Goal: Transaction & Acquisition: Book appointment/travel/reservation

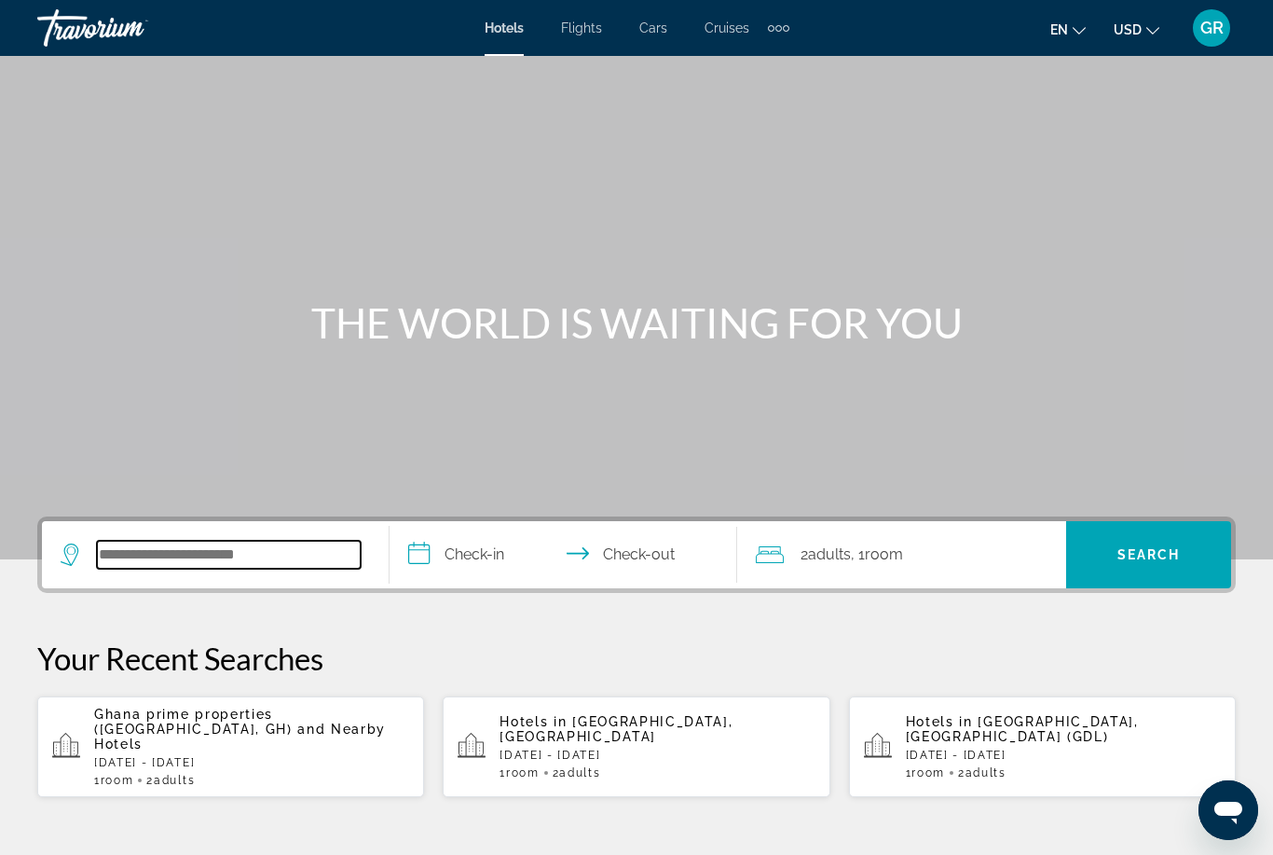
click at [281, 554] on input "Search widget" at bounding box center [229, 555] width 264 height 28
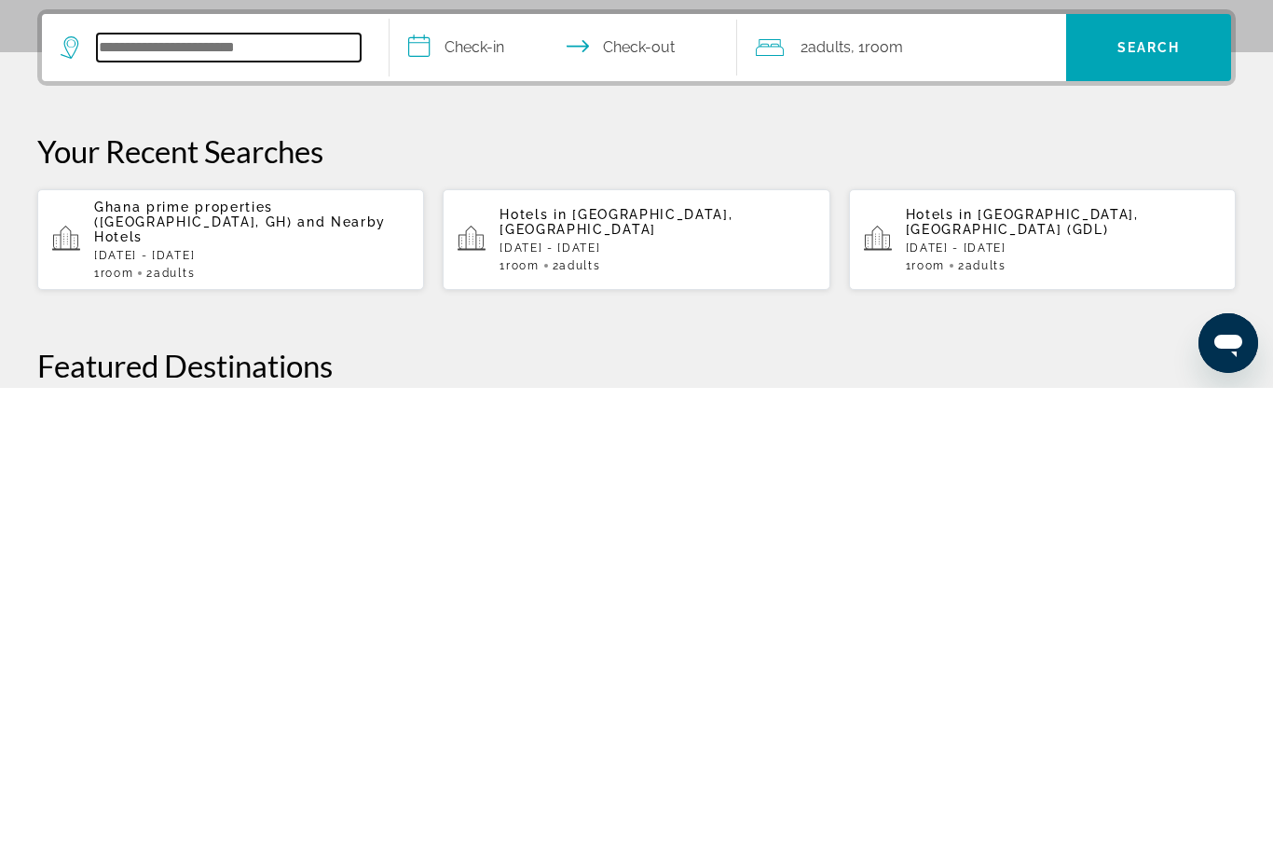
scroll to position [49, 0]
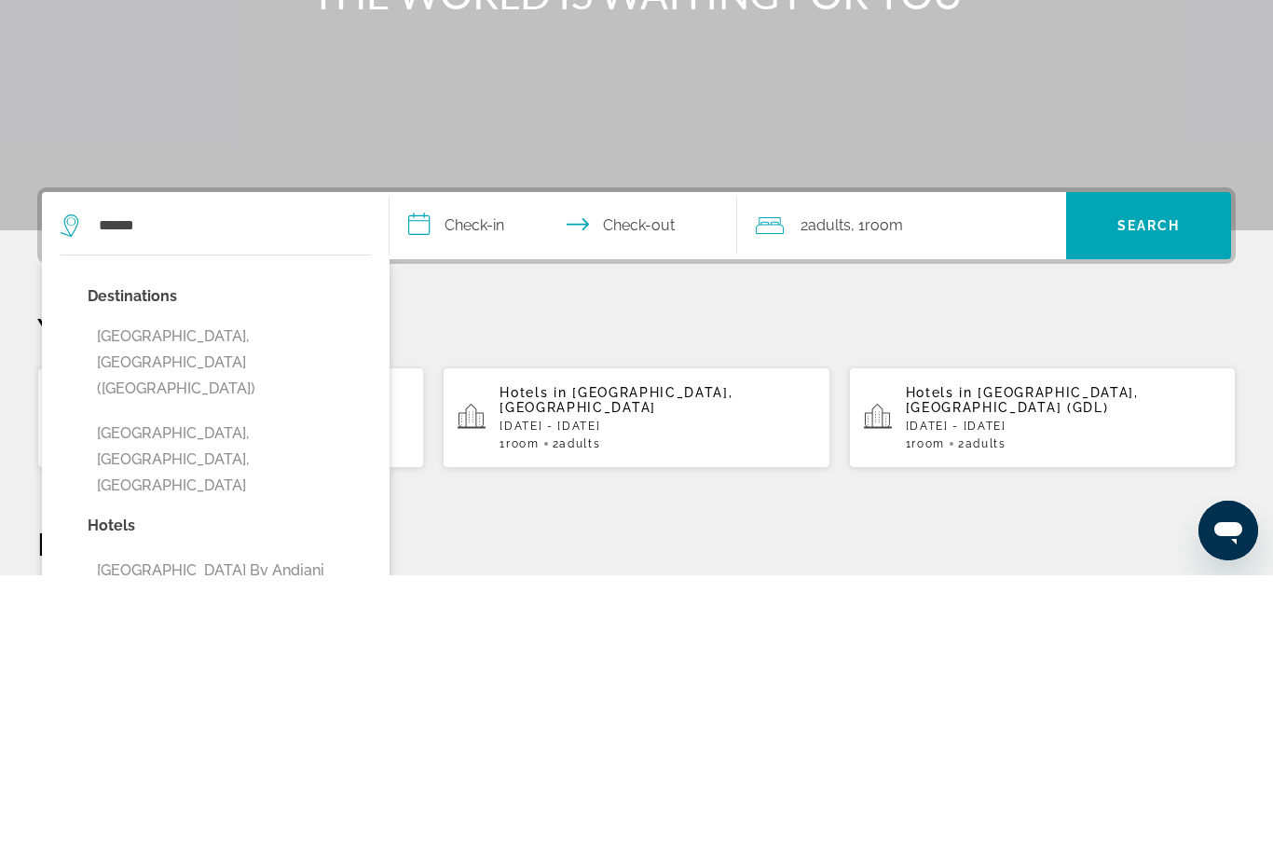
click at [236, 598] on button "[GEOGRAPHIC_DATA], [GEOGRAPHIC_DATA] ([GEOGRAPHIC_DATA])" at bounding box center [229, 642] width 283 height 88
type input "**********"
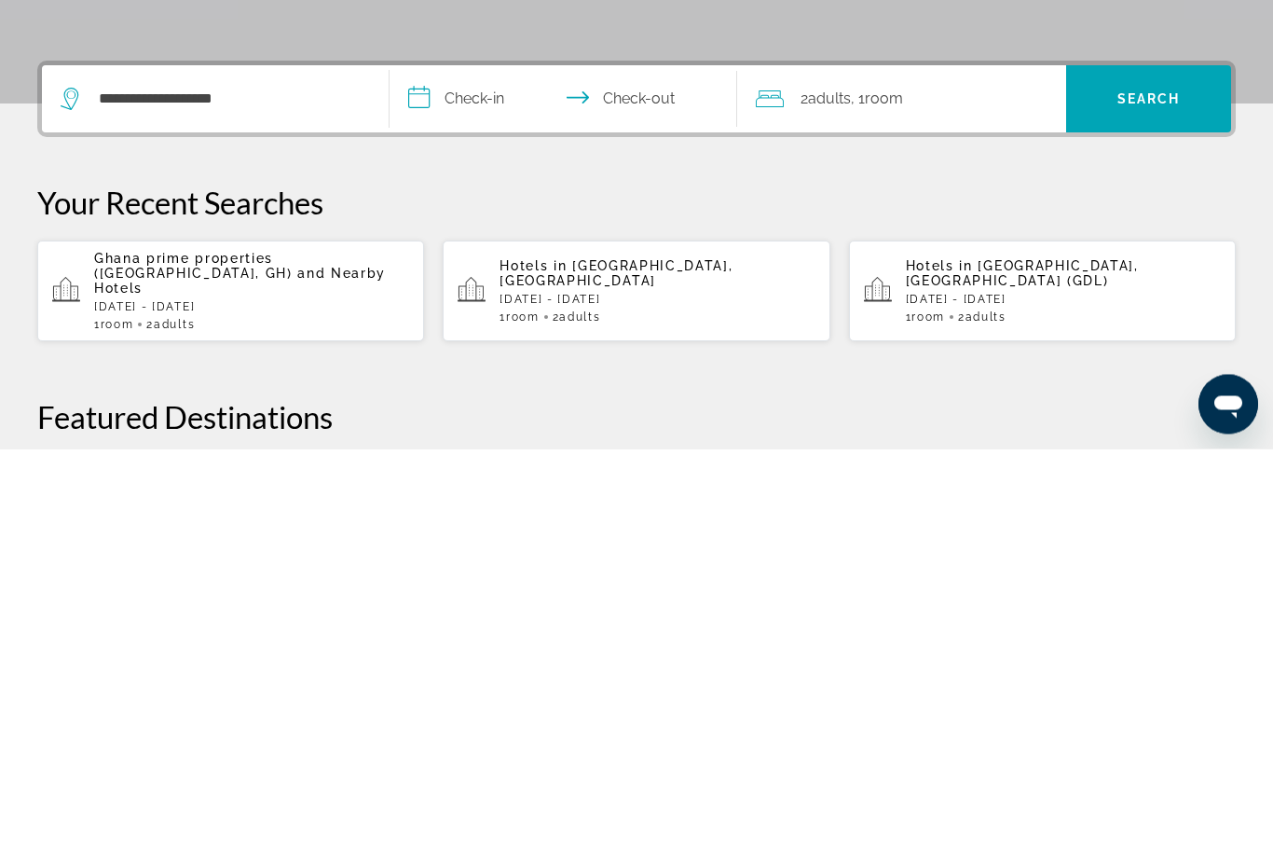
click at [512, 472] on input "**********" at bounding box center [567, 508] width 355 height 73
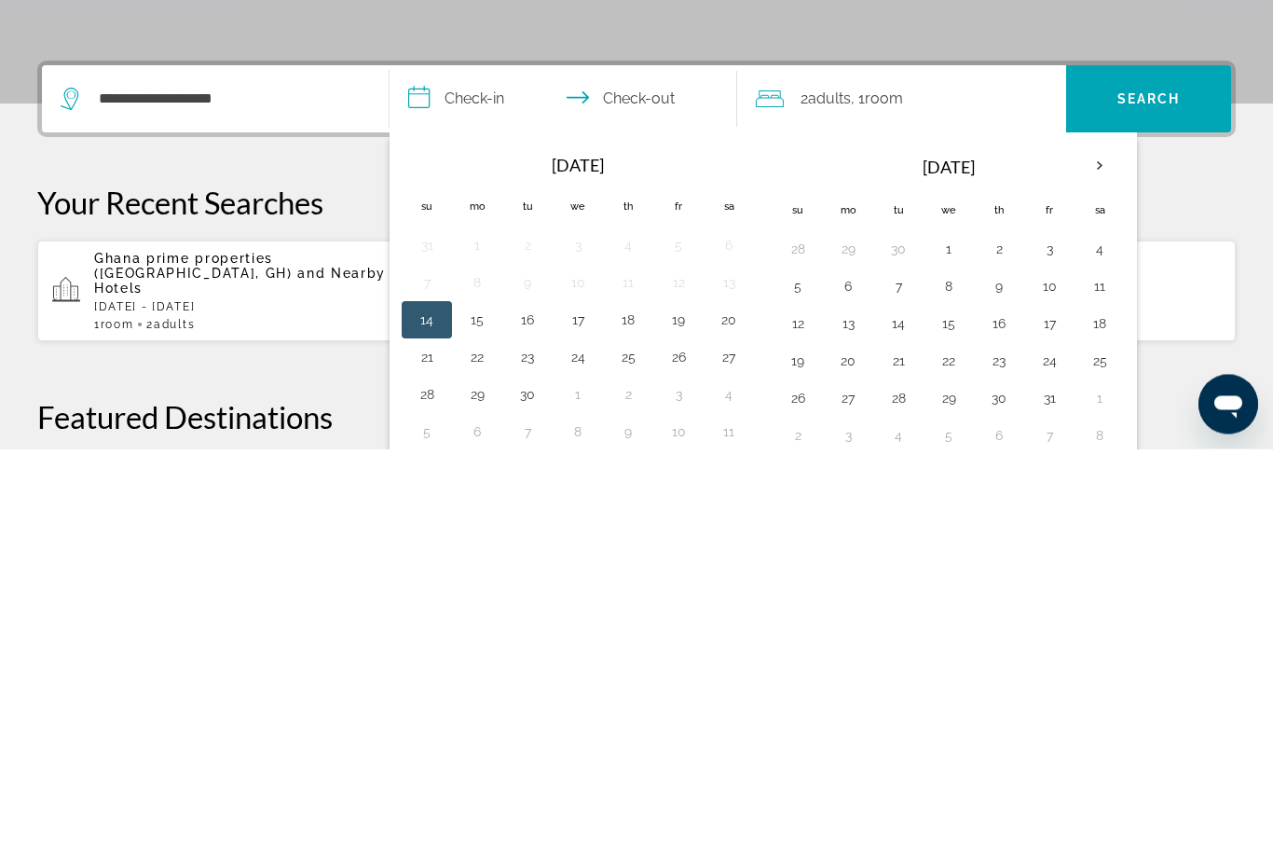
scroll to position [456, 0]
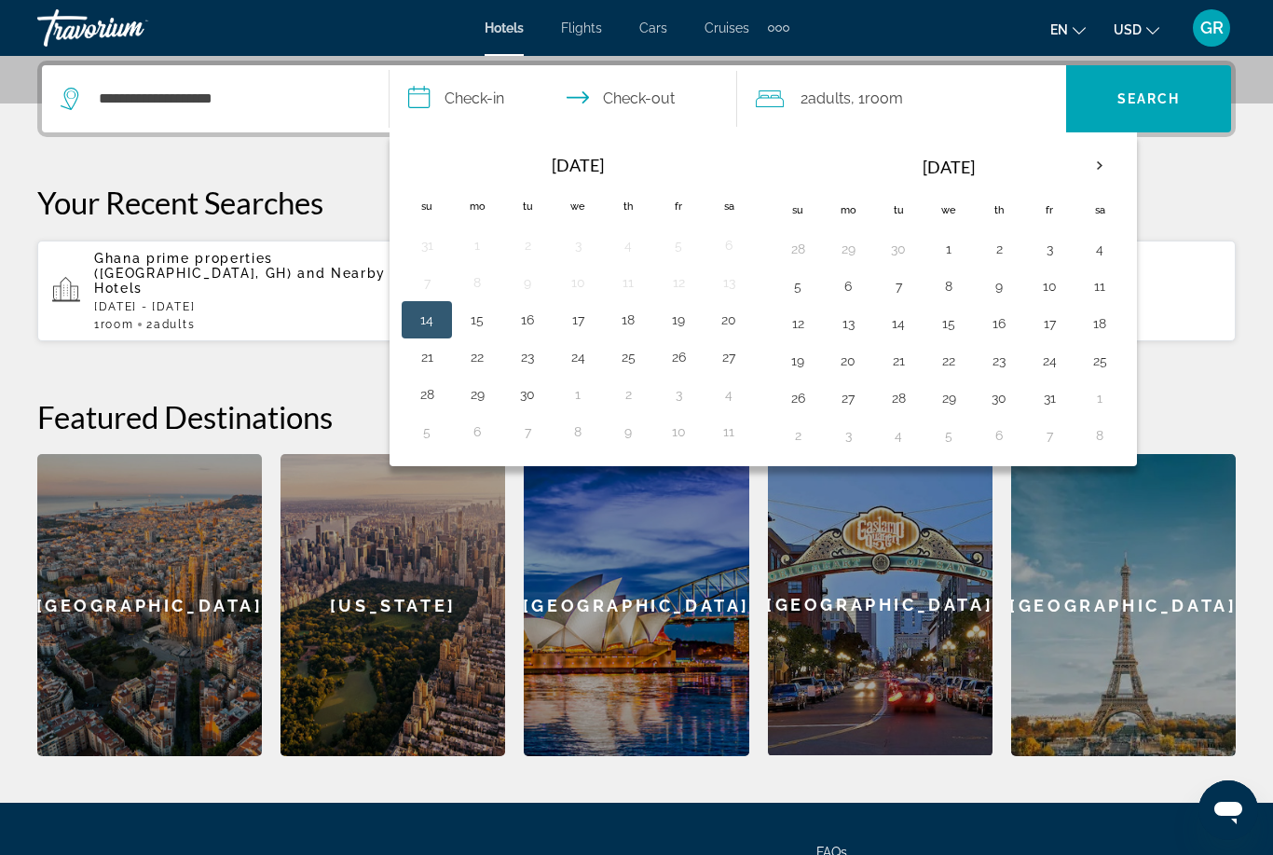
click at [1098, 156] on th "Next month" at bounding box center [1100, 165] width 50 height 41
click at [1103, 168] on th "Next month" at bounding box center [1100, 165] width 50 height 41
click at [1098, 166] on th "Next month" at bounding box center [1100, 165] width 50 height 41
click at [1104, 165] on th "Next month" at bounding box center [1100, 165] width 50 height 41
click at [1098, 322] on button "14" at bounding box center [1100, 323] width 30 height 26
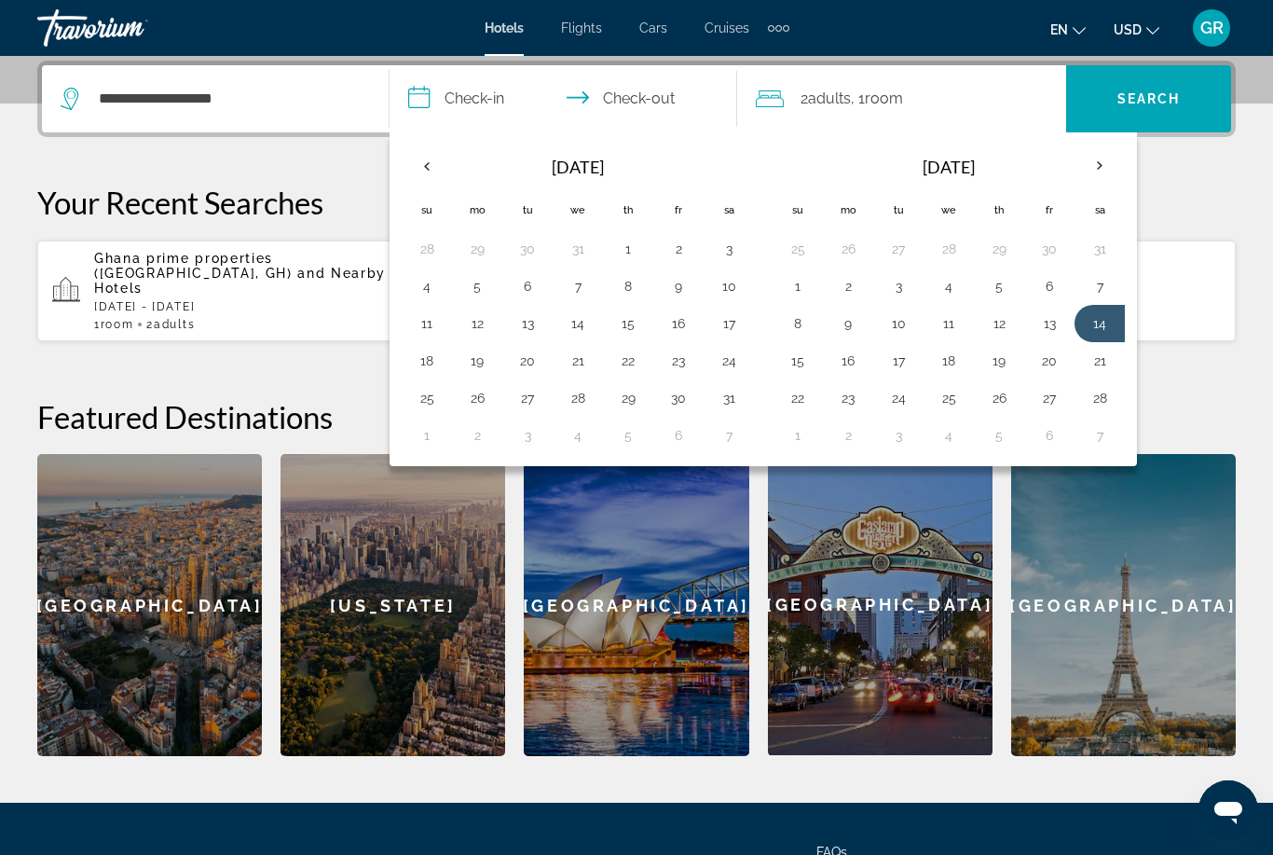
click at [1107, 361] on button "21" at bounding box center [1100, 361] width 30 height 26
type input "**********"
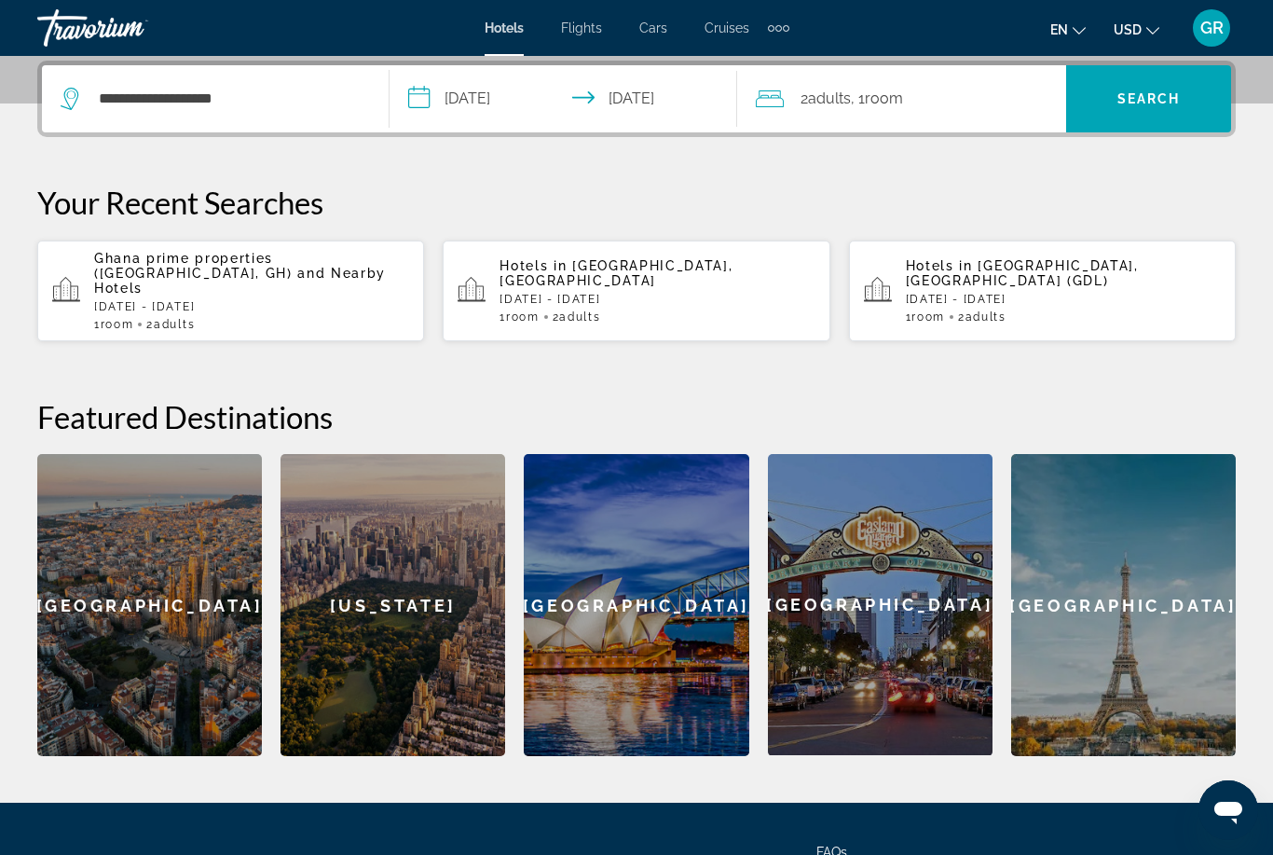
click at [1163, 103] on span "Search" at bounding box center [1148, 98] width 63 height 15
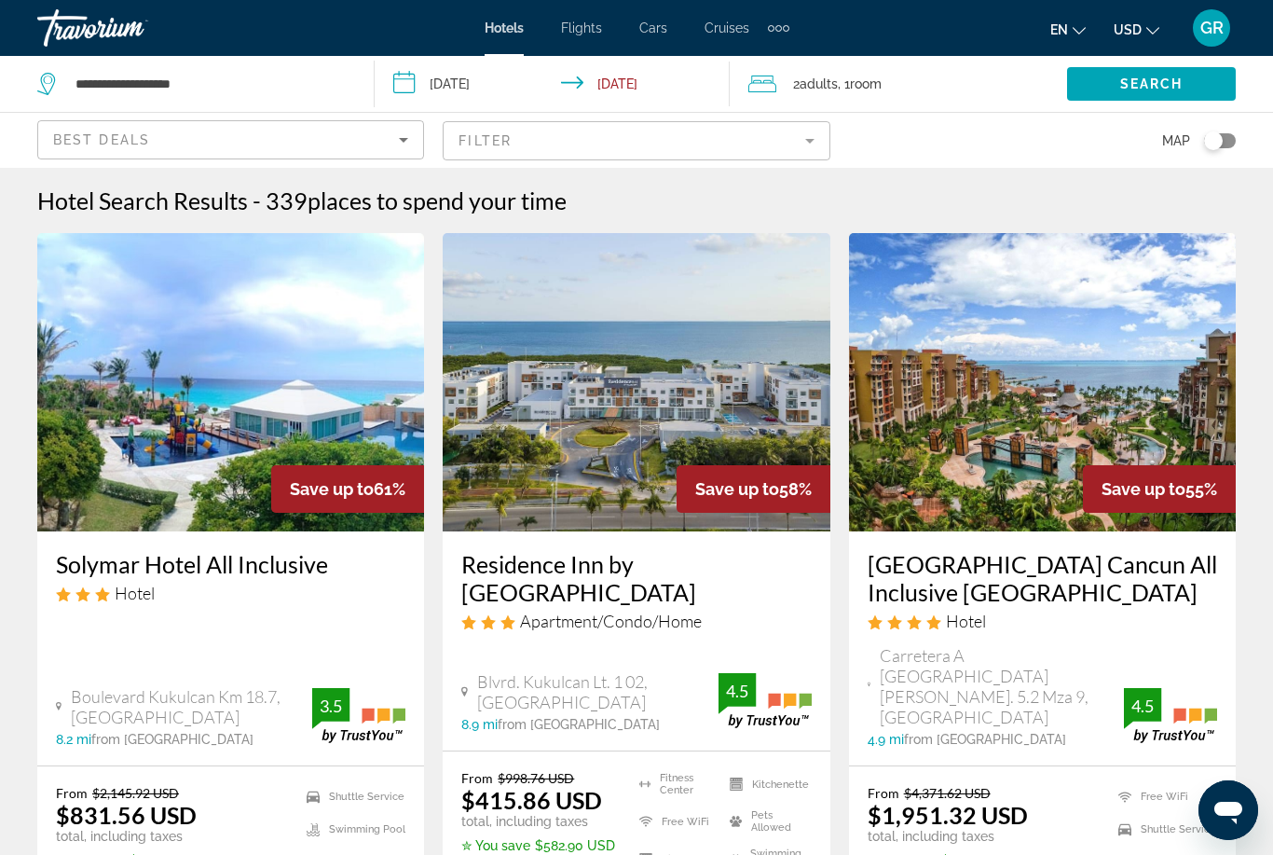
click at [603, 138] on mat-form-field "Filter" at bounding box center [636, 140] width 387 height 39
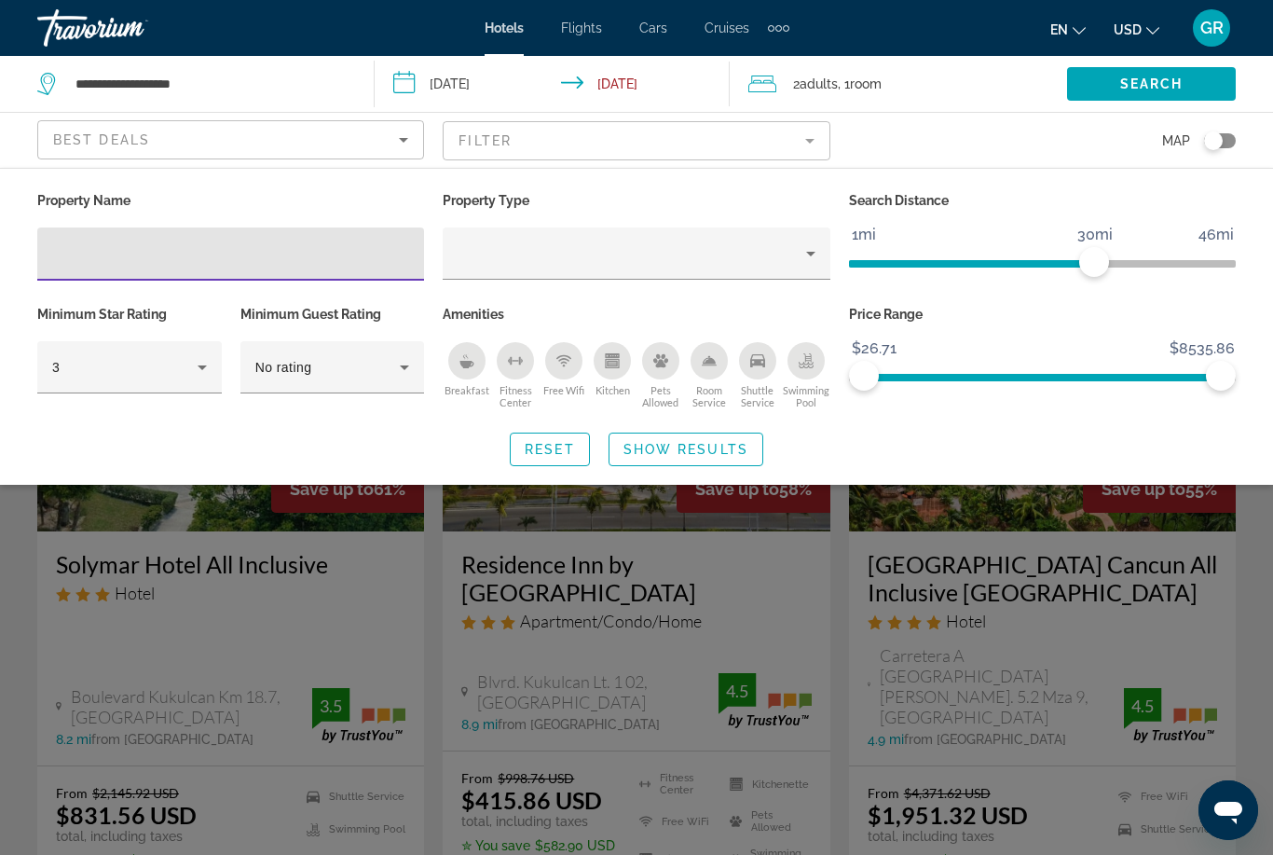
click at [267, 254] on input "Hotel Filters" at bounding box center [230, 254] width 357 height 22
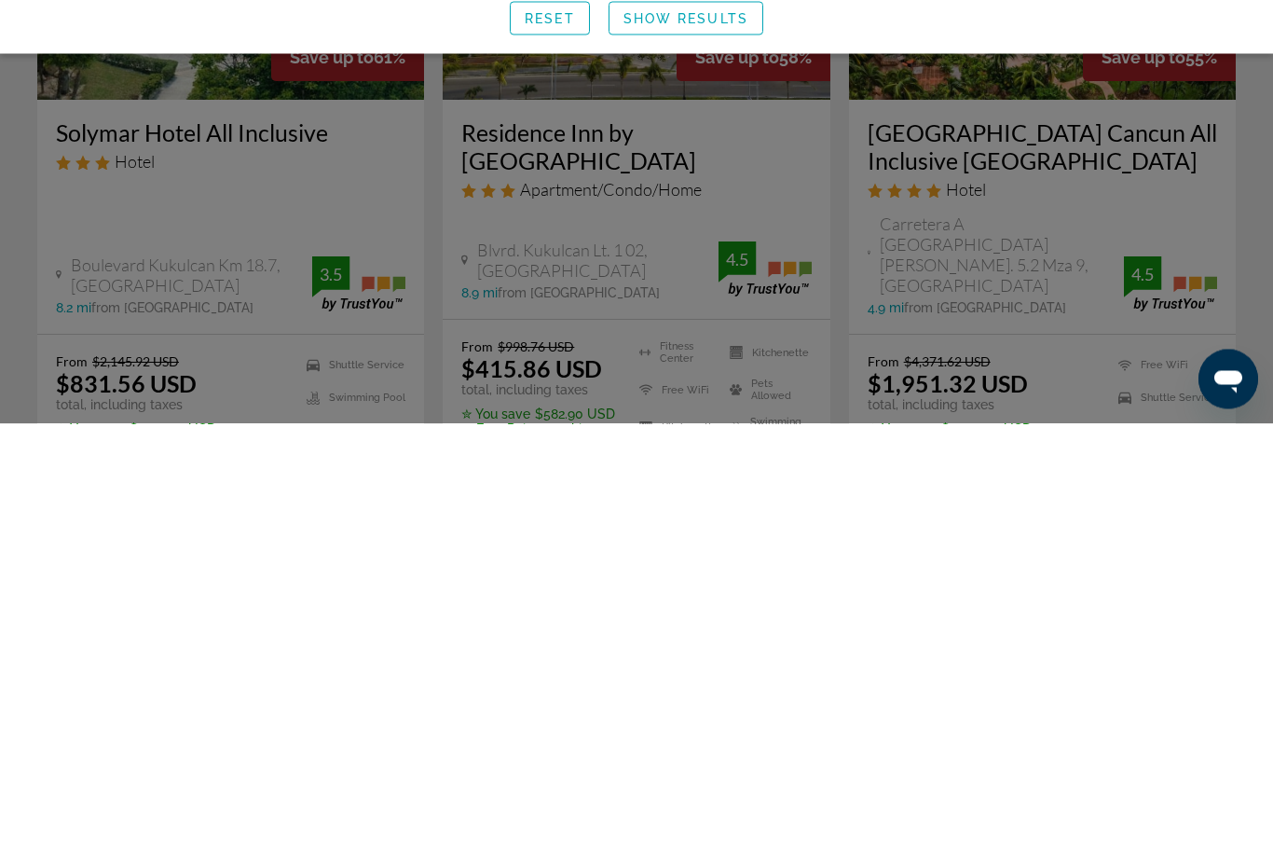
click at [158, 280] on div "Search widget" at bounding box center [636, 567] width 1273 height 575
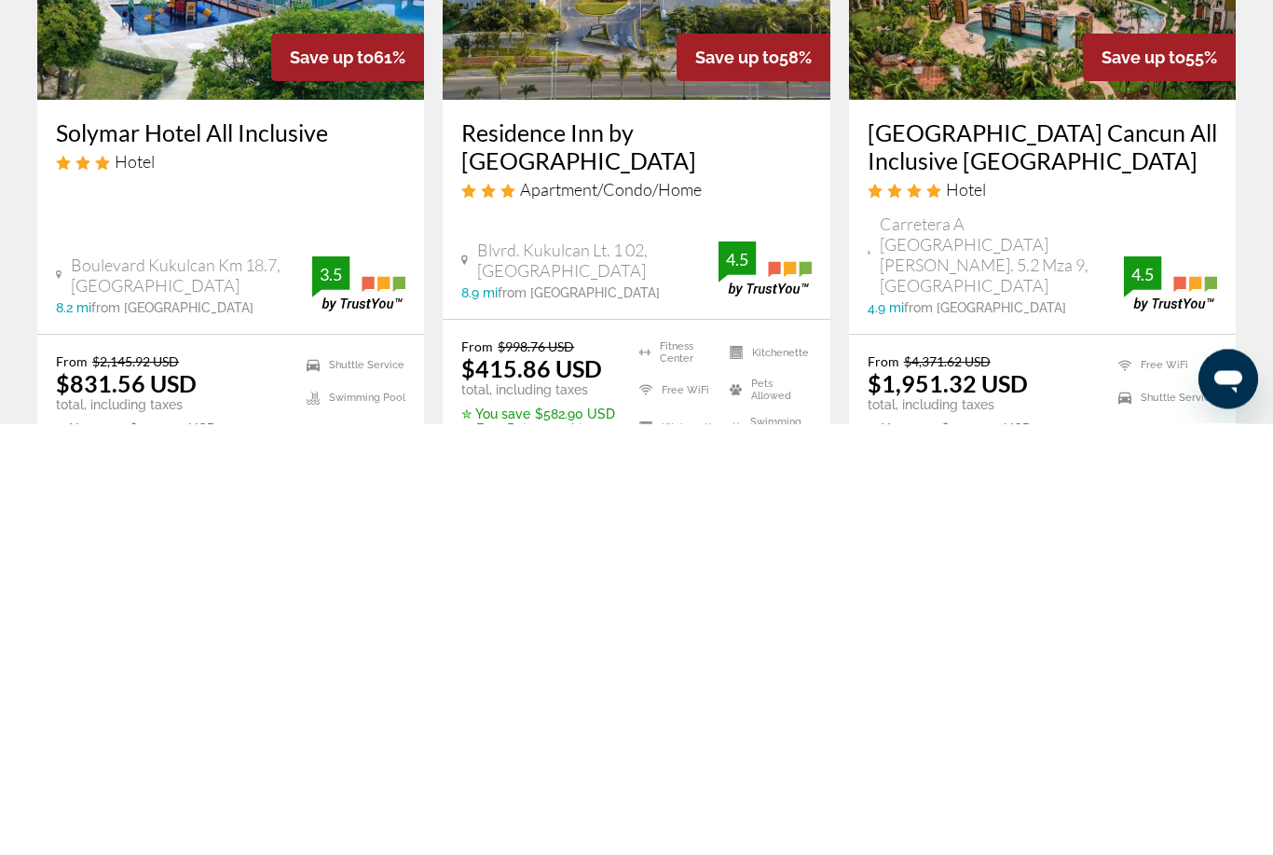
scroll to position [431, 0]
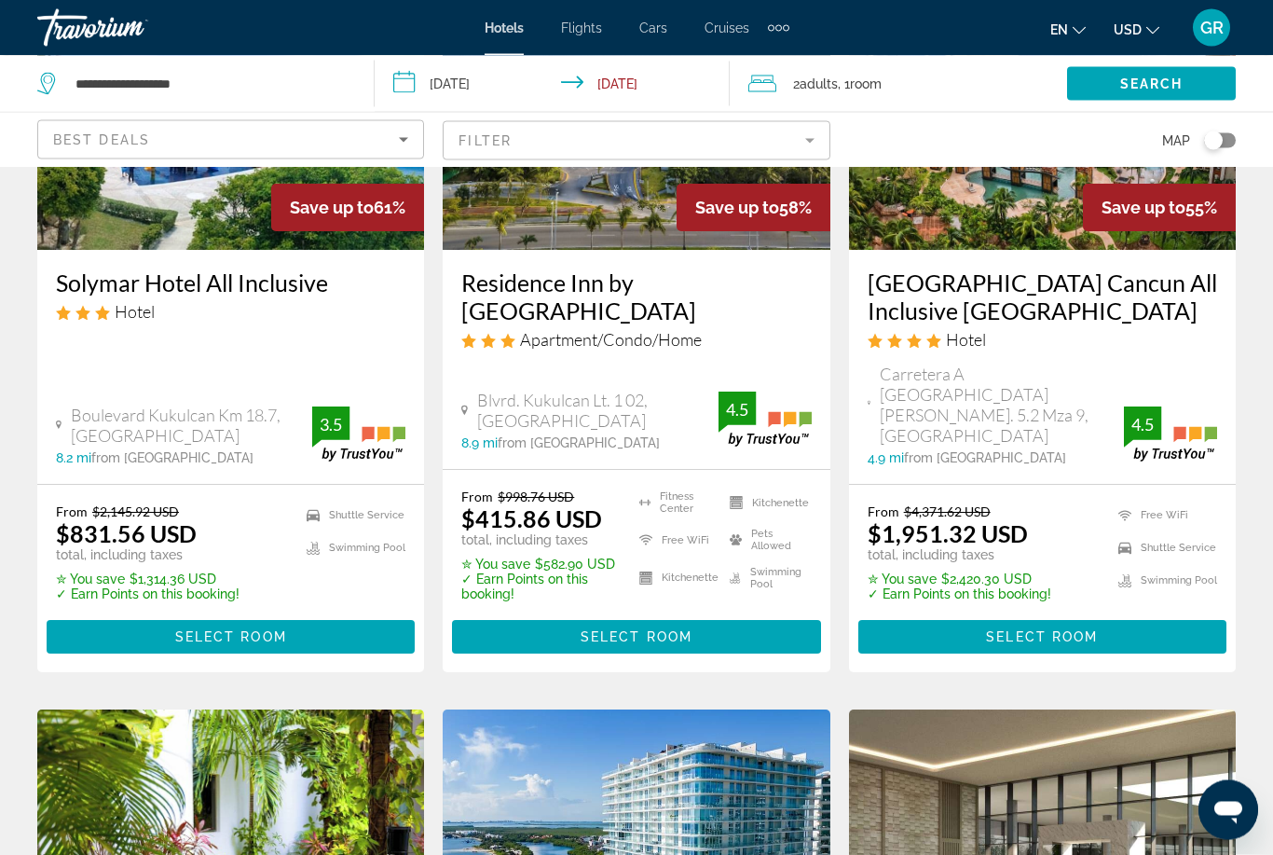
click at [1048, 232] on img "Main content" at bounding box center [1042, 101] width 387 height 298
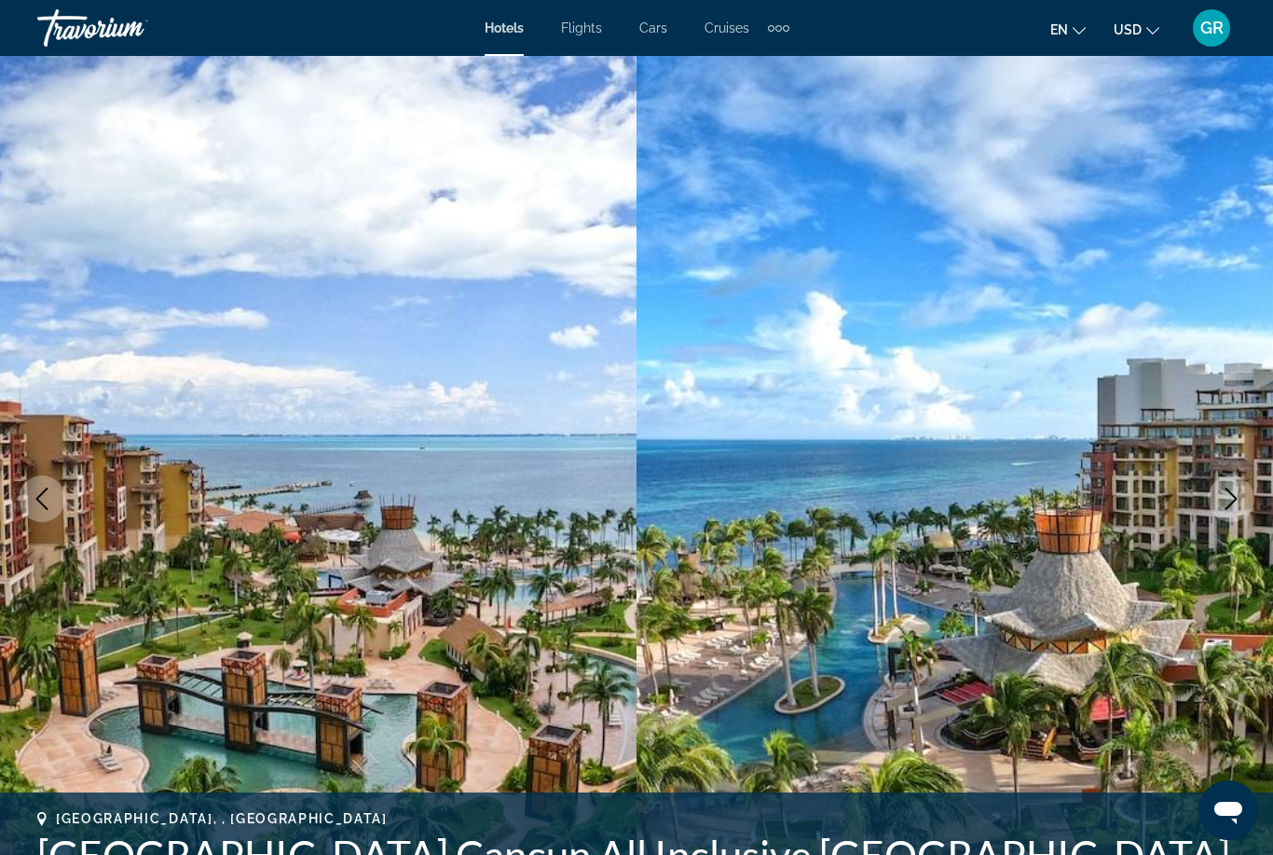
click at [1225, 494] on icon "Next image" at bounding box center [1231, 498] width 22 height 22
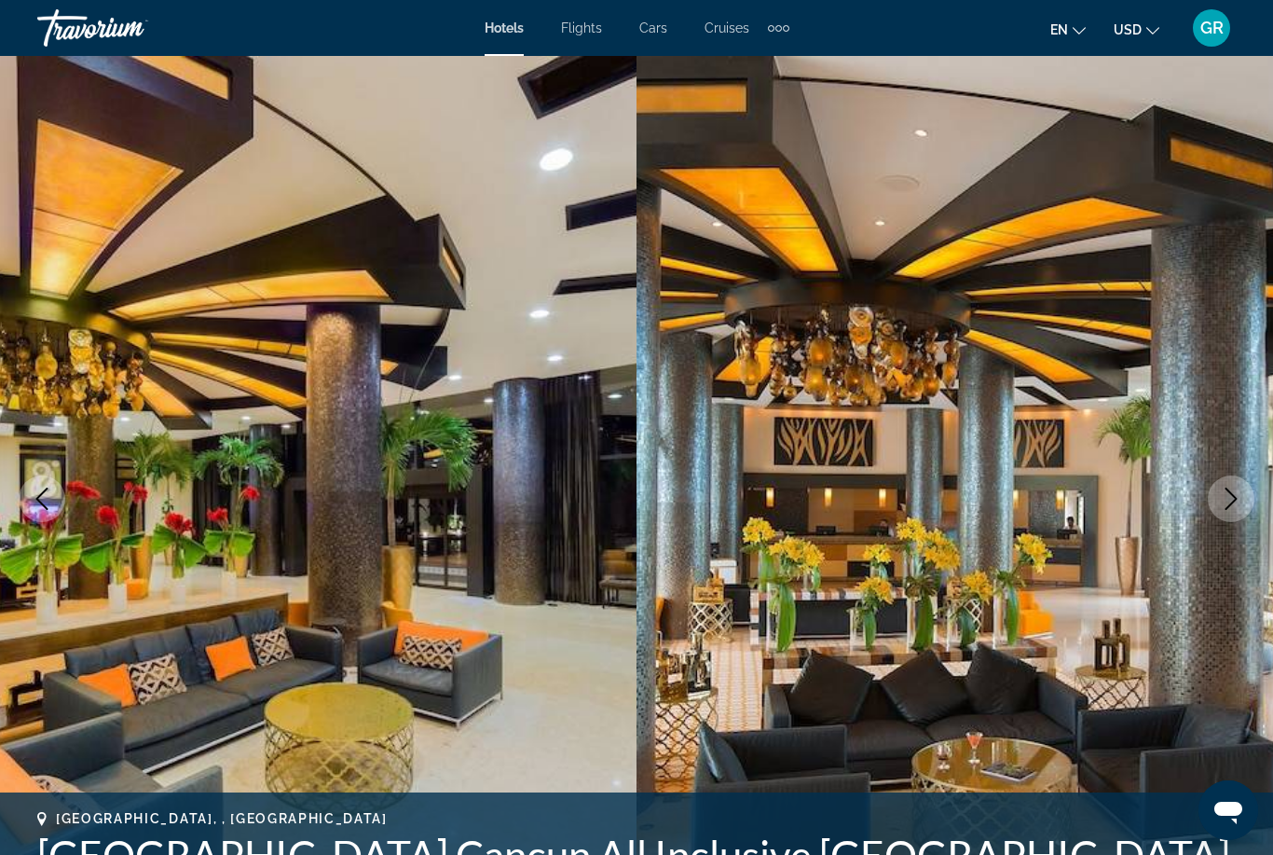
click at [40, 491] on icon "Previous image" at bounding box center [42, 498] width 22 height 22
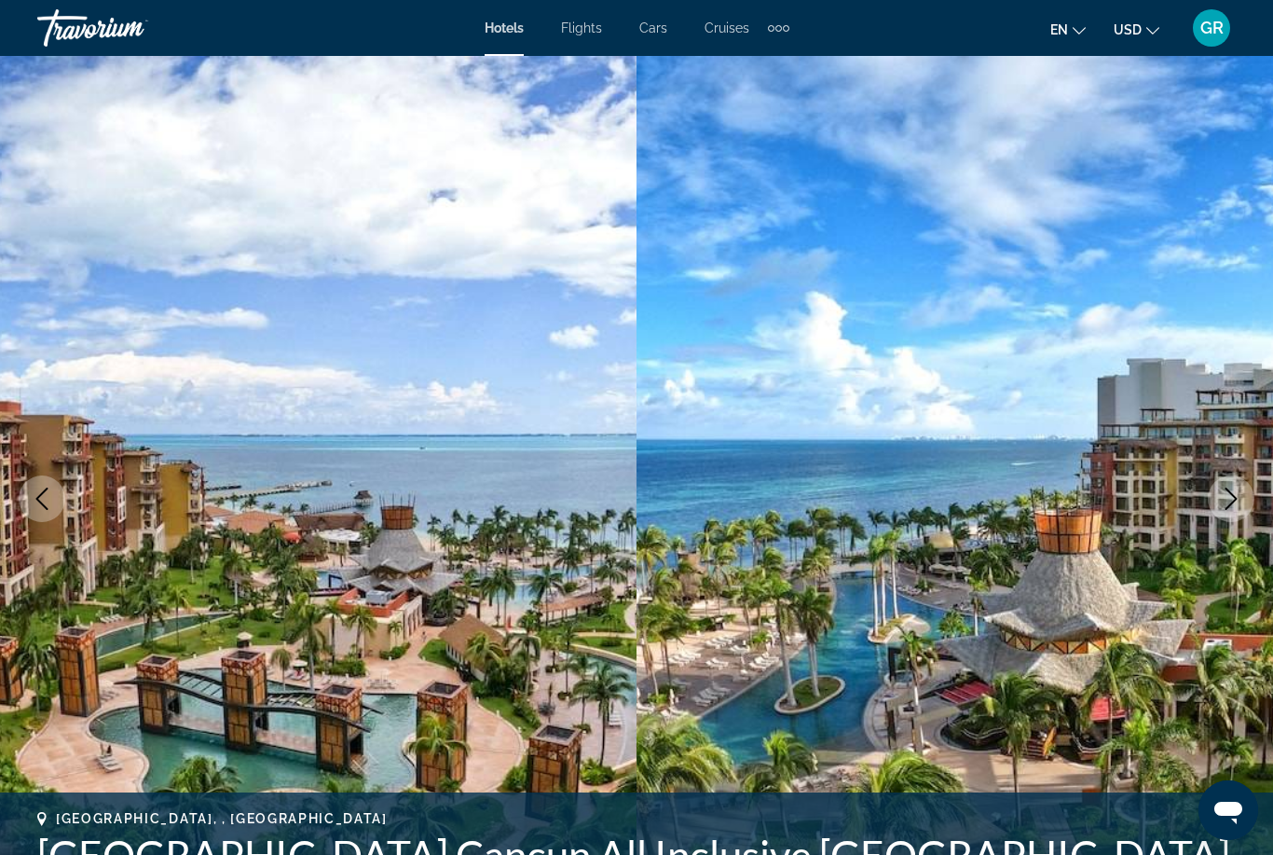
click at [53, 481] on button "Previous image" at bounding box center [42, 498] width 47 height 47
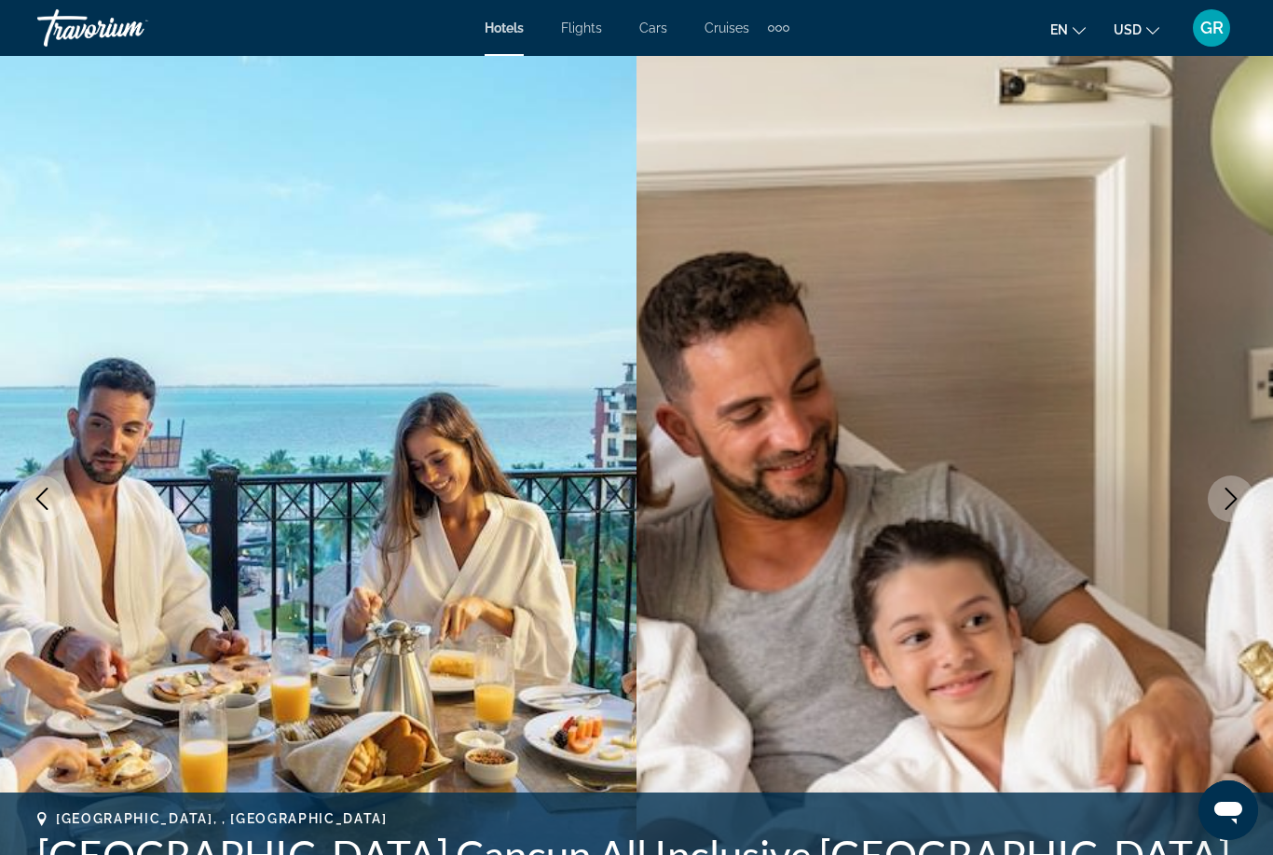
click at [1228, 498] on icon "Next image" at bounding box center [1231, 498] width 22 height 22
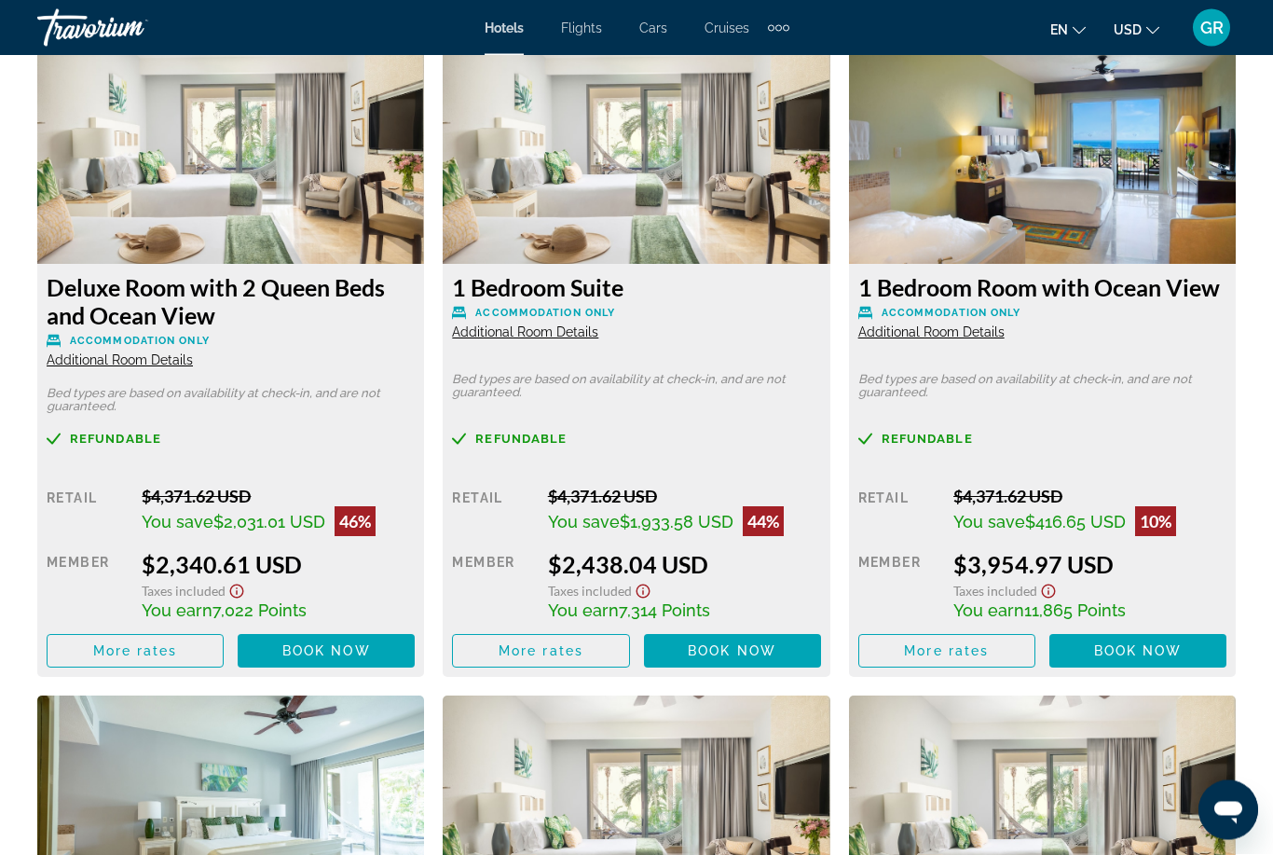
scroll to position [3598, 0]
click at [572, 335] on span "Additional Room Details" at bounding box center [525, 331] width 146 height 15
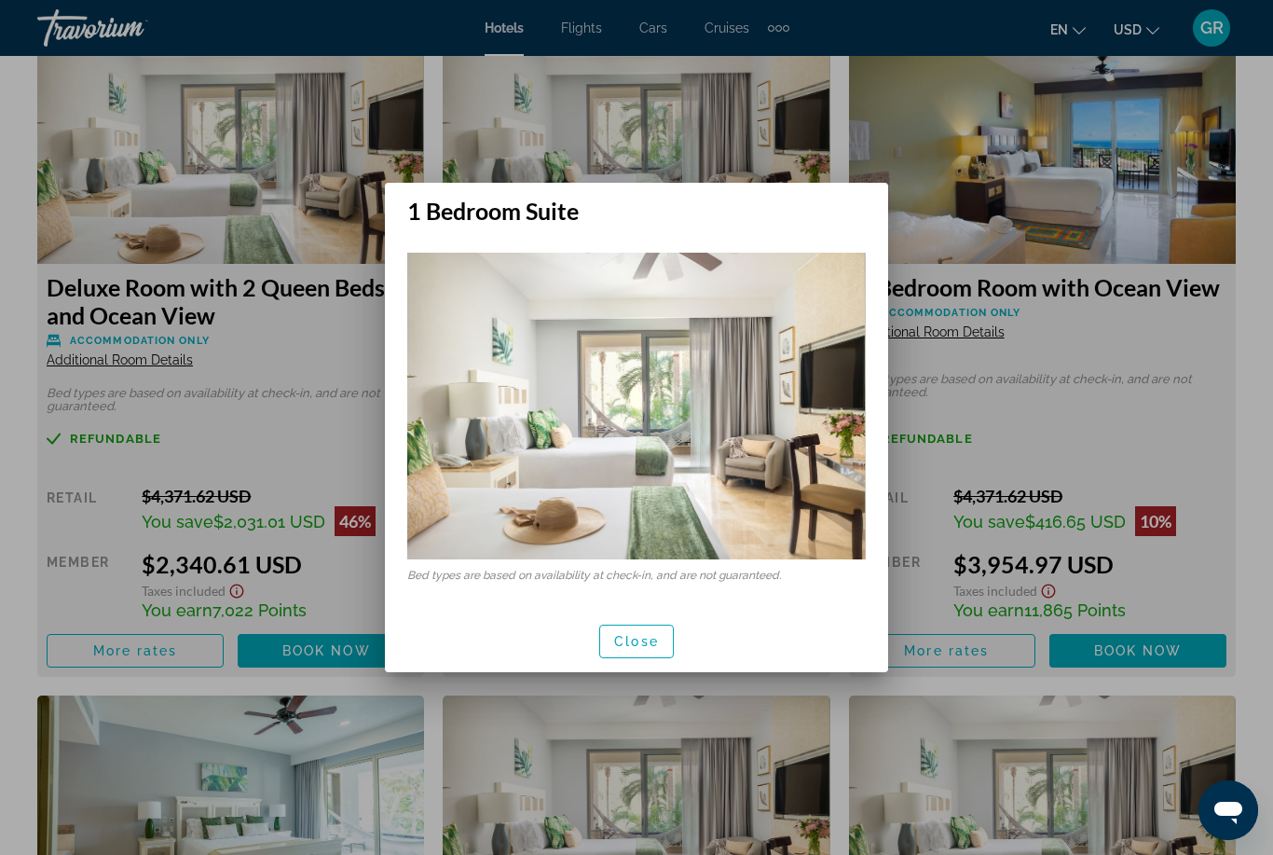
scroll to position [0, 0]
click at [671, 651] on span "button" at bounding box center [636, 641] width 73 height 45
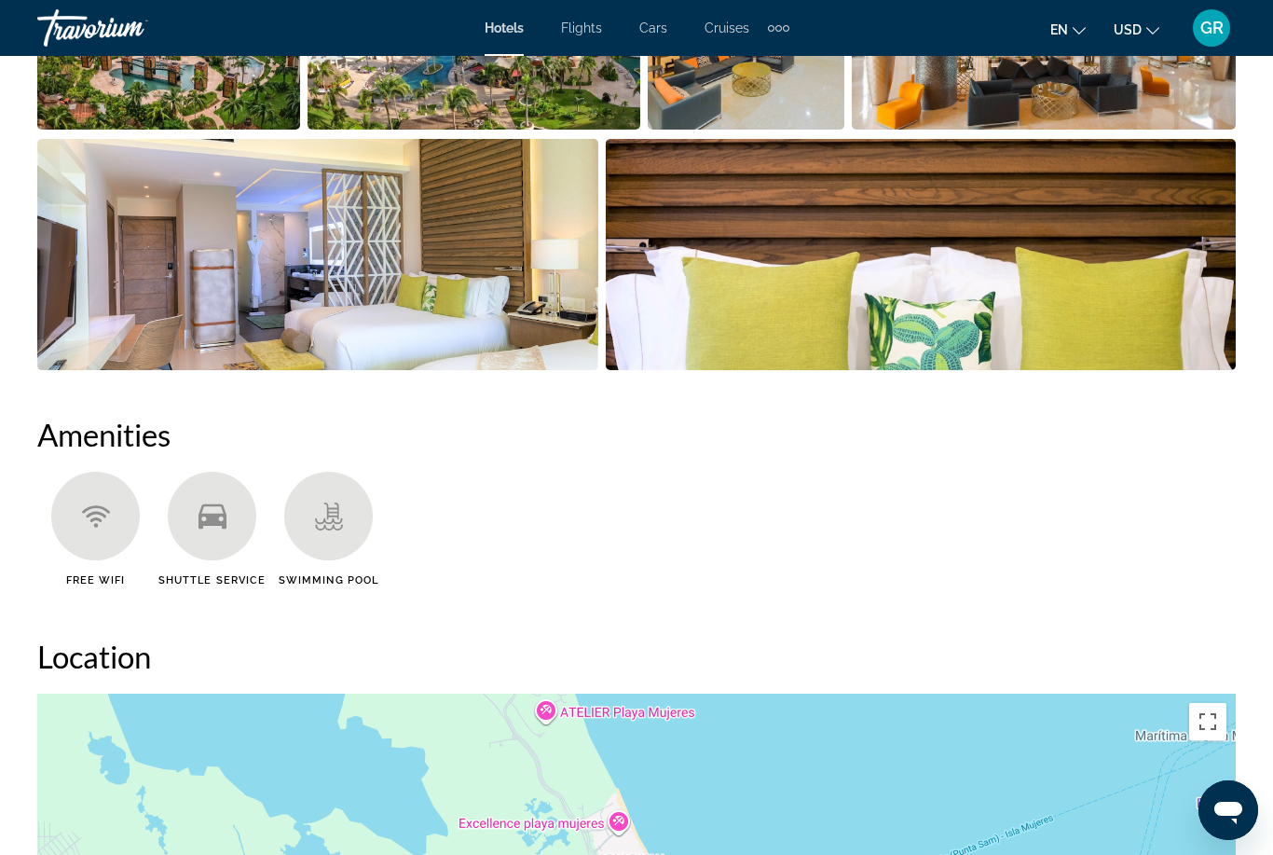
scroll to position [1499, 0]
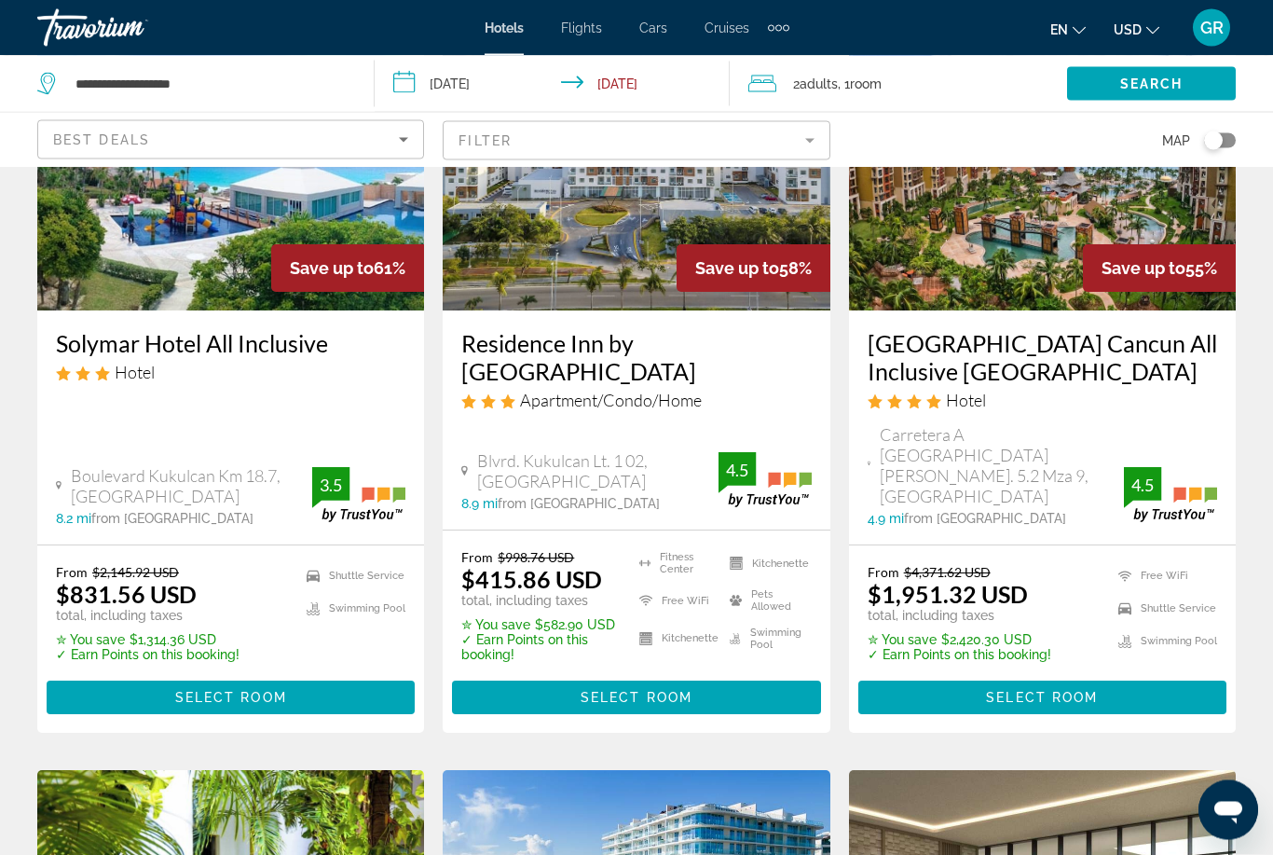
scroll to position [229, 0]
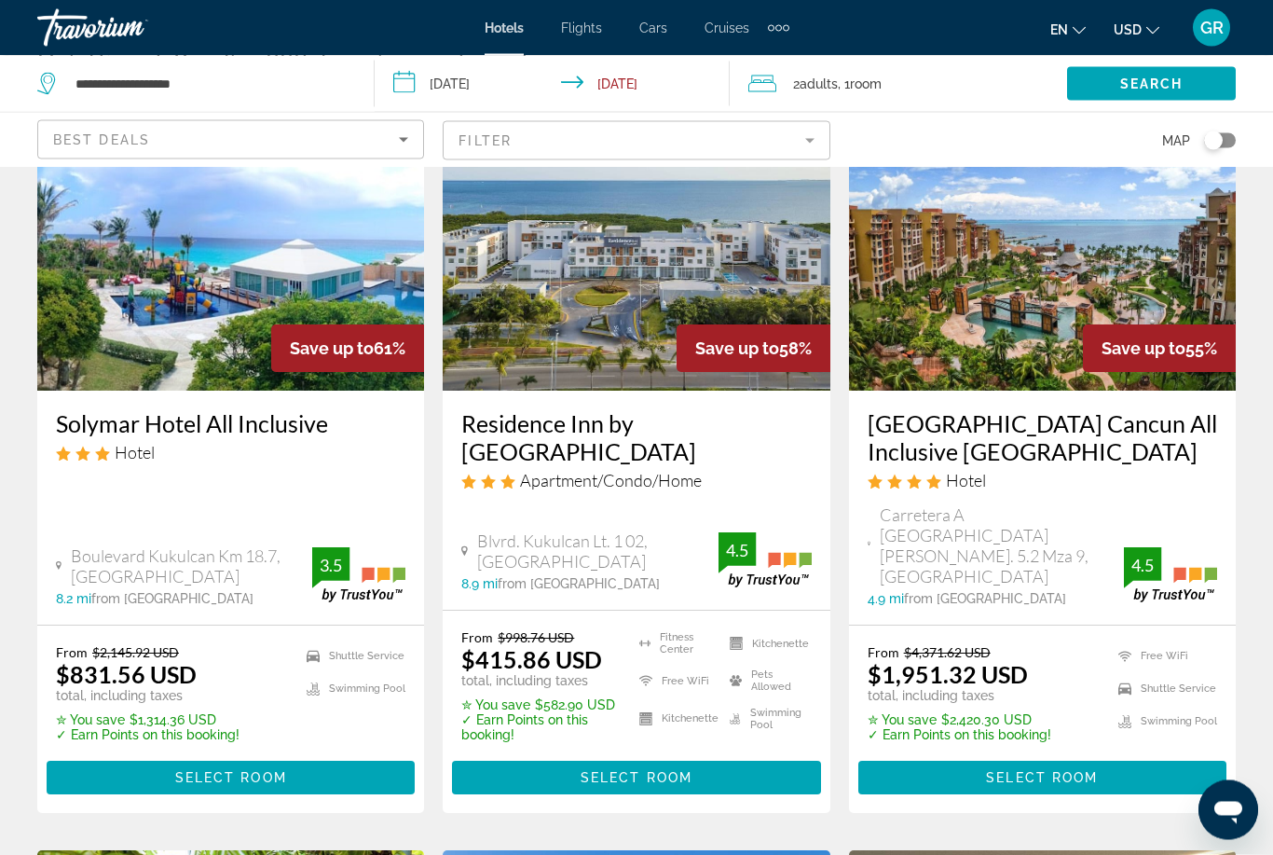
click at [139, 320] on img "Main content" at bounding box center [230, 242] width 387 height 298
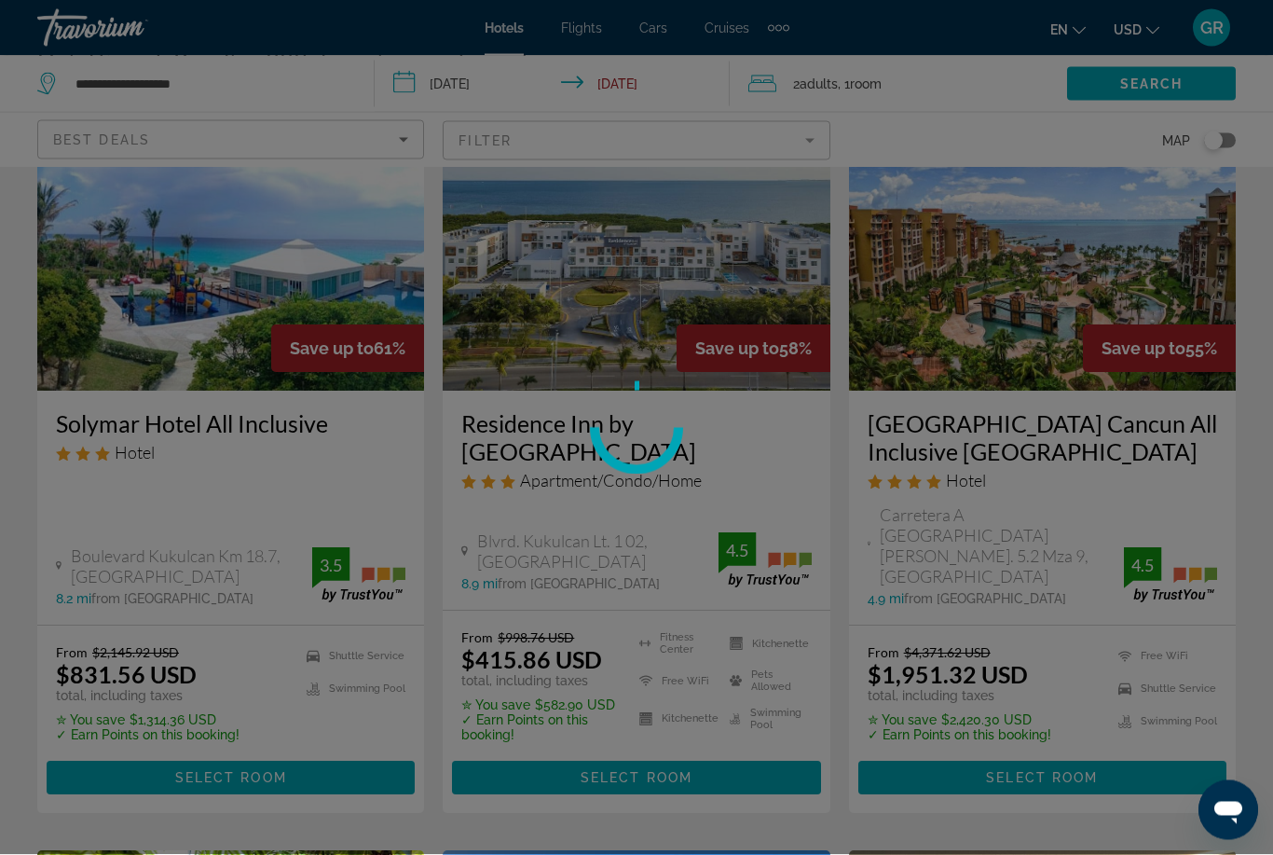
scroll to position [141, 0]
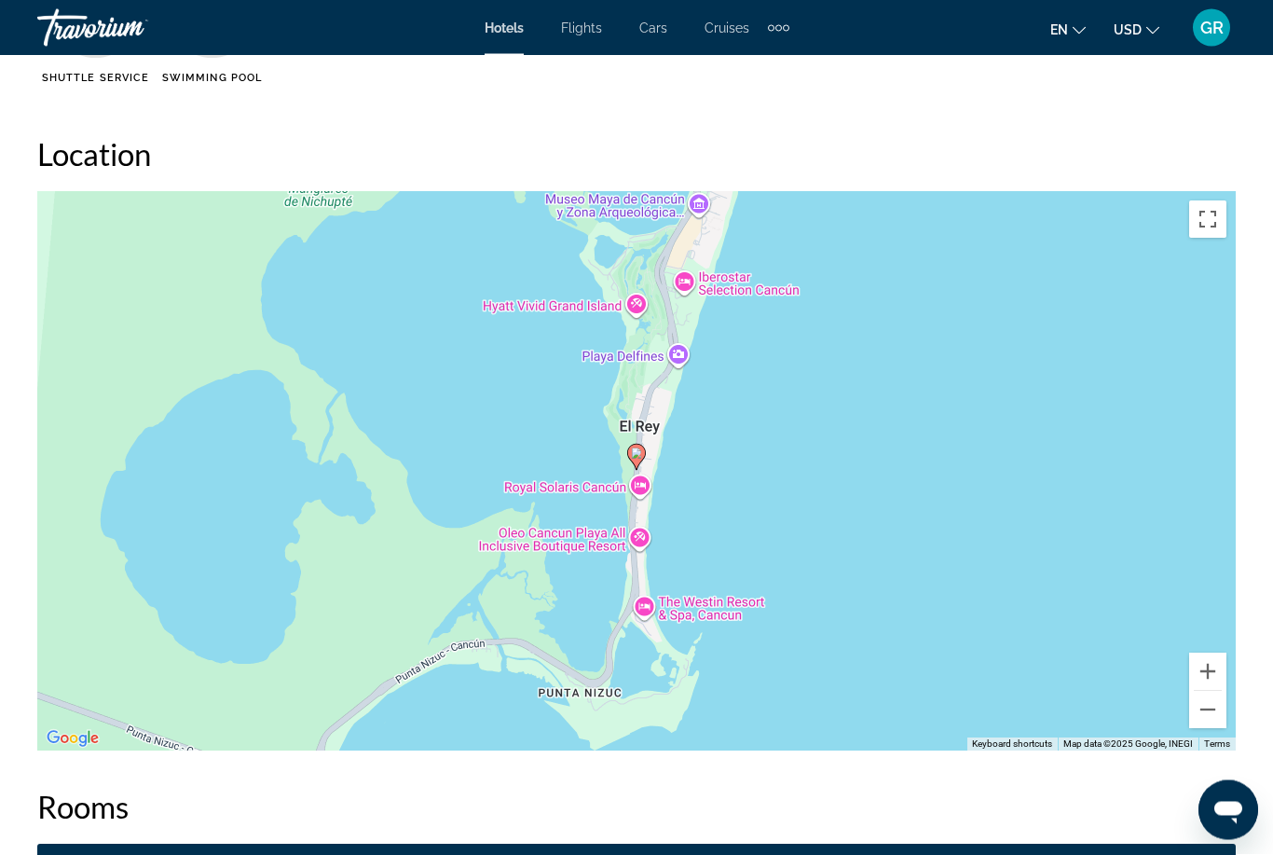
scroll to position [1997, 0]
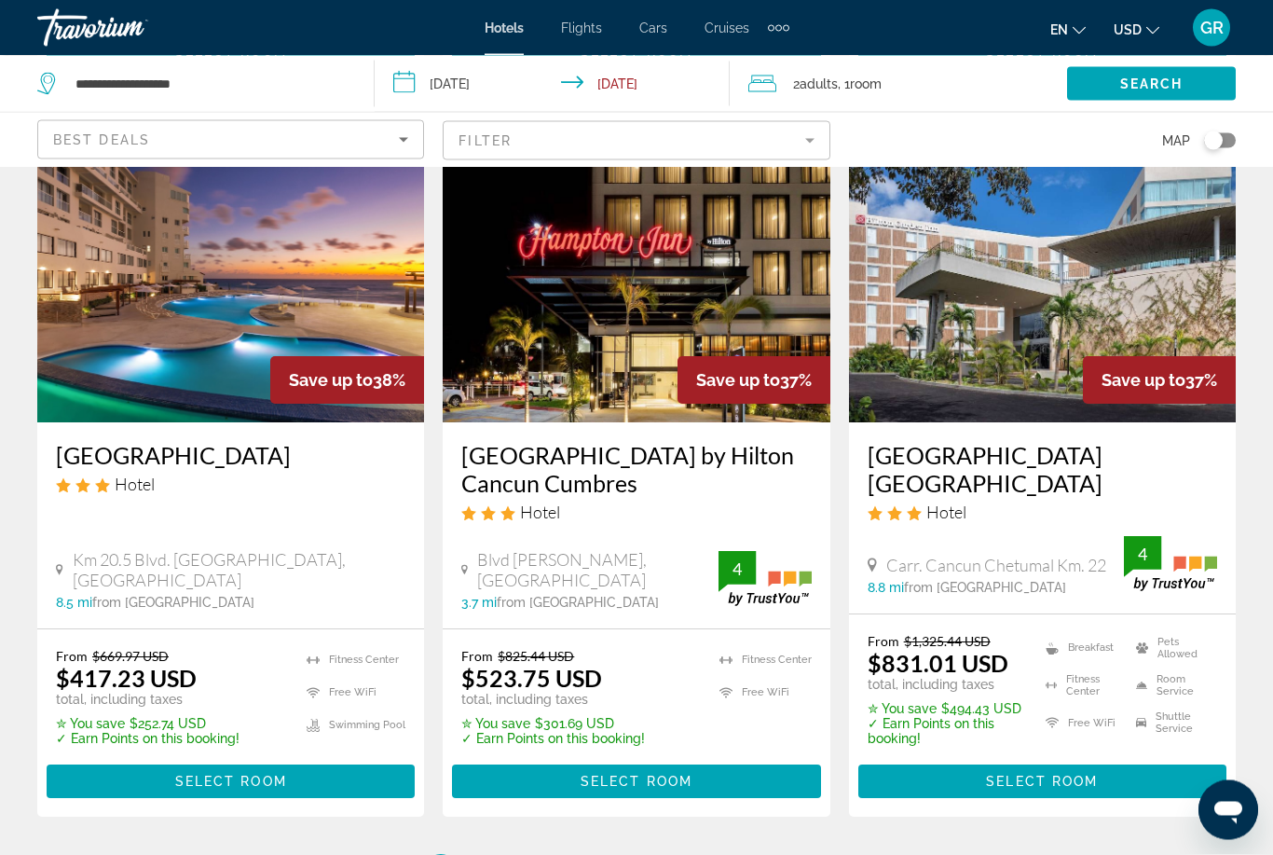
scroll to position [2381, 0]
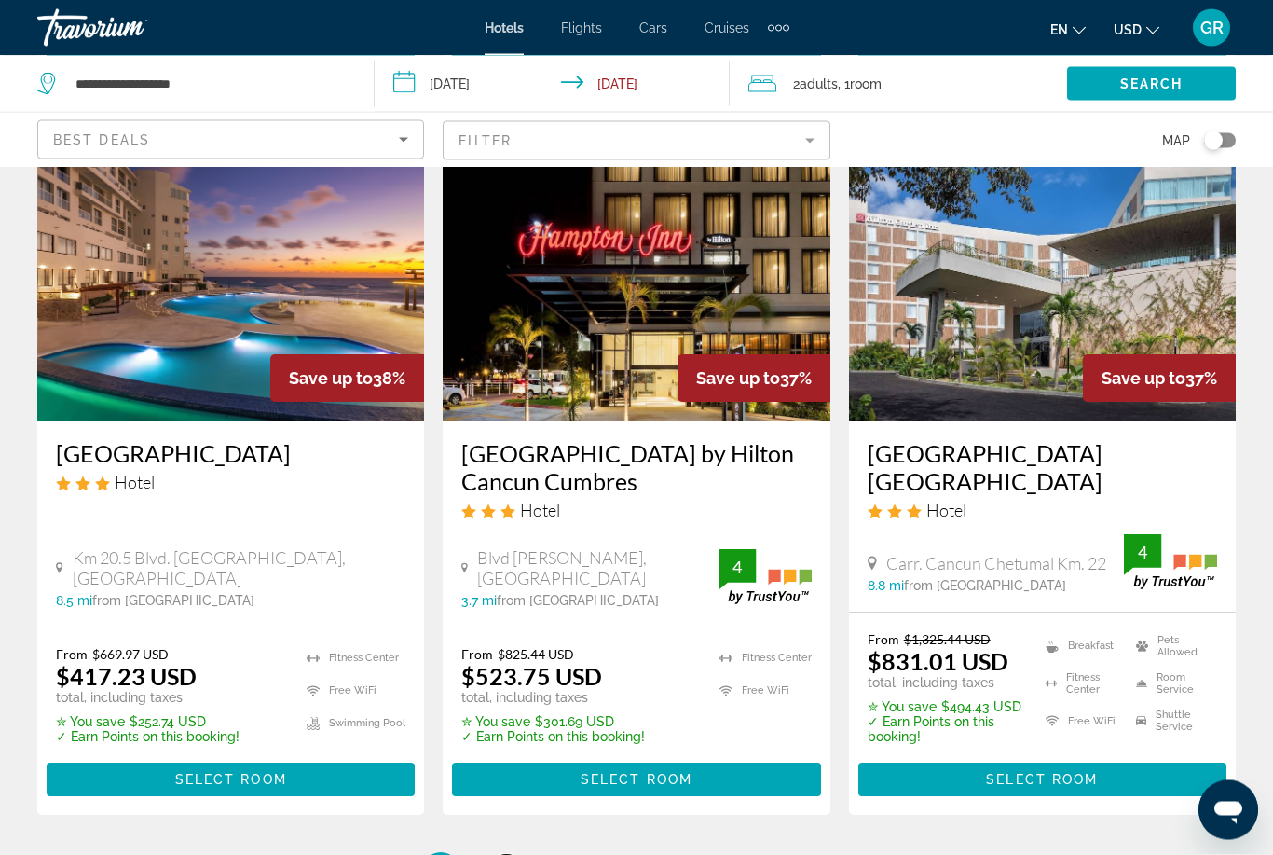
click at [516, 854] on link "page 2" at bounding box center [506, 872] width 33 height 33
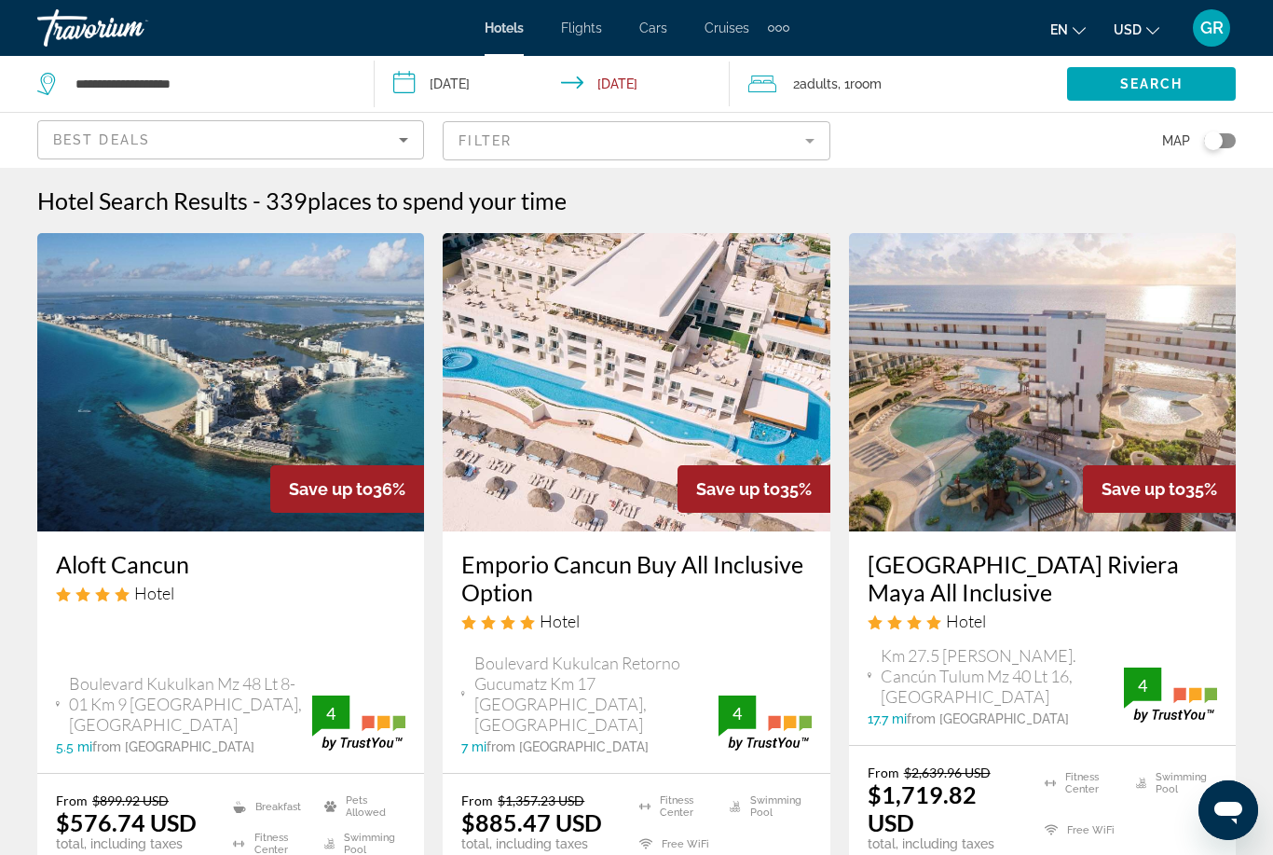
click at [687, 419] on img "Main content" at bounding box center [636, 382] width 387 height 298
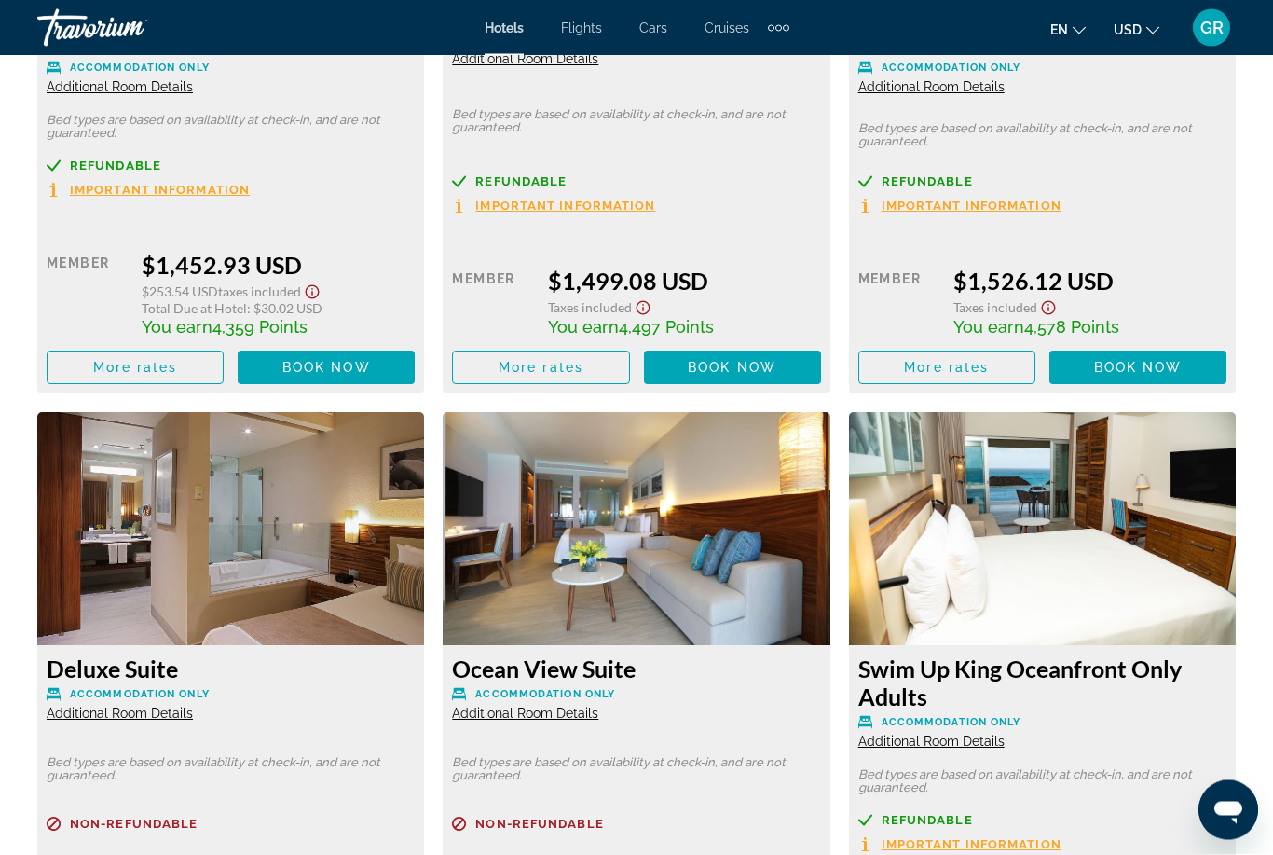
scroll to position [6543, 0]
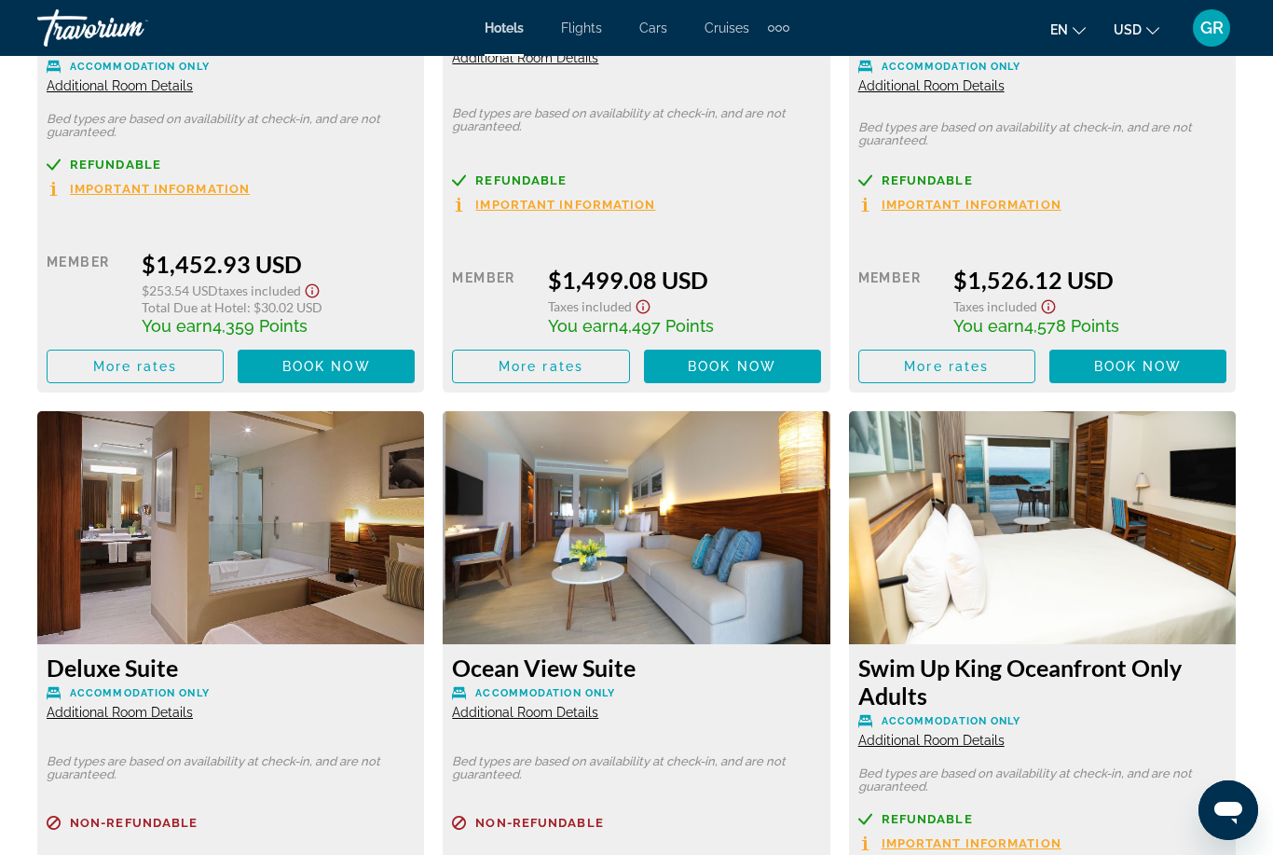
click at [1111, 555] on img "Main content" at bounding box center [1042, 527] width 387 height 233
click at [1116, 618] on img "Main content" at bounding box center [1042, 527] width 387 height 233
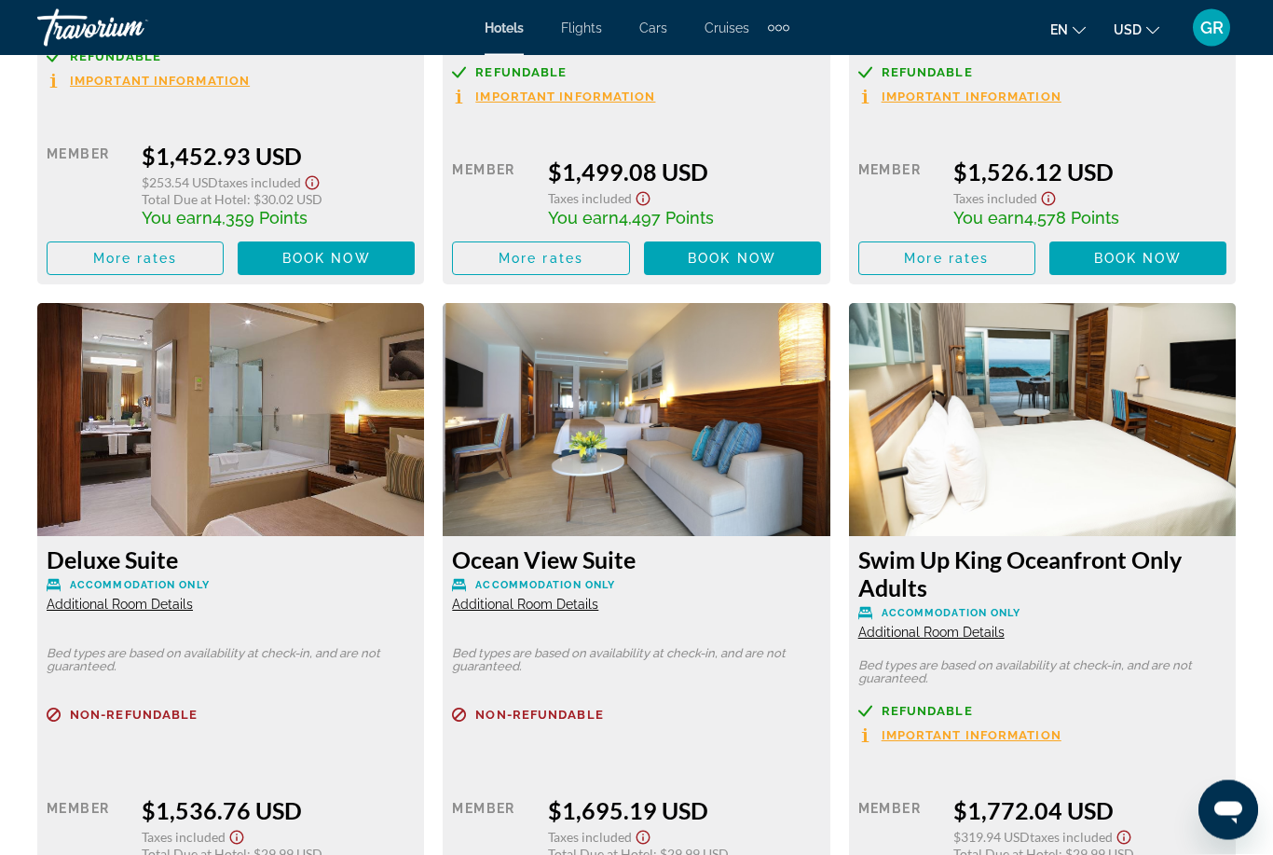
scroll to position [6831, 0]
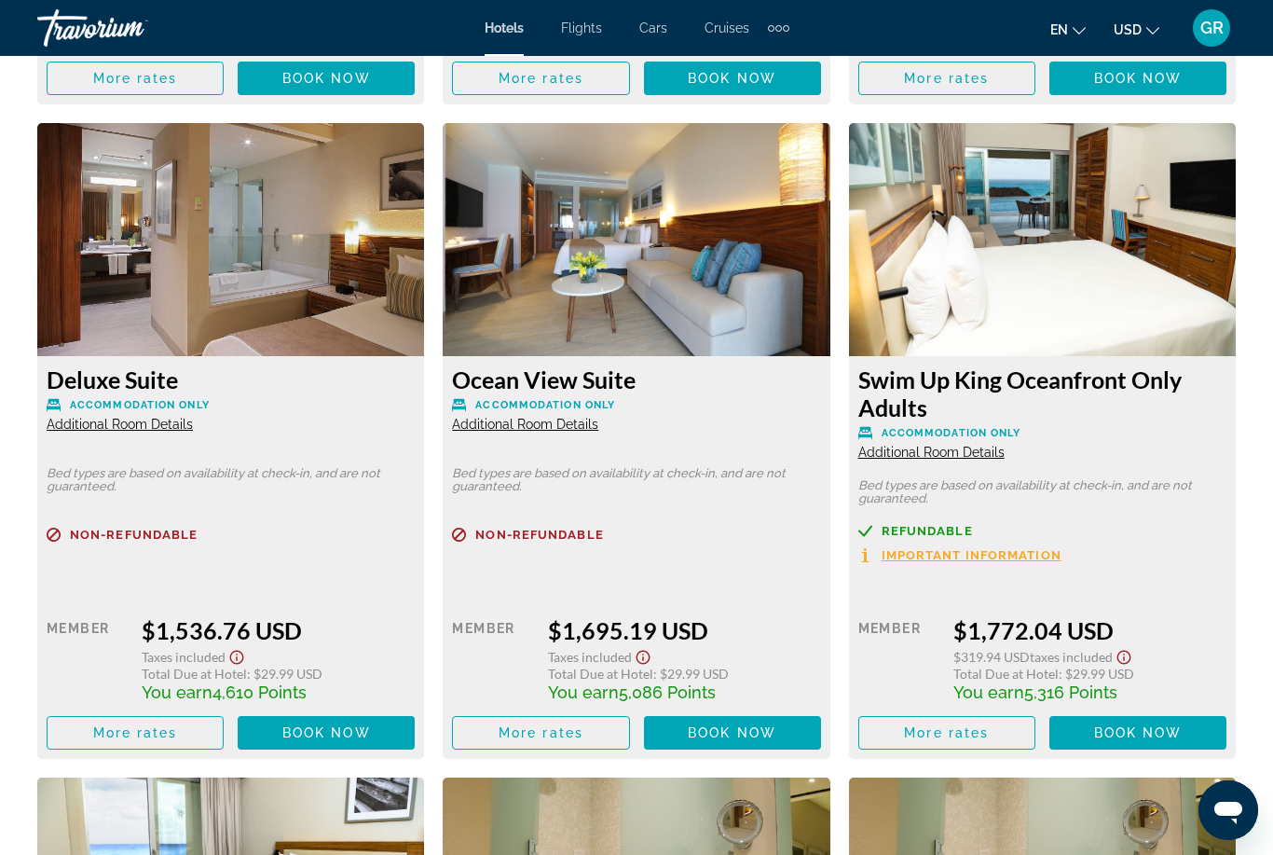
click at [1141, 725] on span "Book now" at bounding box center [1138, 732] width 89 height 15
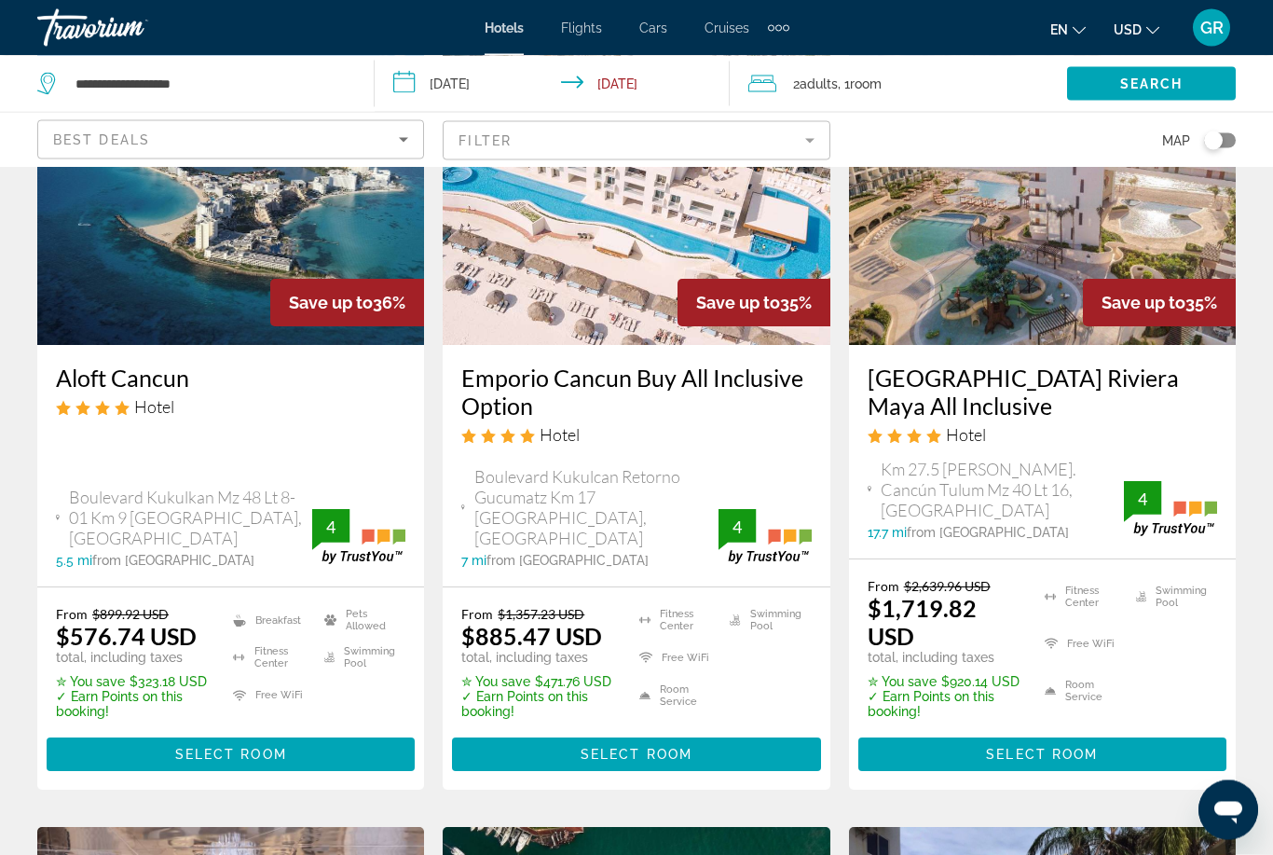
scroll to position [222, 0]
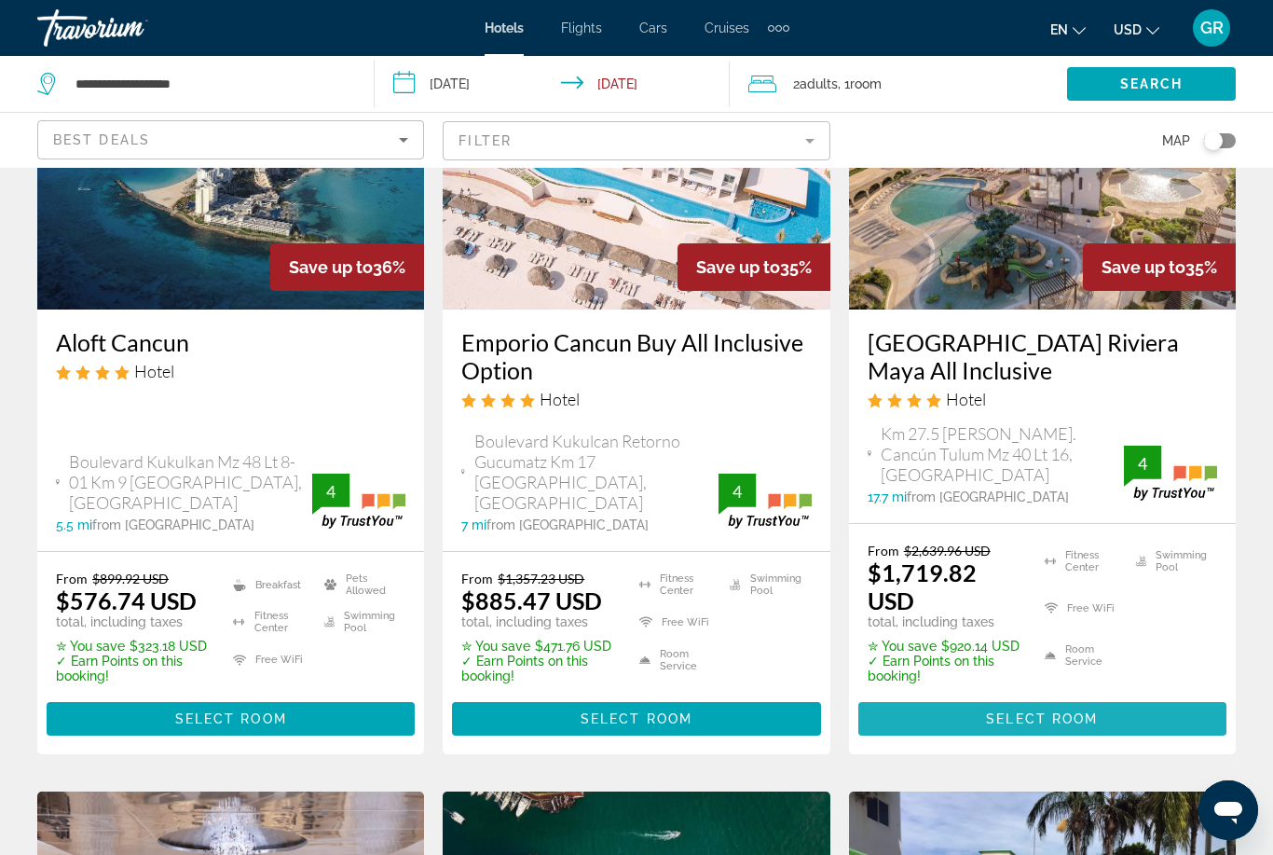
click at [1071, 709] on span "Main content" at bounding box center [1042, 718] width 368 height 45
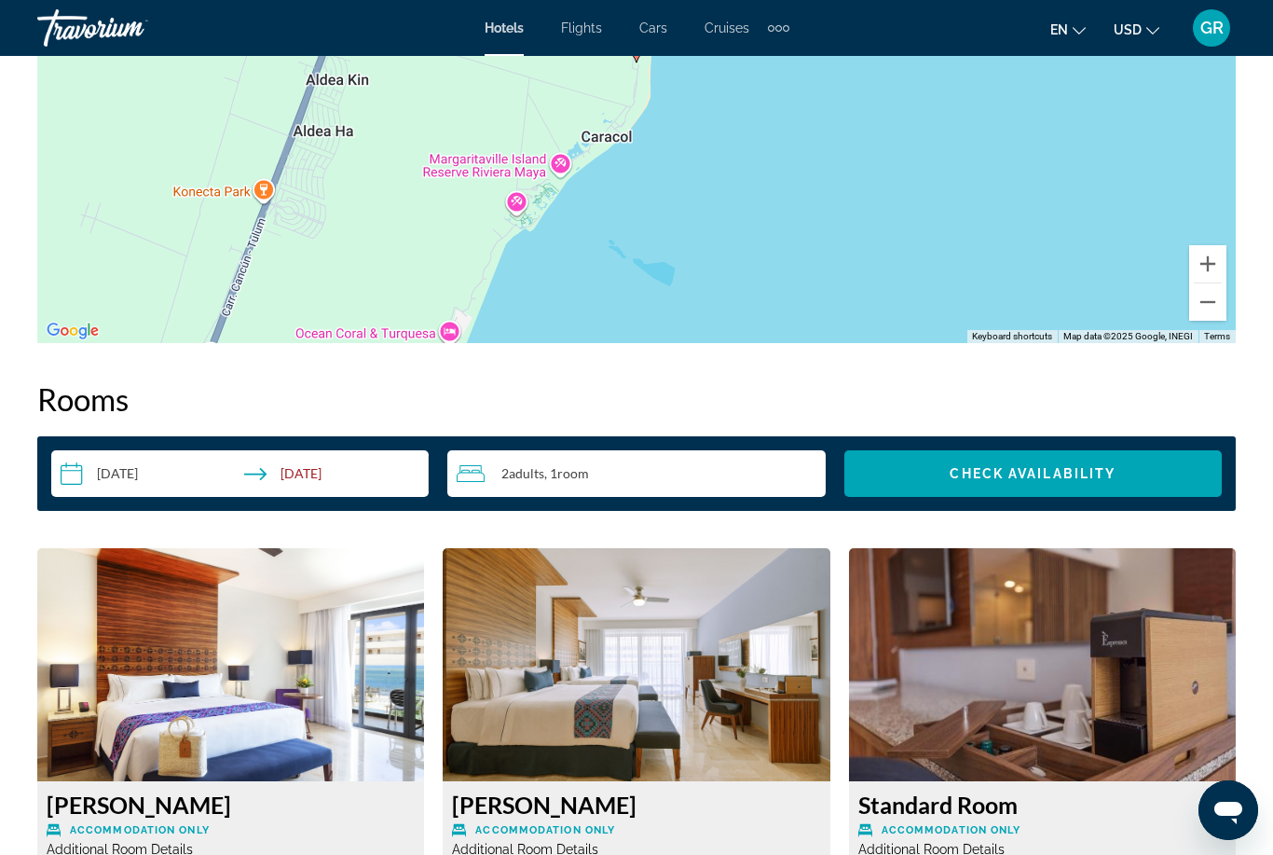
scroll to position [2414, 0]
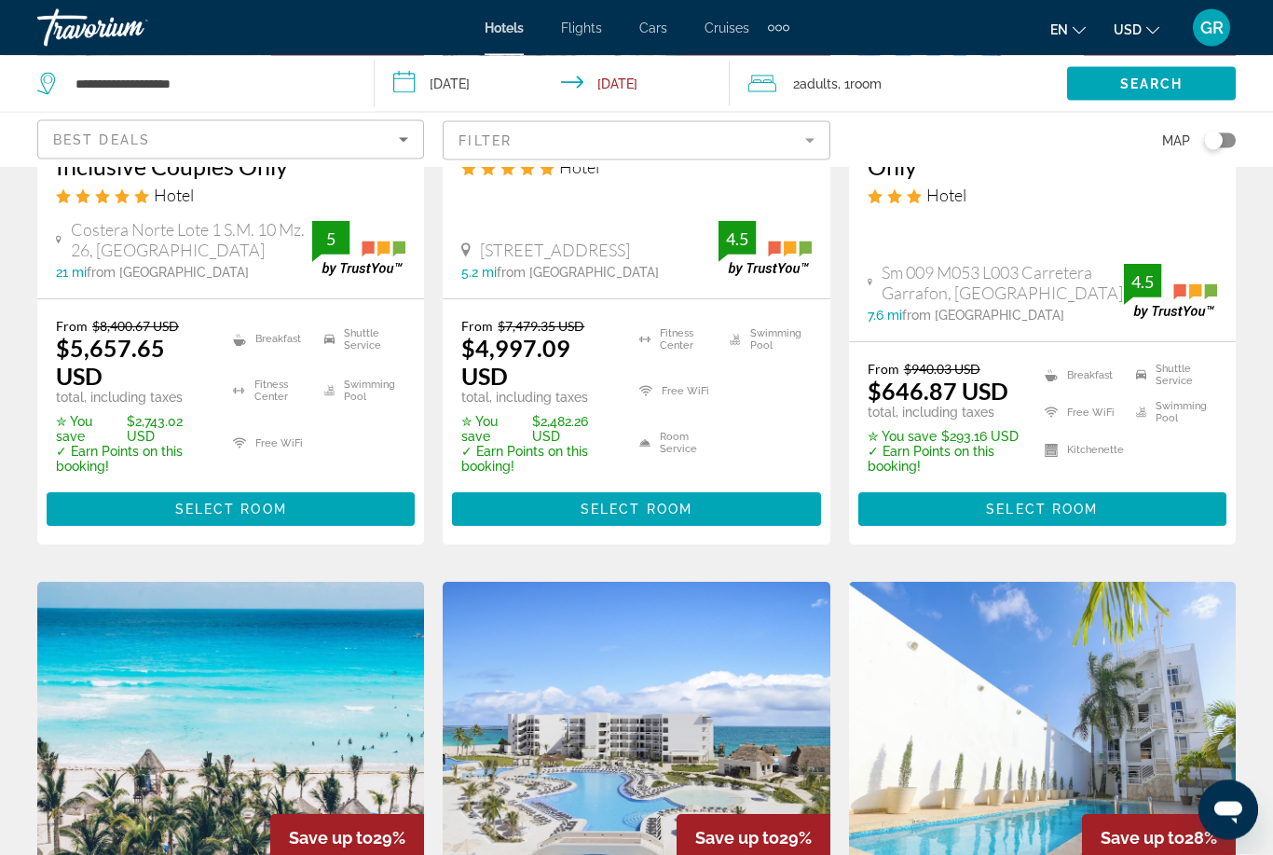
scroll to position [1206, 0]
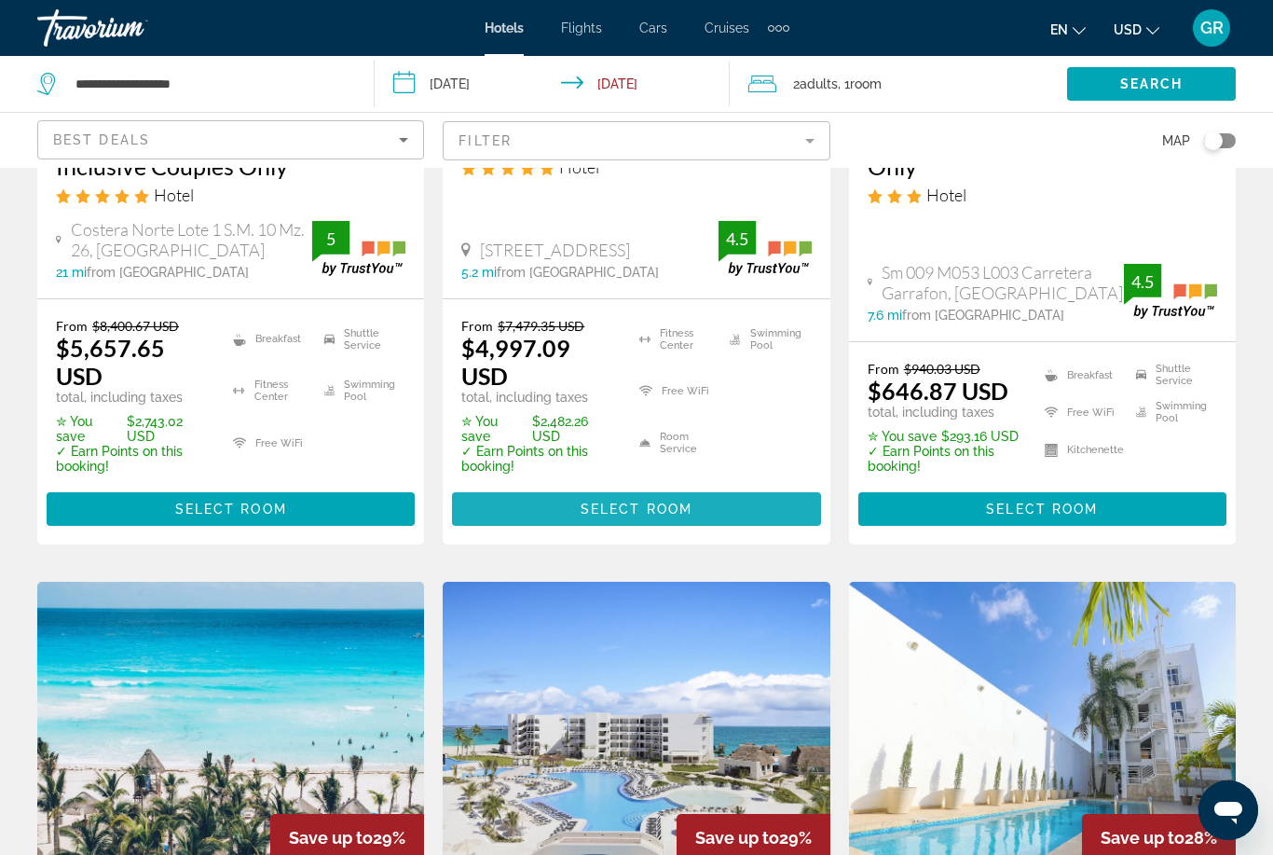
click at [676, 501] on span "Select Room" at bounding box center [637, 508] width 112 height 15
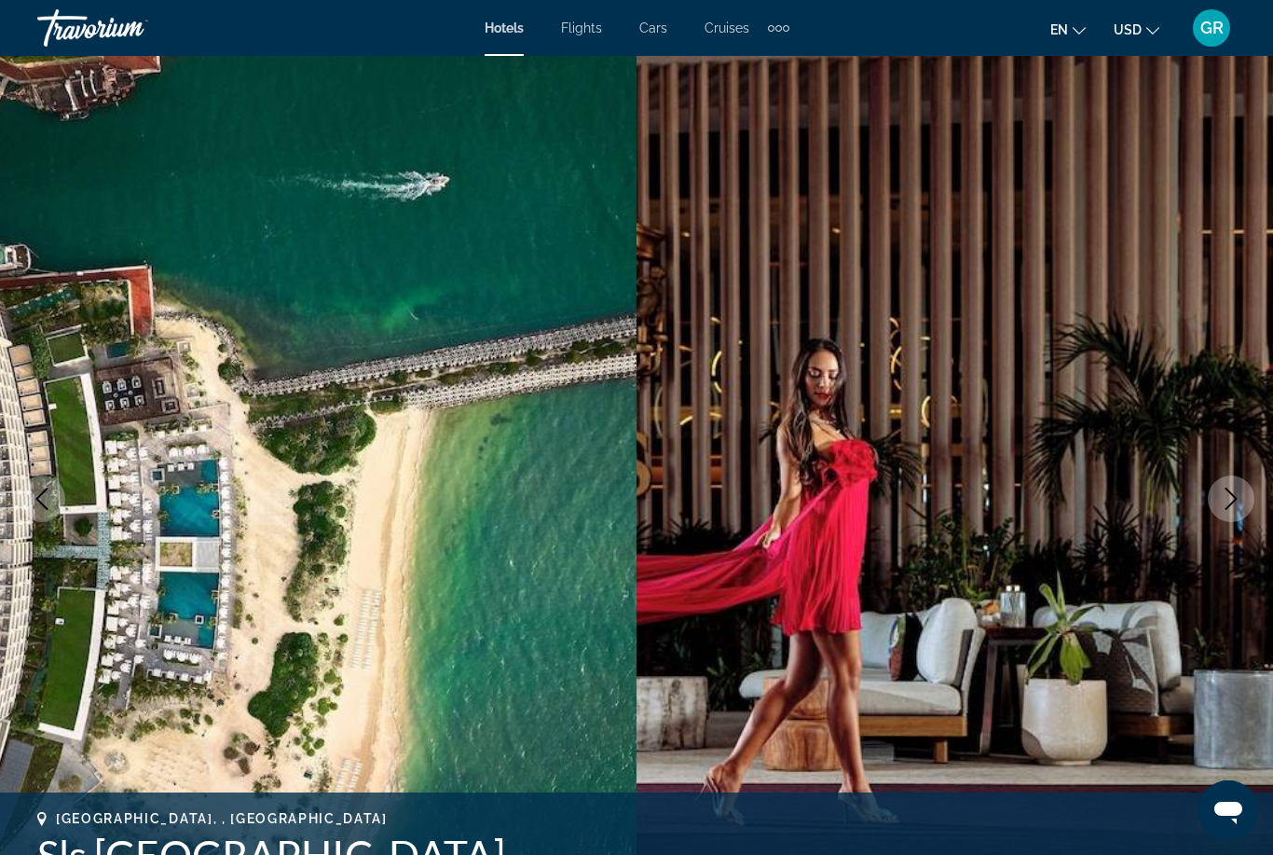
click at [106, 475] on img "Main content" at bounding box center [318, 498] width 637 height 885
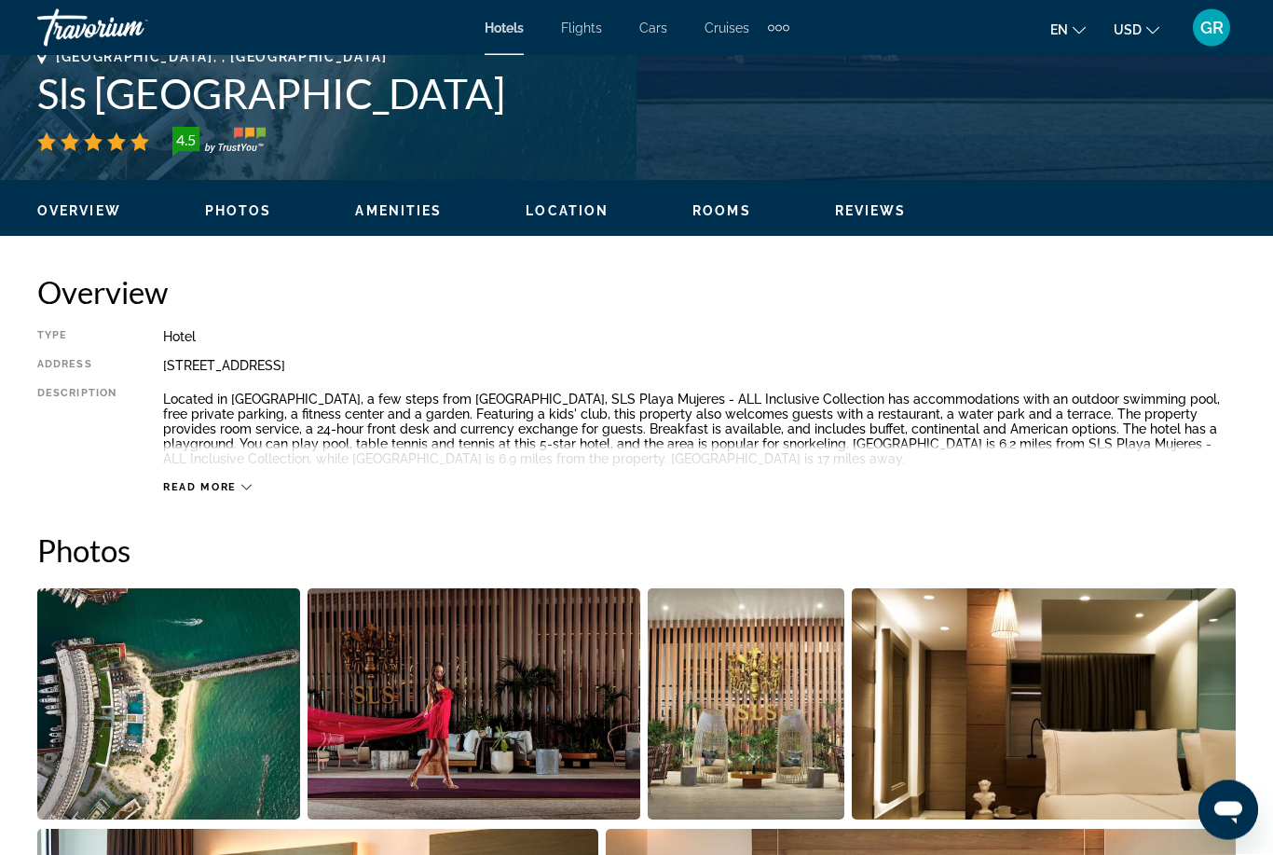
scroll to position [800, 0]
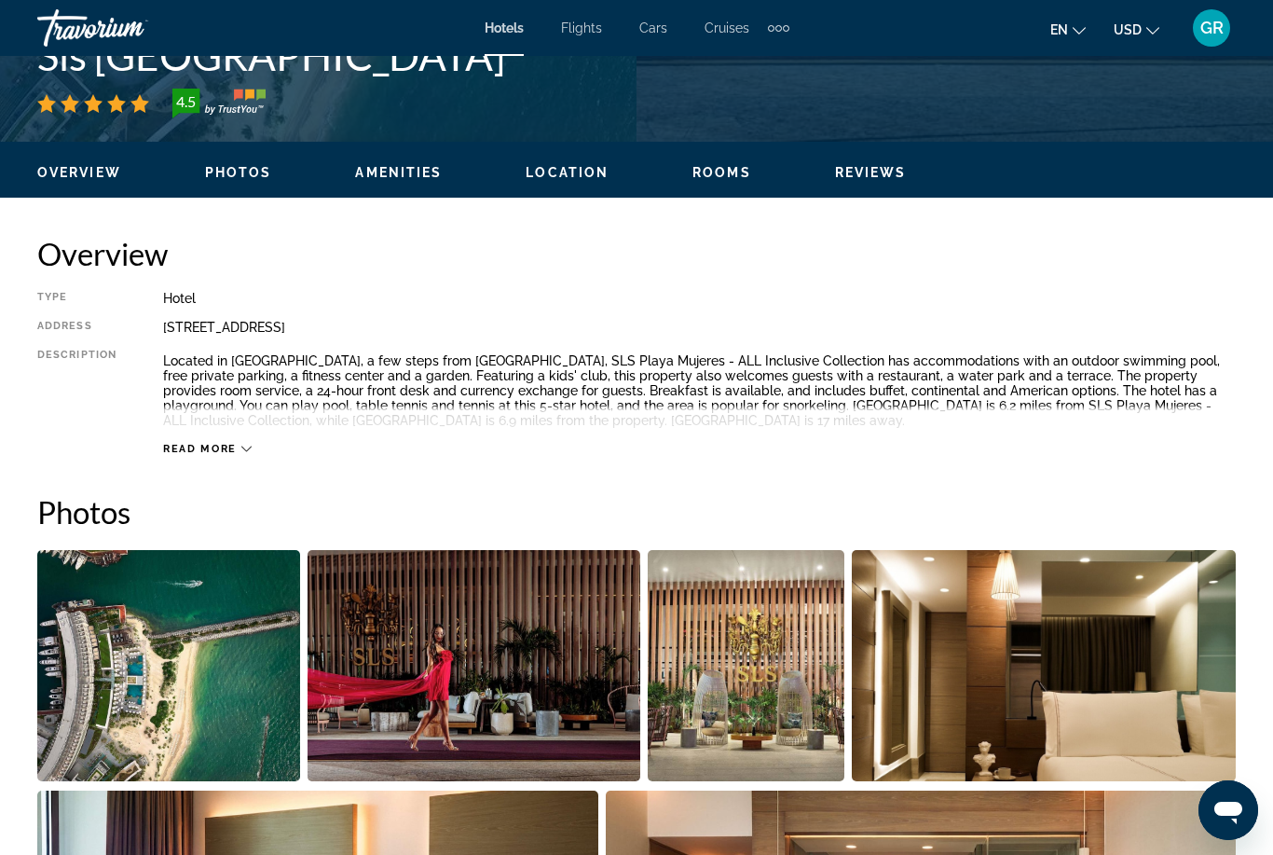
click at [198, 451] on span "Read more" at bounding box center [200, 449] width 74 height 12
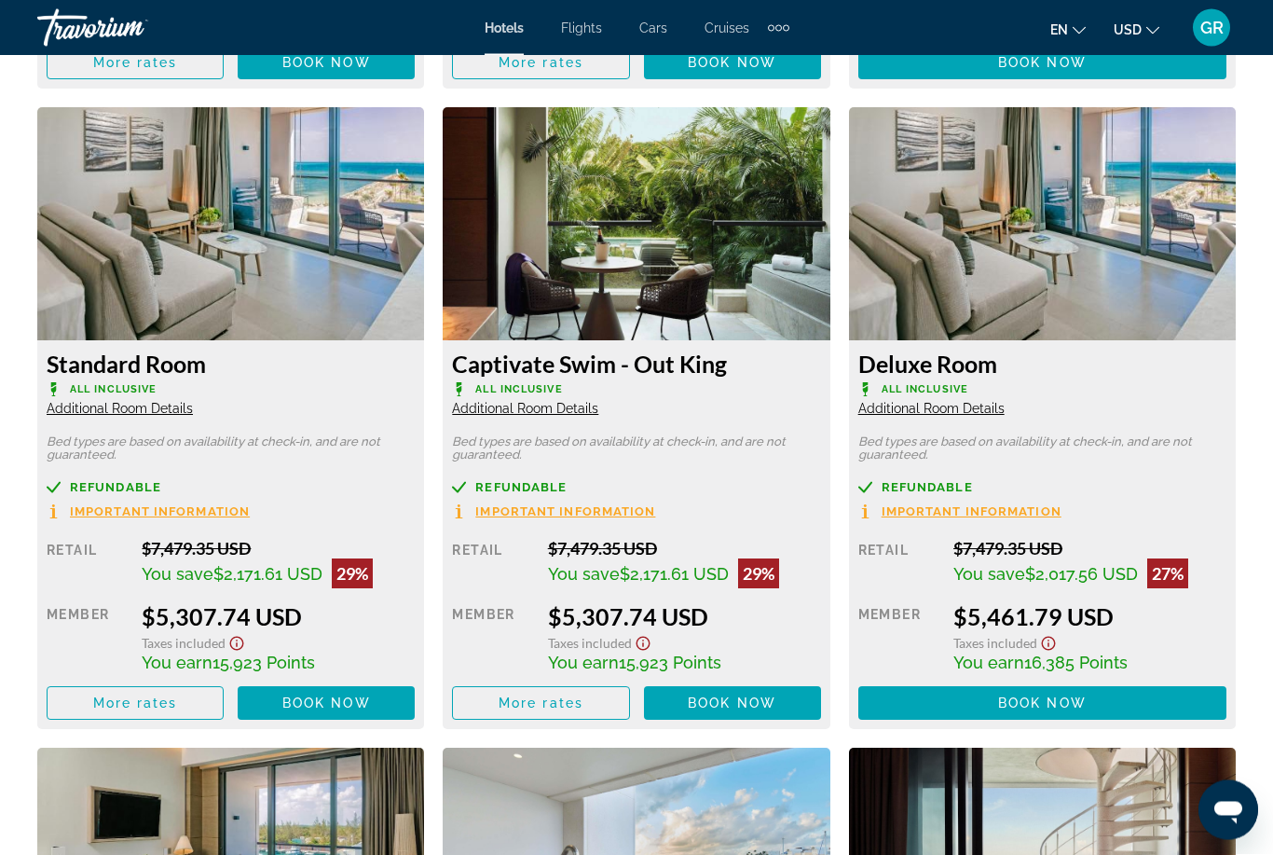
scroll to position [3481, 0]
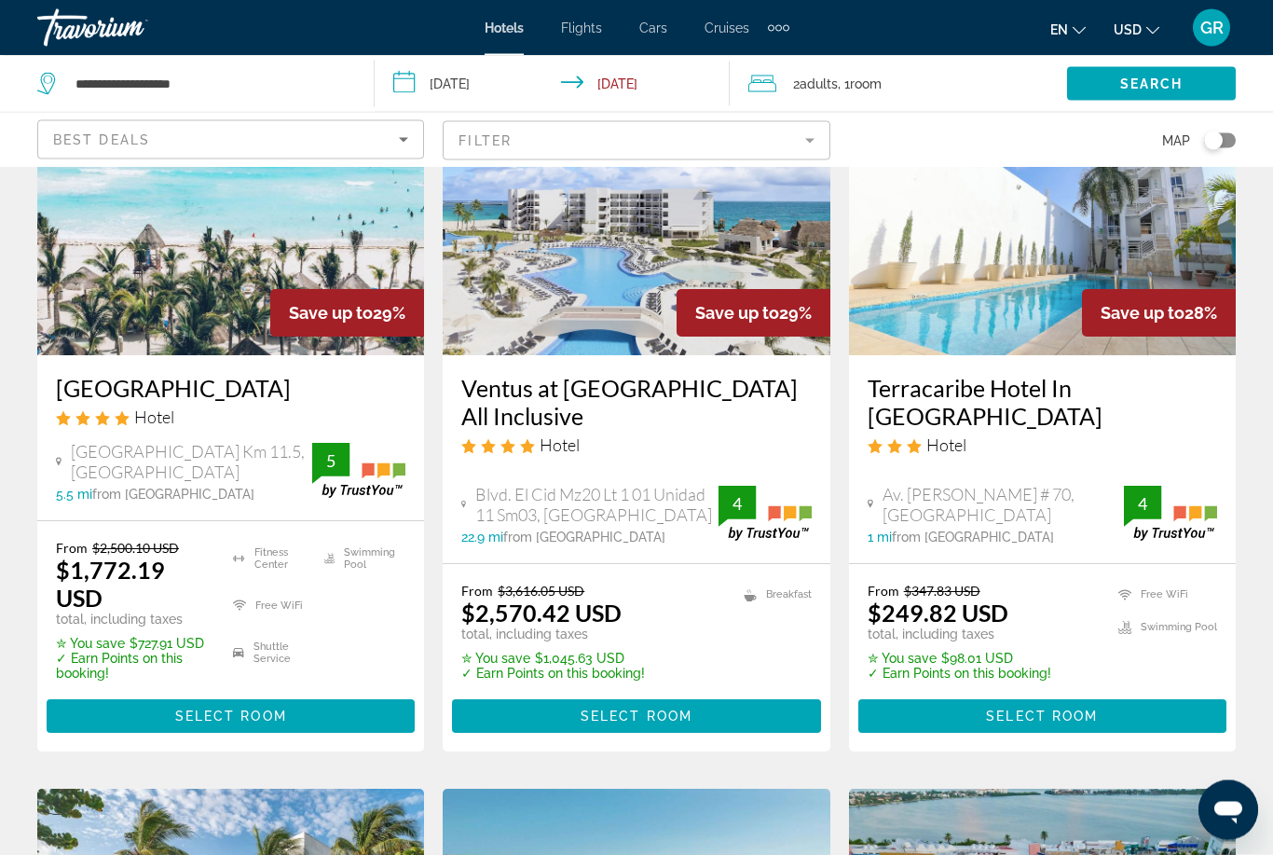
scroll to position [1731, 0]
click at [695, 698] on span "Main content" at bounding box center [636, 715] width 368 height 45
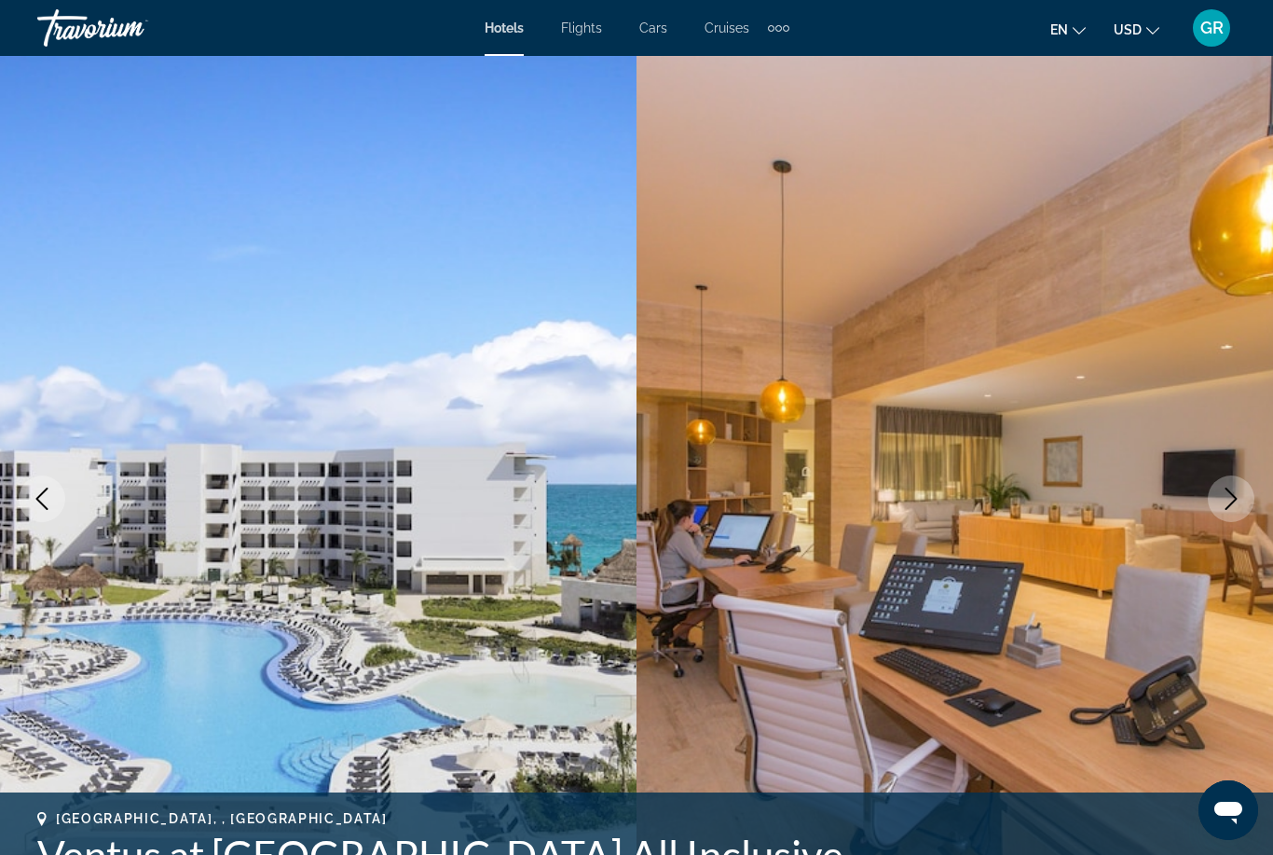
click at [1235, 505] on icon "Next image" at bounding box center [1231, 498] width 22 height 22
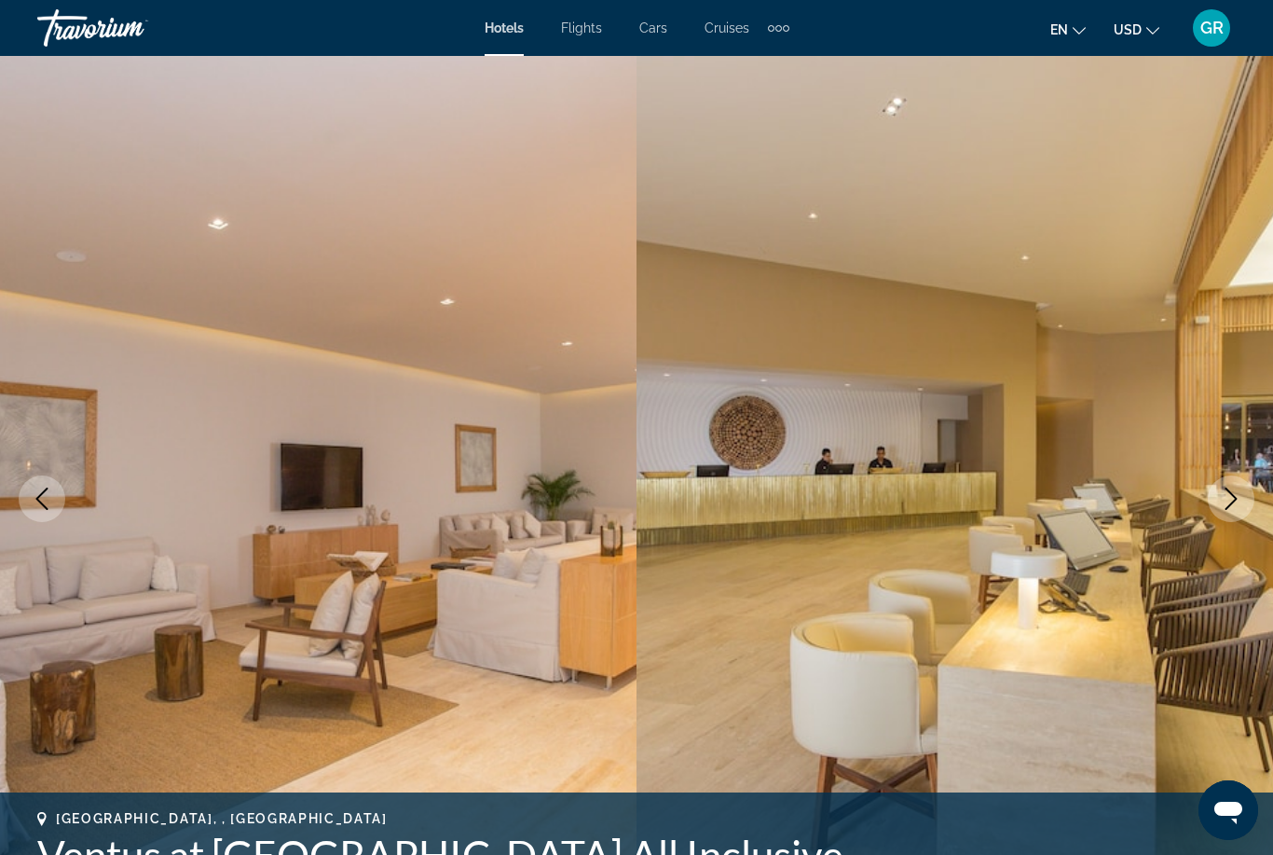
click at [42, 490] on icon "Previous image" at bounding box center [42, 498] width 22 height 22
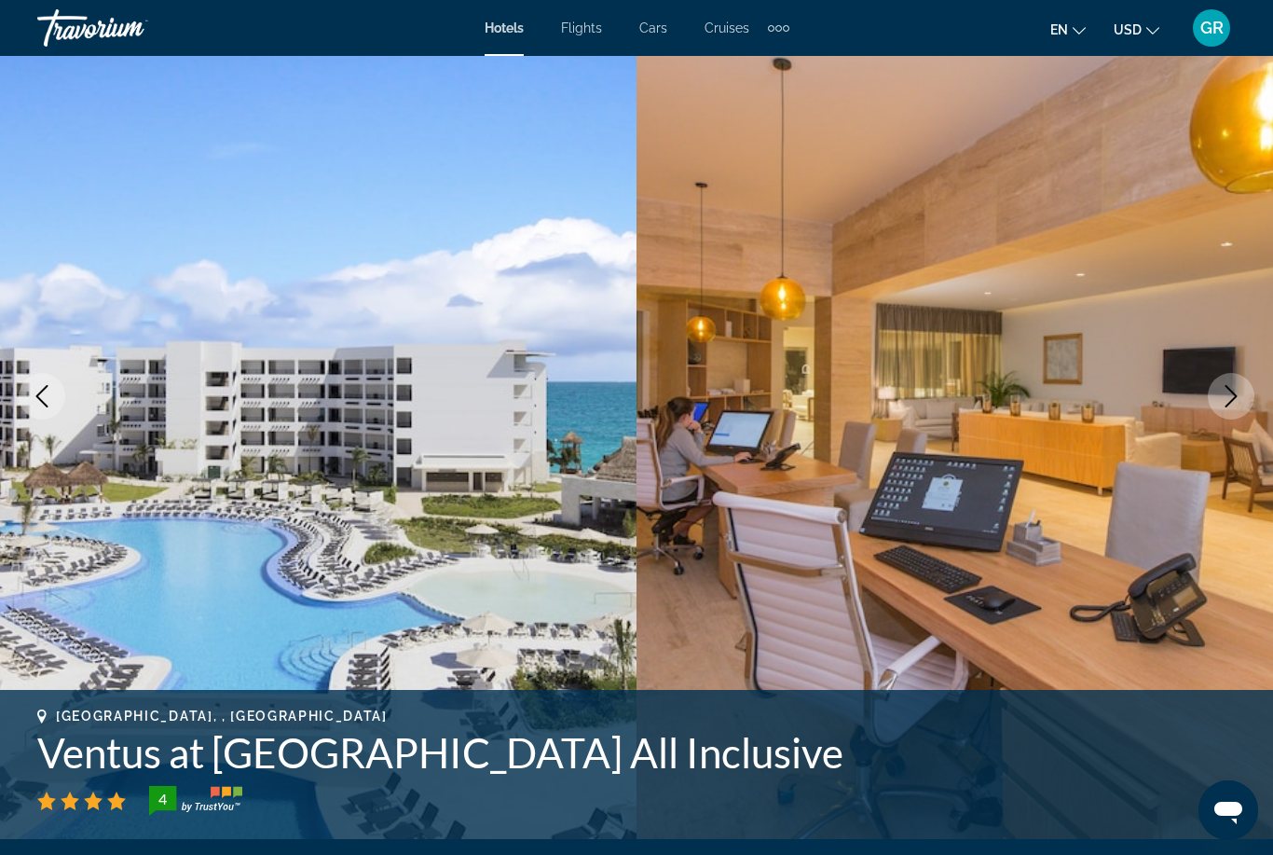
scroll to position [96, 0]
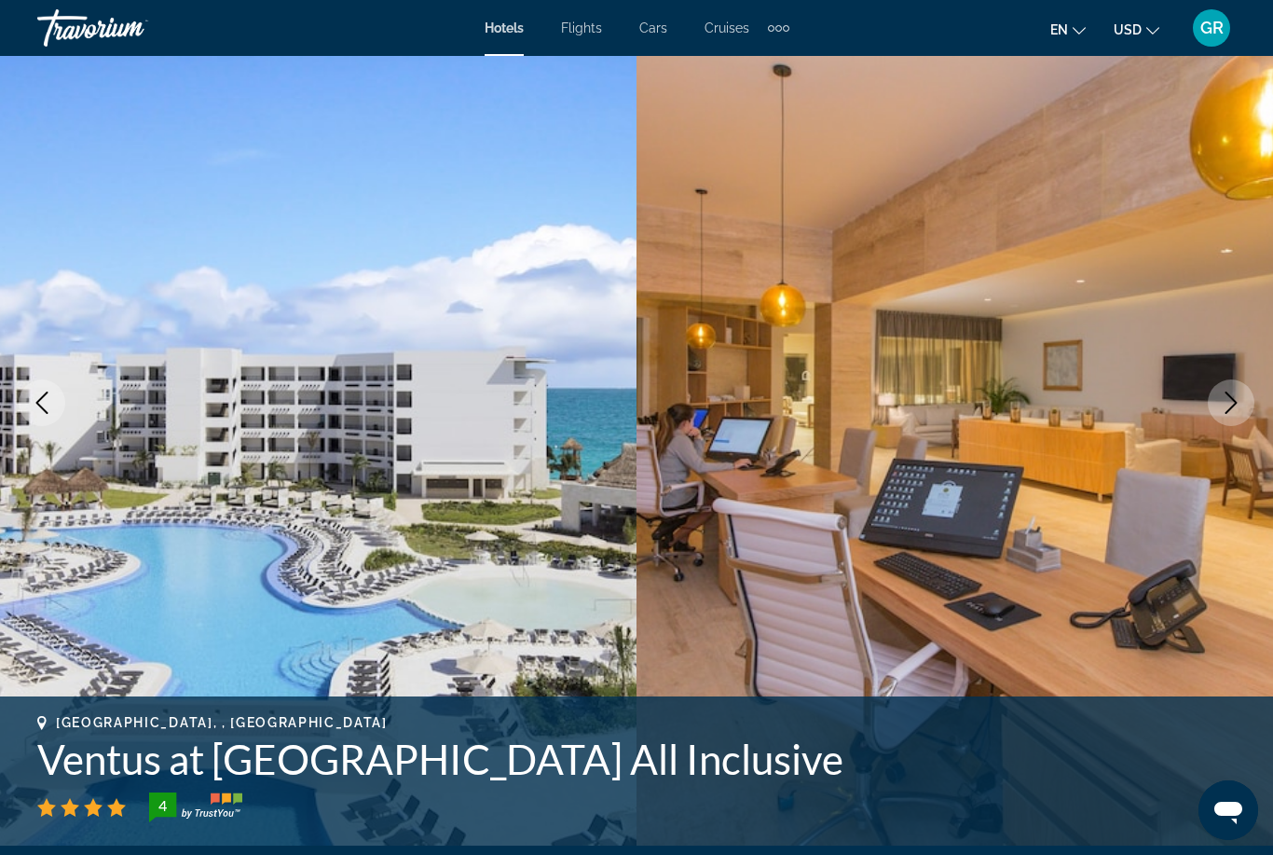
click at [1240, 402] on icon "Next image" at bounding box center [1231, 402] width 22 height 22
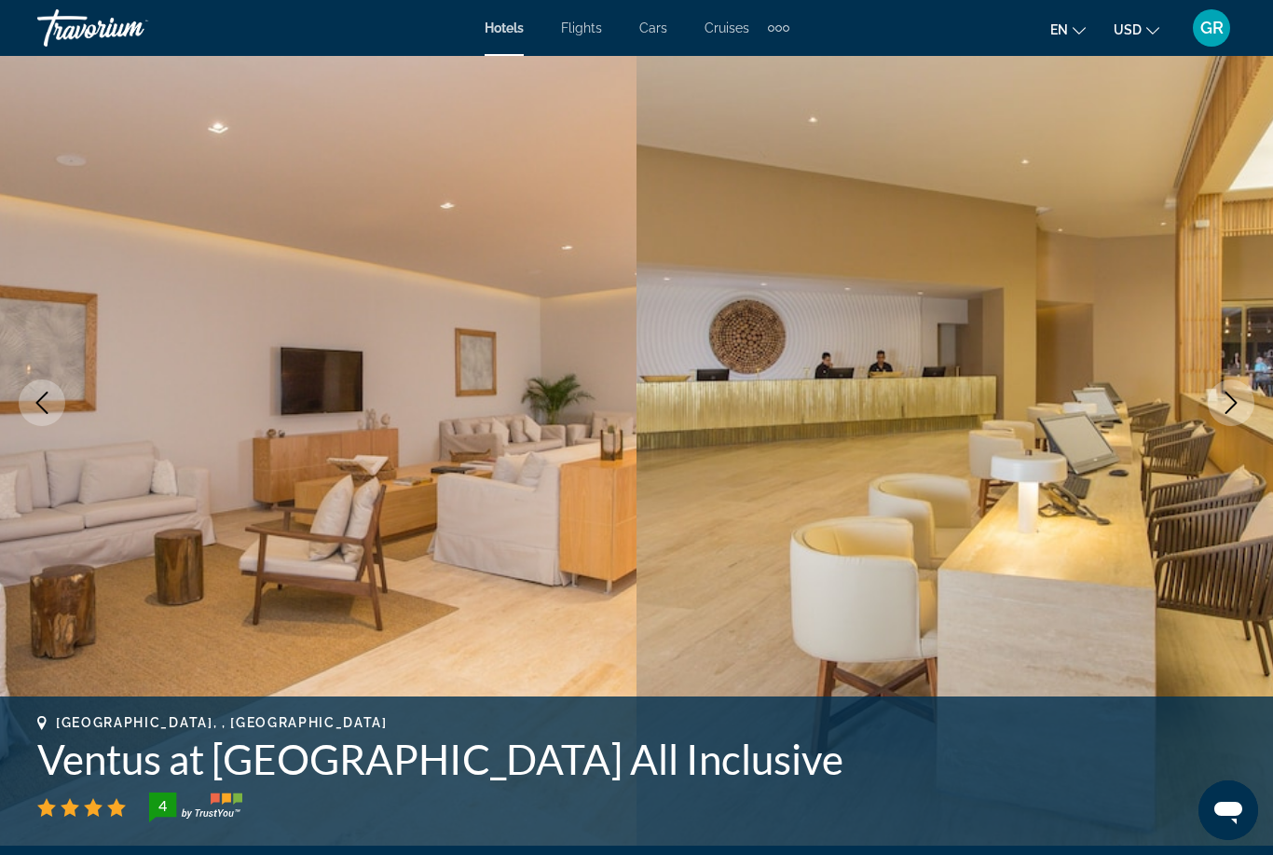
click at [1235, 406] on icon "Next image" at bounding box center [1231, 402] width 22 height 22
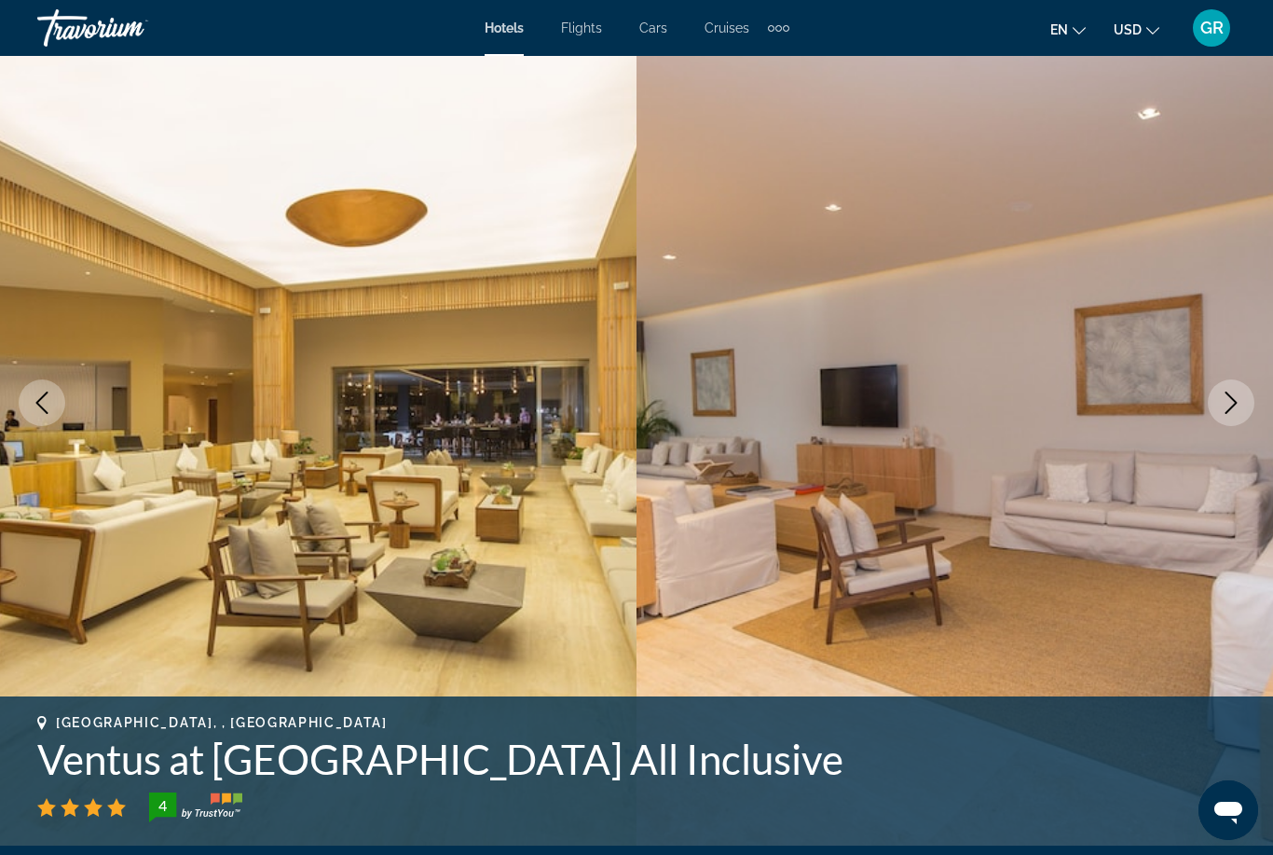
click at [1235, 390] on button "Next image" at bounding box center [1231, 402] width 47 height 47
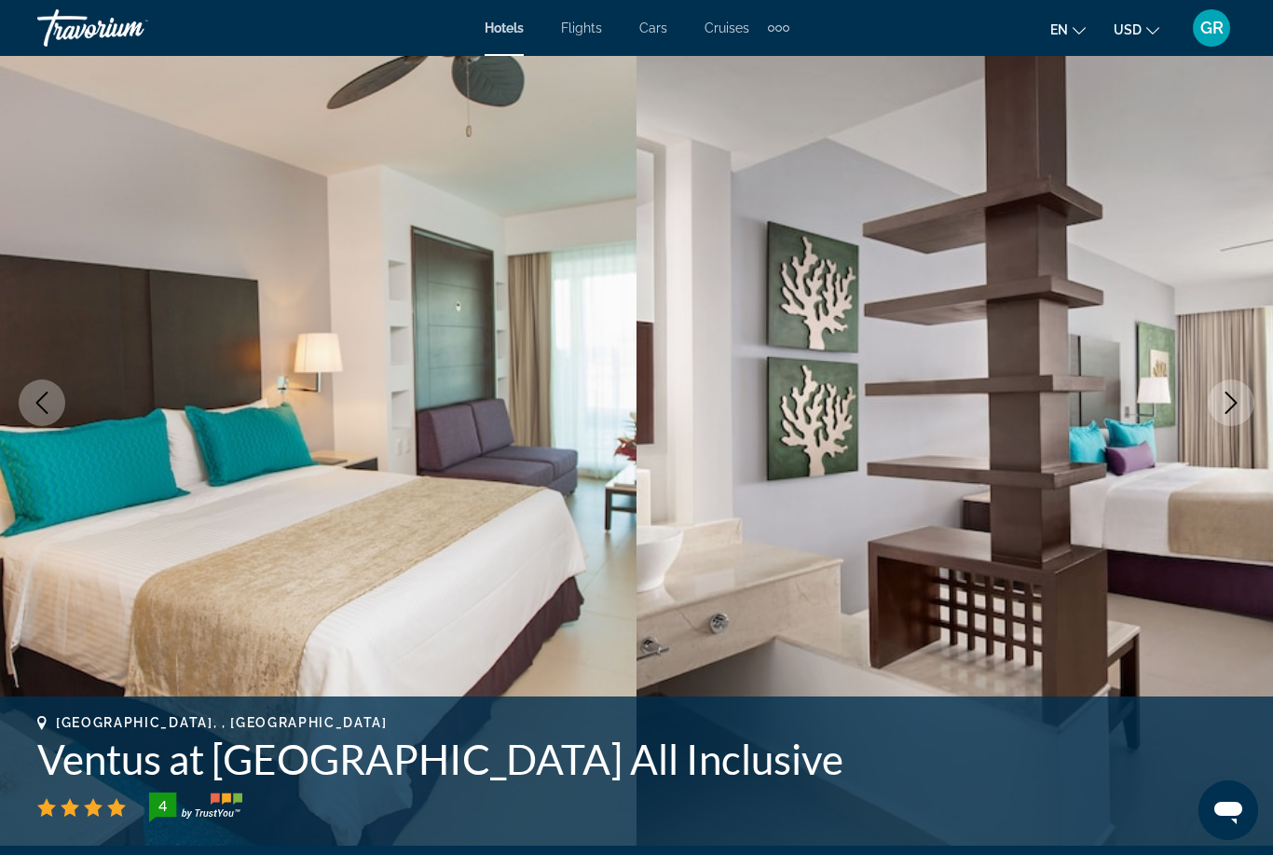
click at [1237, 398] on icon "Next image" at bounding box center [1231, 402] width 22 height 22
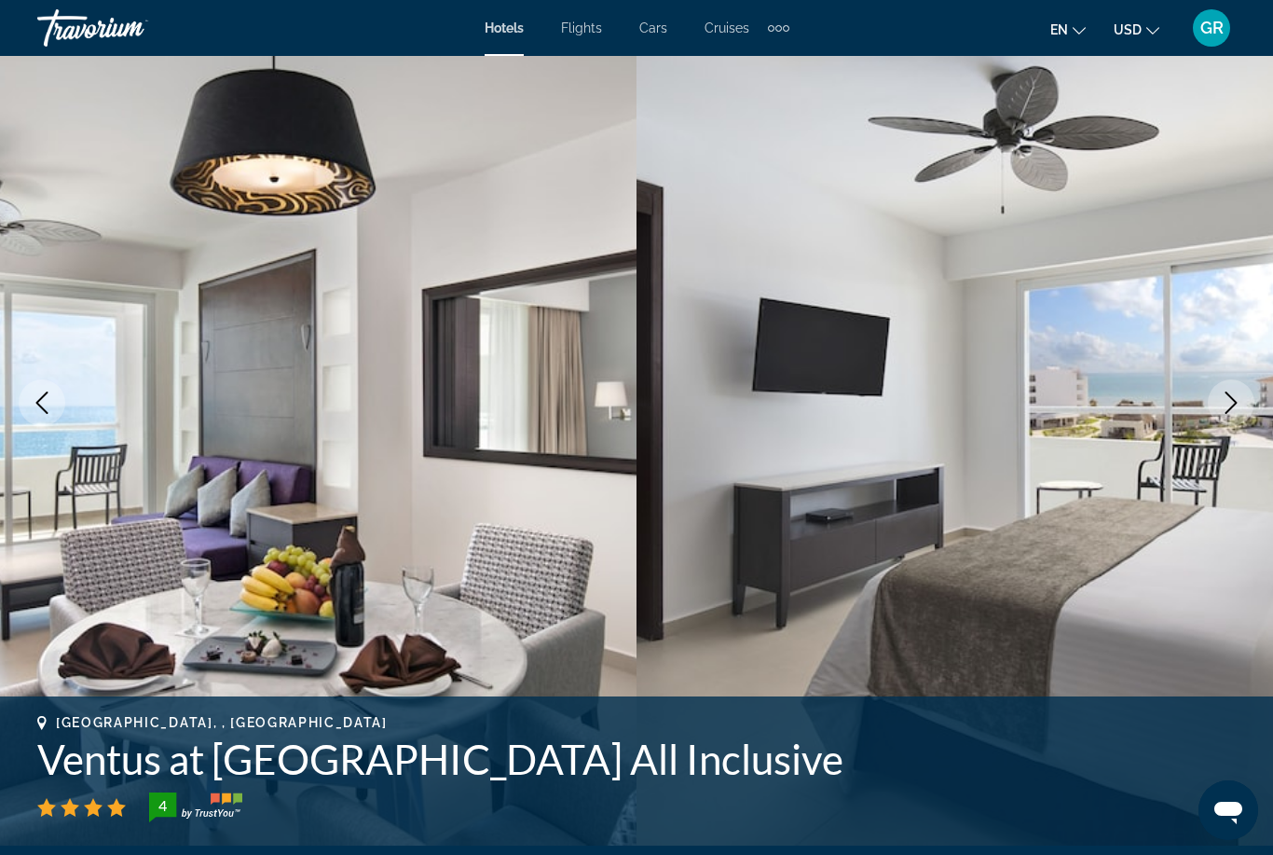
click at [1232, 394] on icon "Next image" at bounding box center [1231, 402] width 22 height 22
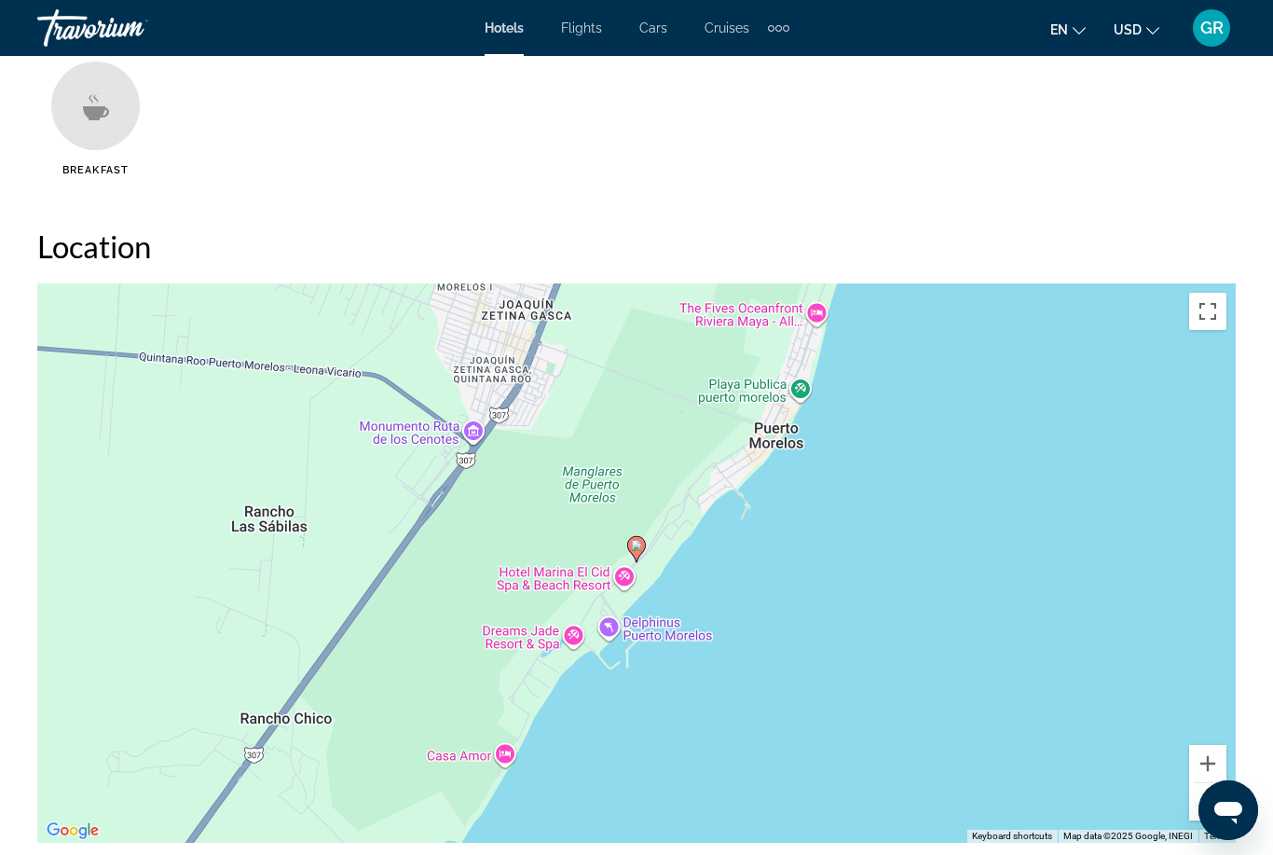
scroll to position [1931, 0]
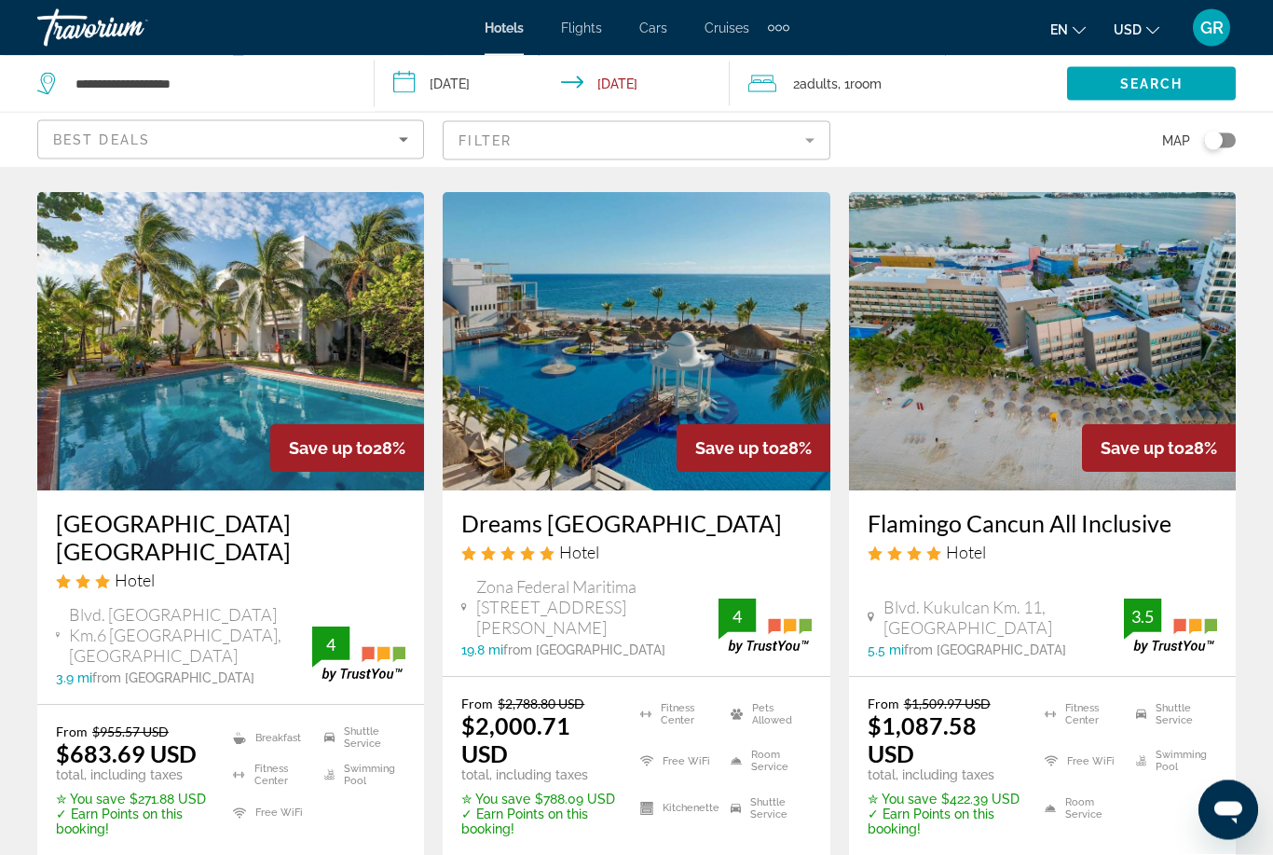
scroll to position [2327, 0]
click at [671, 854] on span "Select Room" at bounding box center [637, 871] width 112 height 15
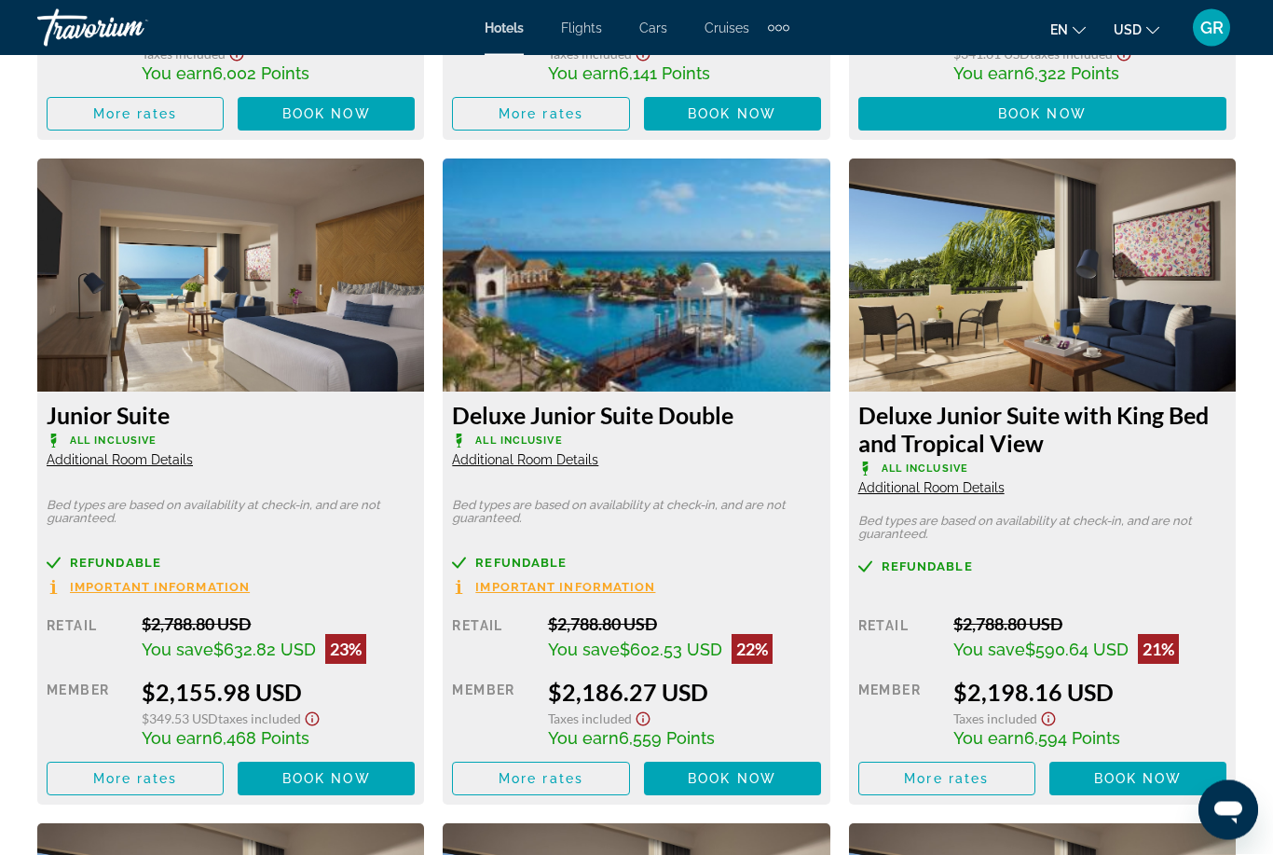
scroll to position [3471, 0]
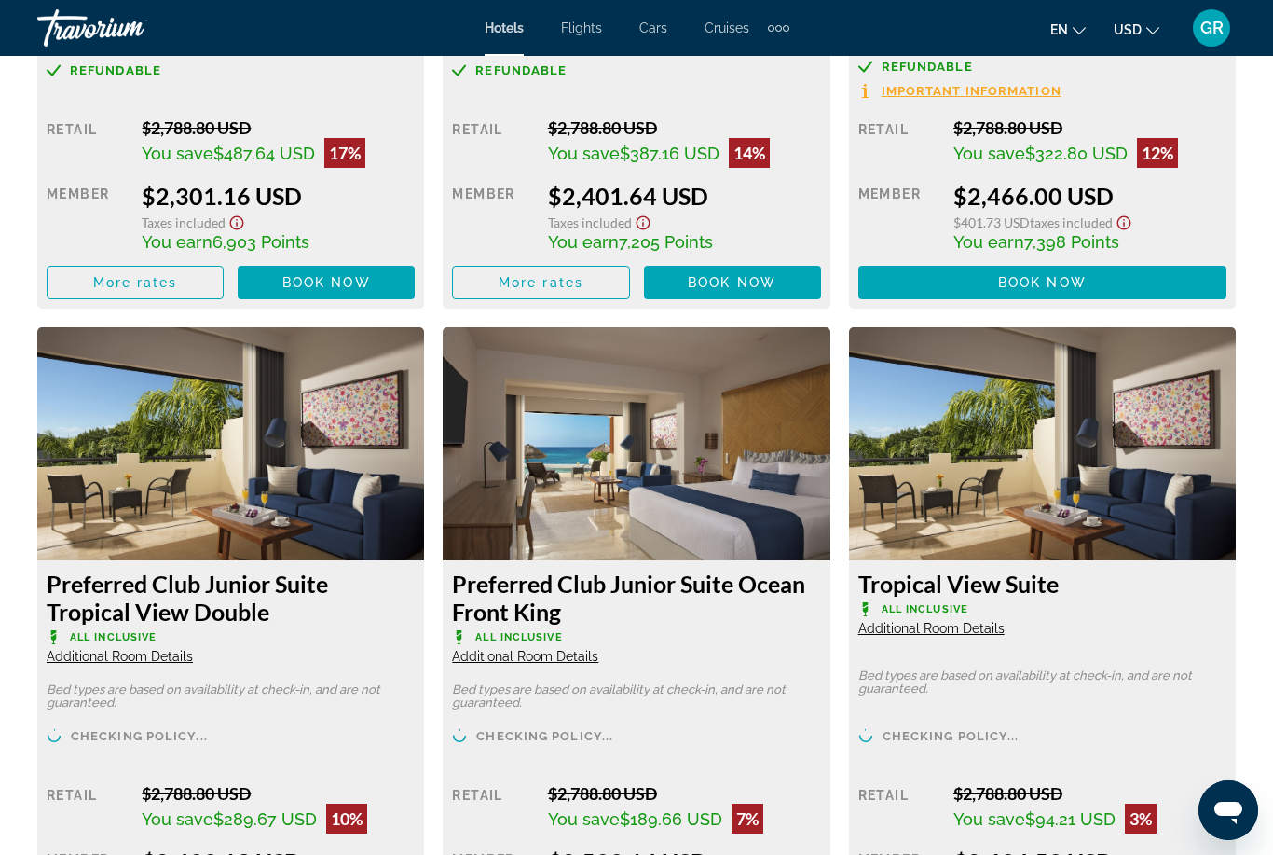
click at [165, 393] on img "Main content" at bounding box center [230, 443] width 387 height 233
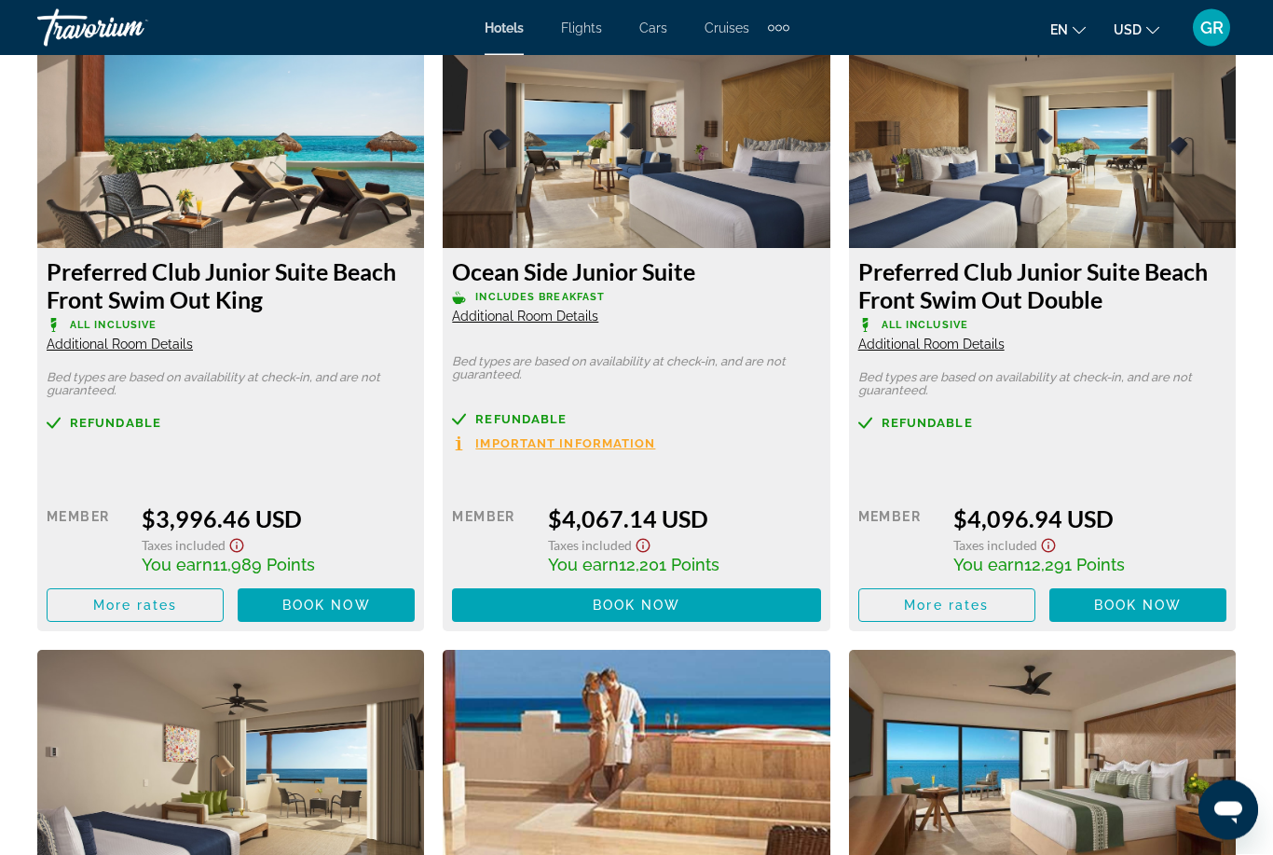
scroll to position [6272, 0]
click at [169, 188] on img "Main content" at bounding box center [230, 131] width 387 height 233
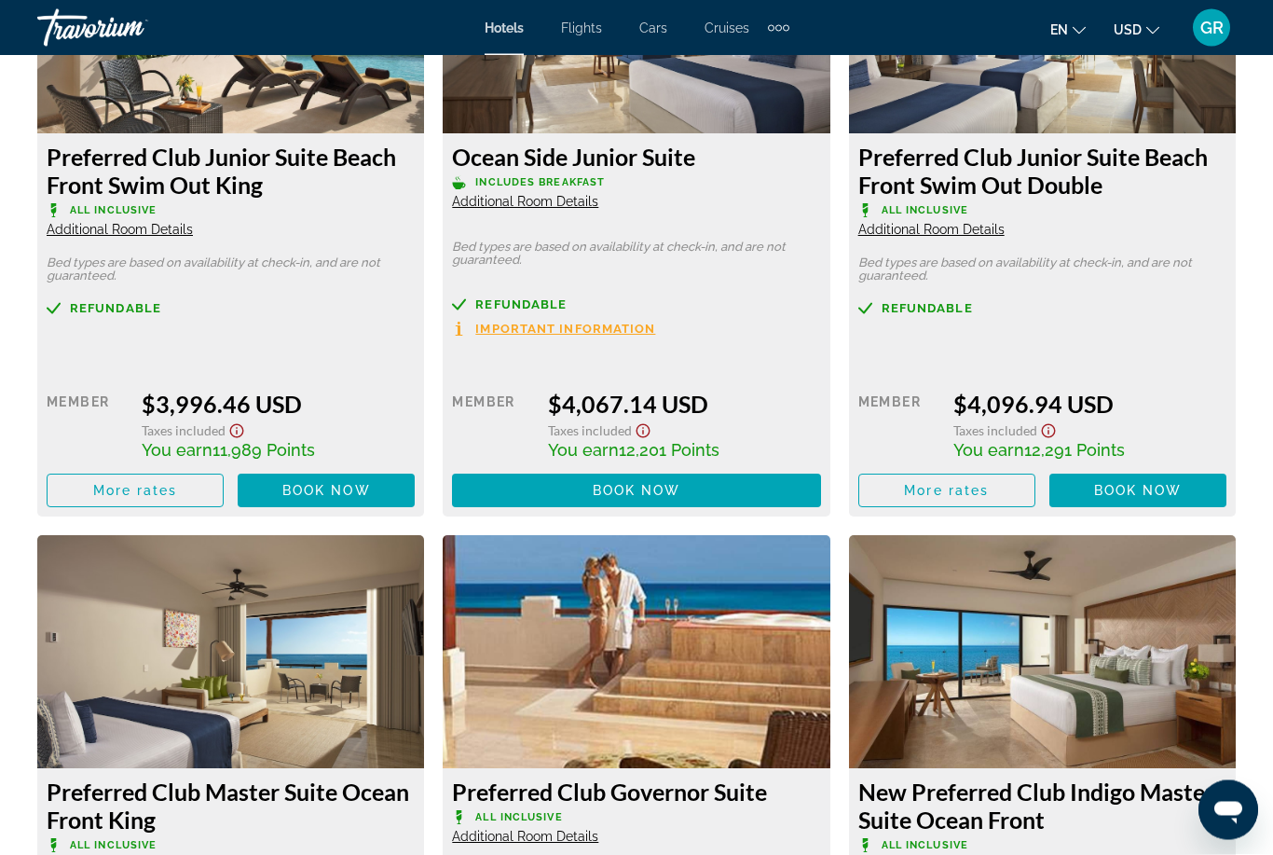
scroll to position [6387, 0]
click at [301, 498] on span "Main content" at bounding box center [326, 490] width 177 height 45
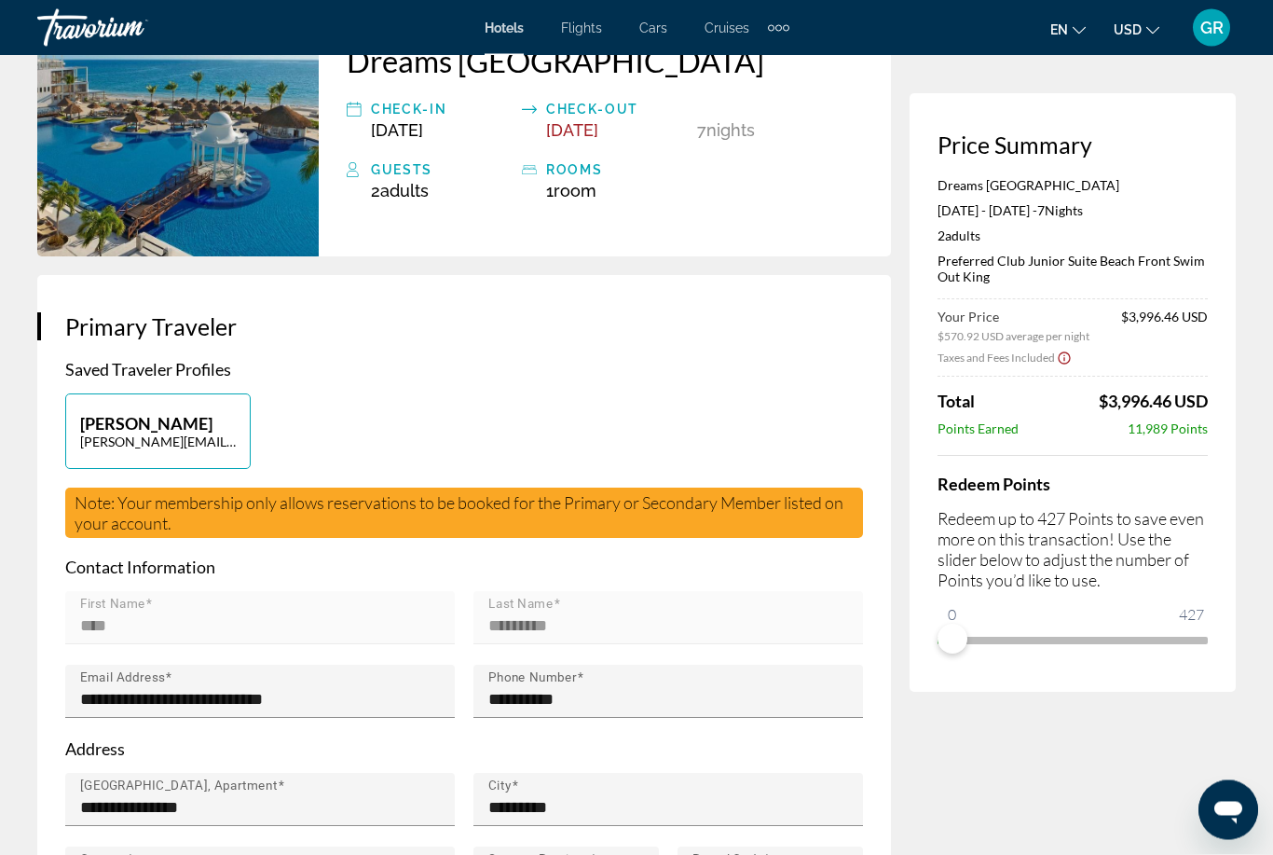
scroll to position [144, 0]
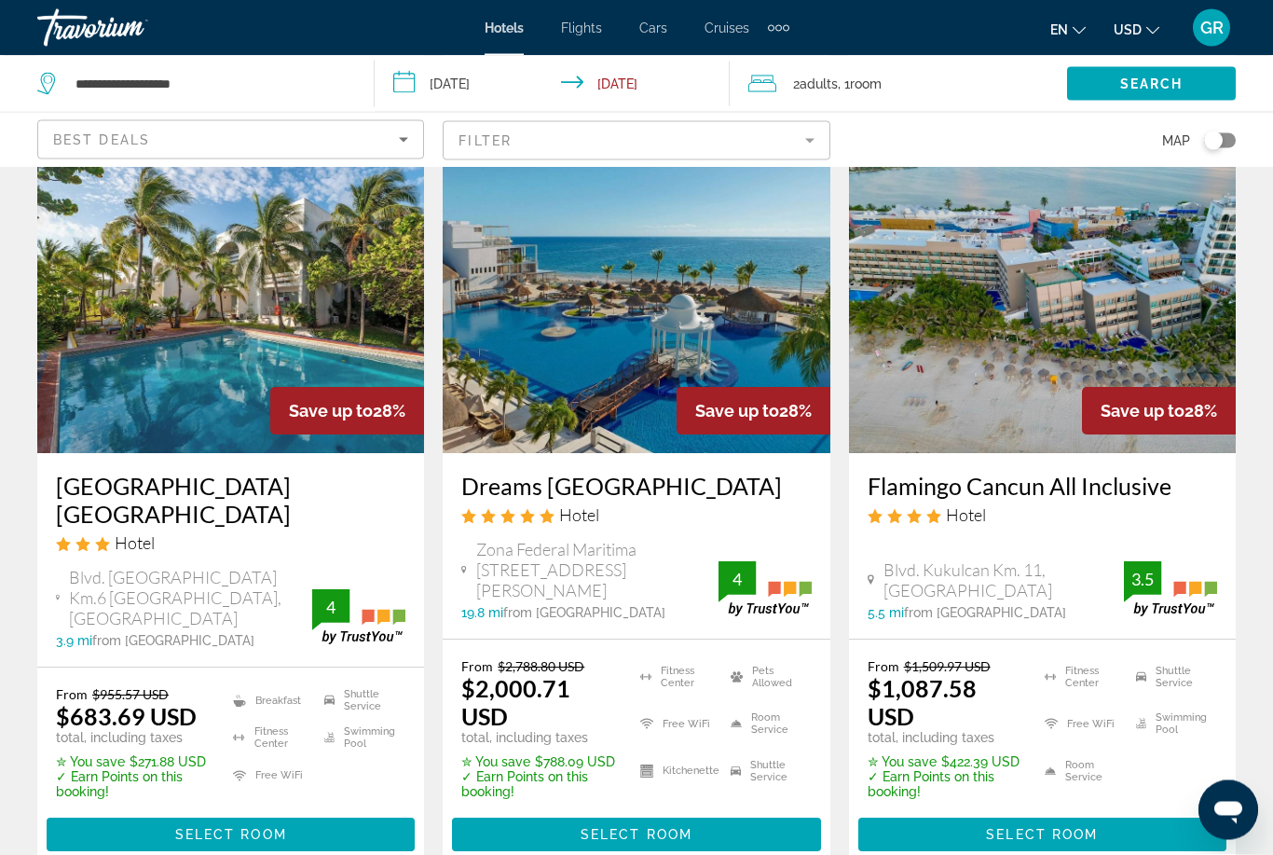
scroll to position [2364, 0]
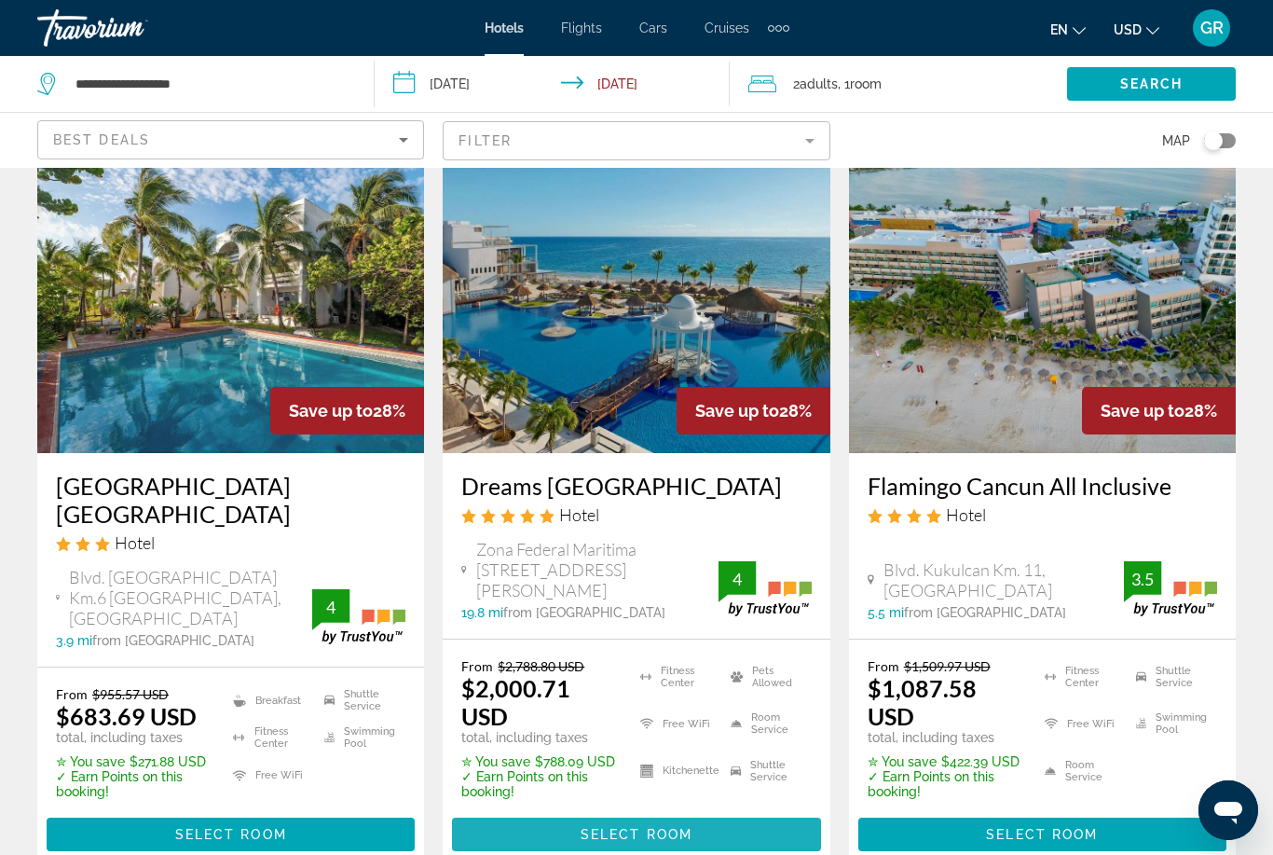
click at [698, 839] on span "Main content" at bounding box center [636, 834] width 368 height 45
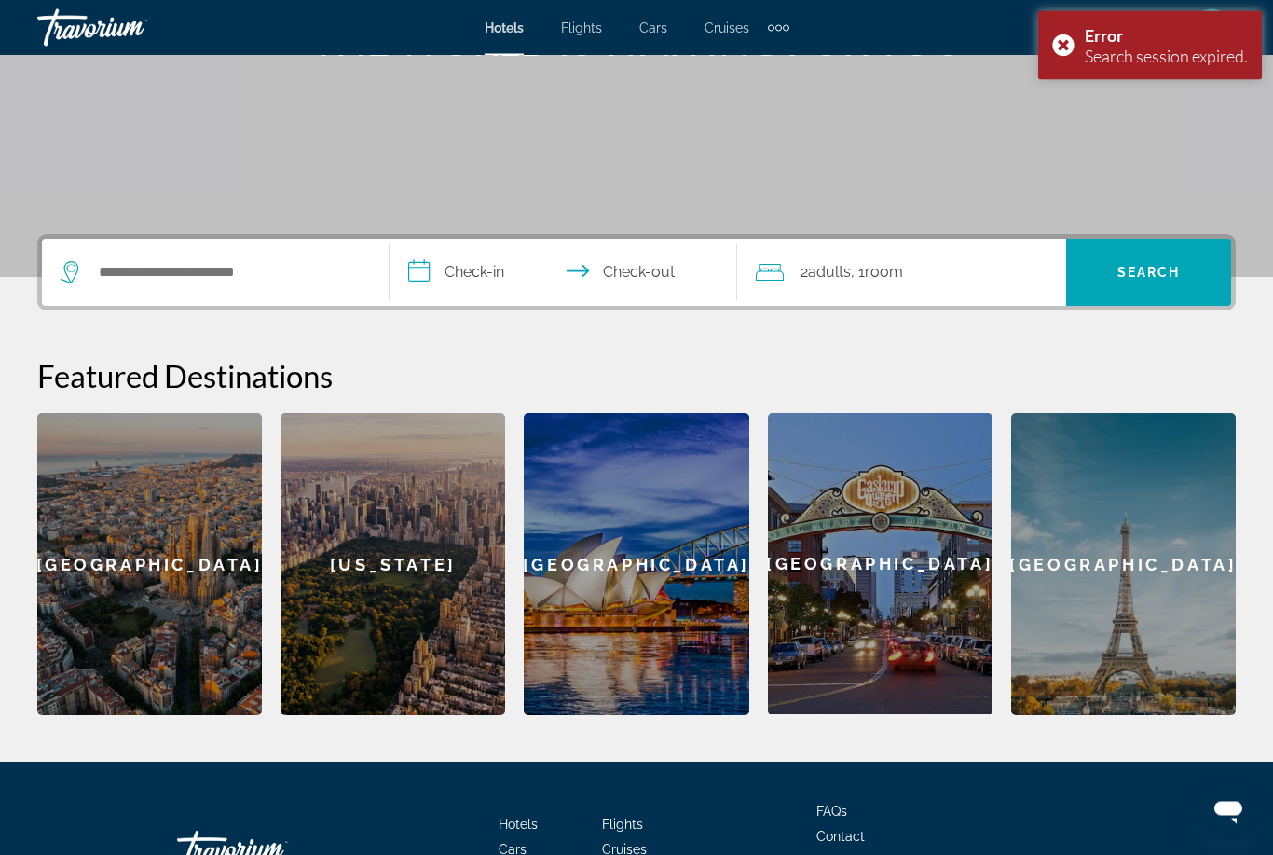
scroll to position [273, 0]
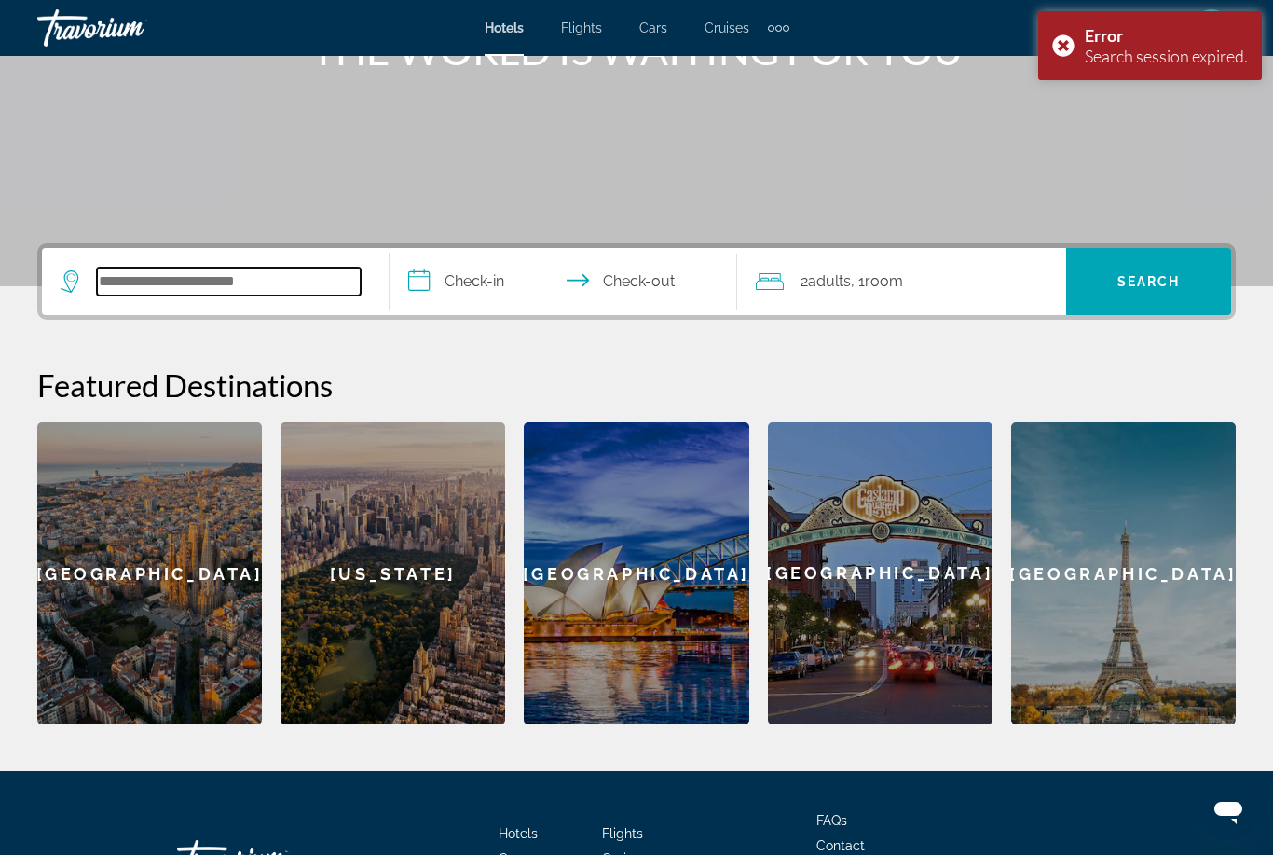
click at [281, 287] on input "Search widget" at bounding box center [229, 281] width 264 height 28
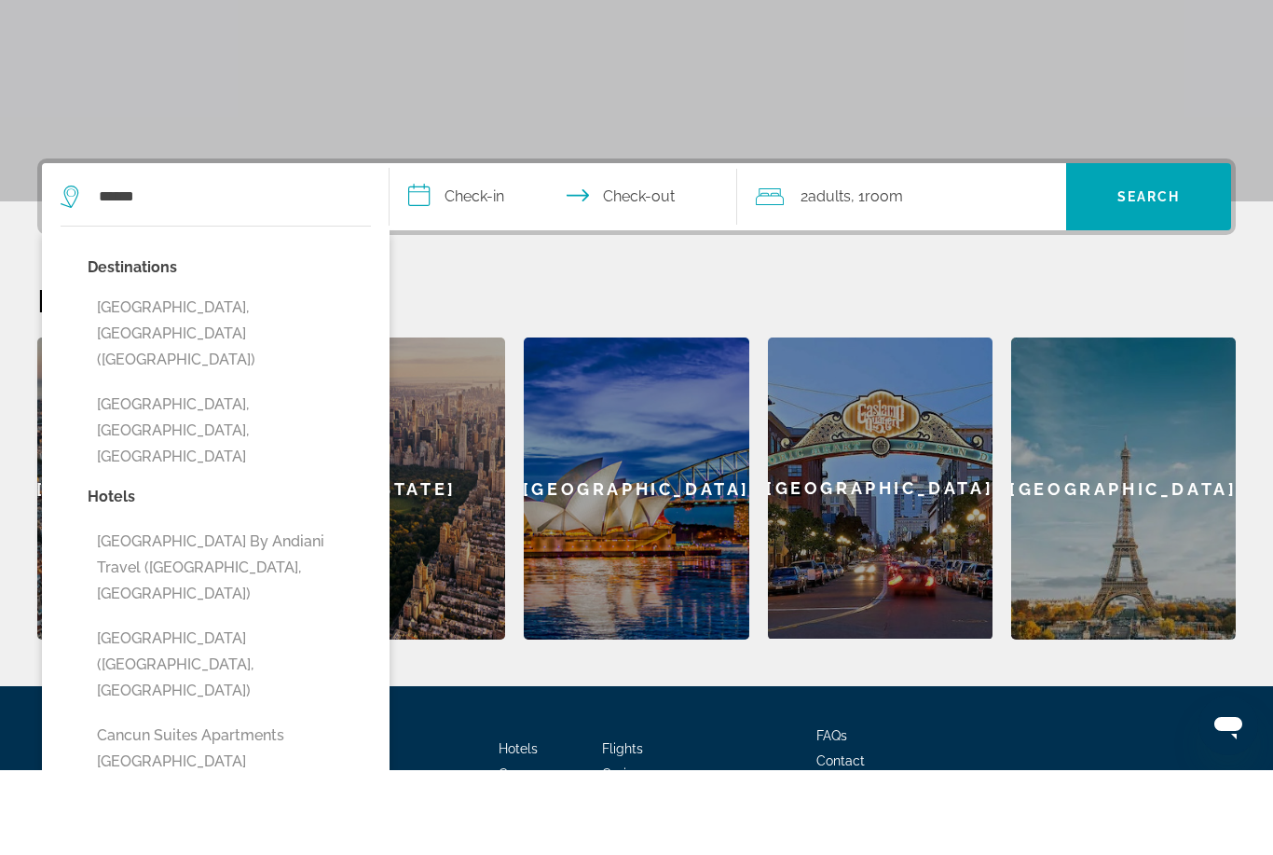
click at [233, 375] on button "[GEOGRAPHIC_DATA], [GEOGRAPHIC_DATA] ([GEOGRAPHIC_DATA])" at bounding box center [229, 419] width 283 height 88
type input "**********"
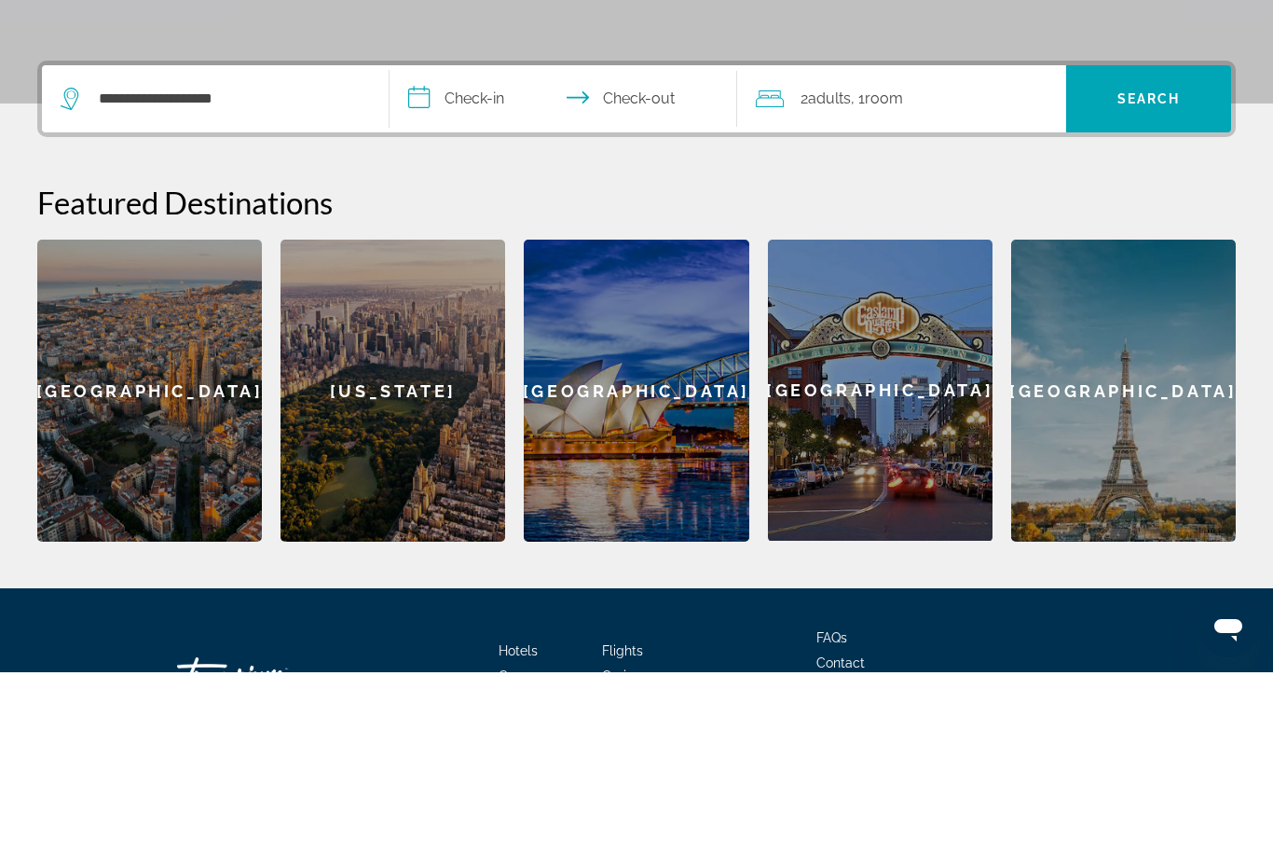
click at [508, 248] on input "**********" at bounding box center [567, 284] width 355 height 73
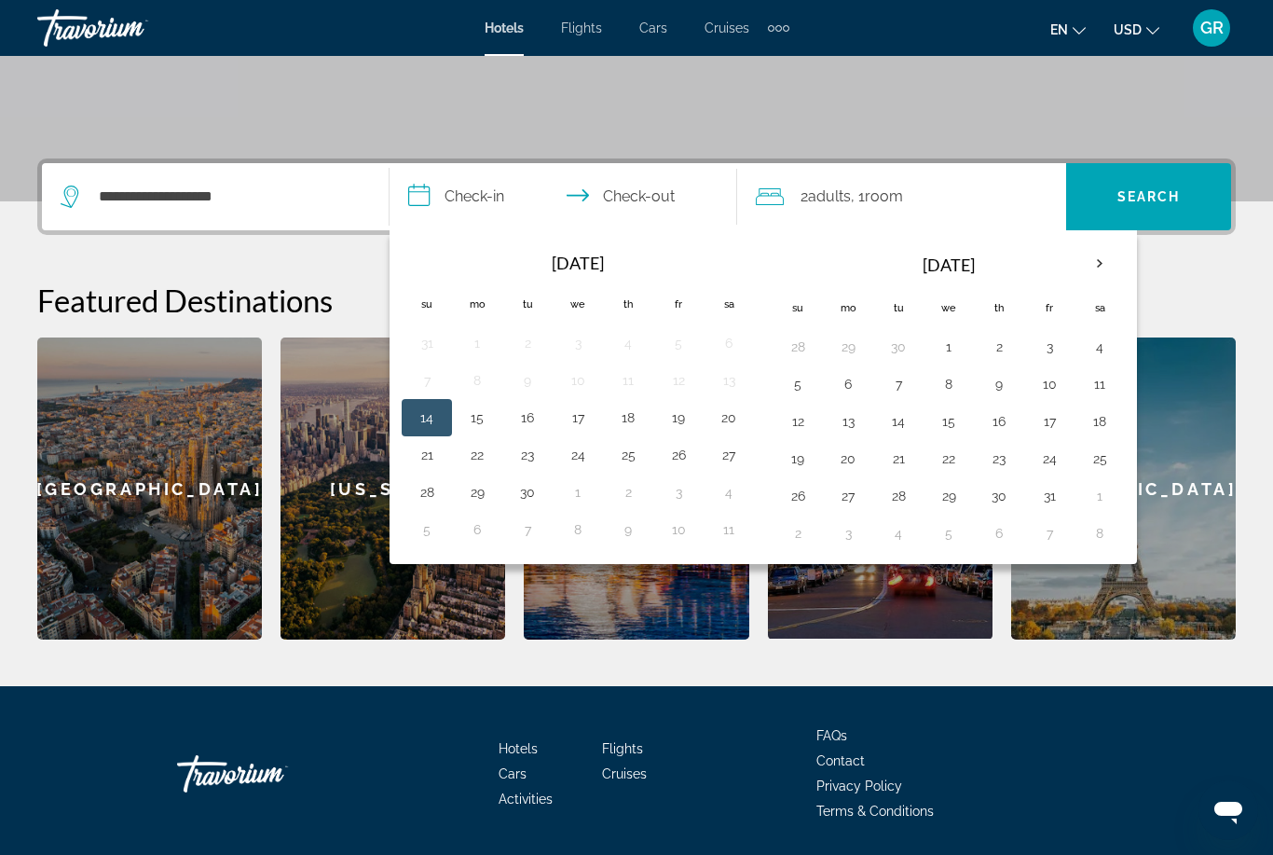
click at [1107, 270] on th "Next month" at bounding box center [1100, 263] width 50 height 41
click at [1101, 263] on th "Next month" at bounding box center [1100, 263] width 50 height 41
click at [1105, 257] on th "Next month" at bounding box center [1100, 263] width 50 height 41
click at [1104, 258] on th "Next month" at bounding box center [1100, 263] width 50 height 41
click at [1104, 417] on button "14" at bounding box center [1100, 421] width 30 height 26
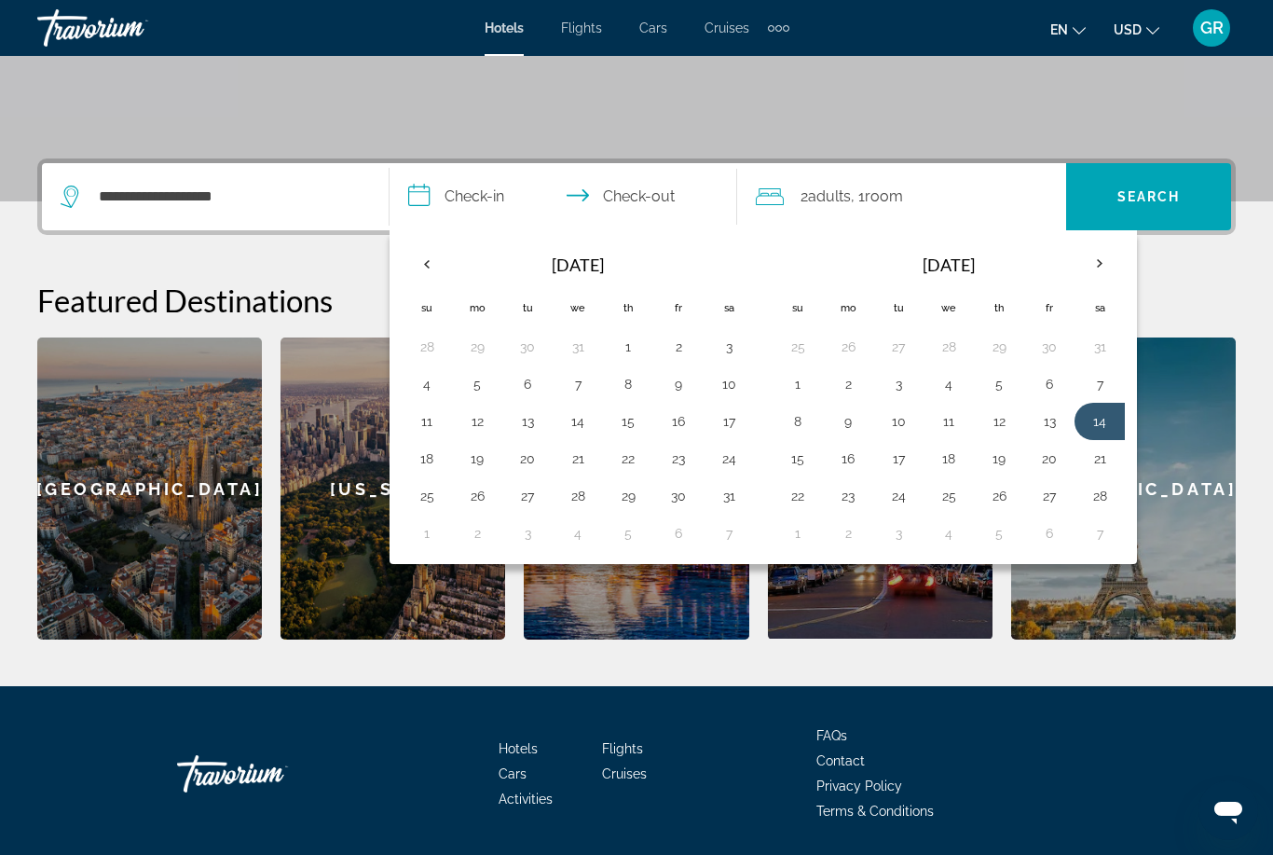
click at [1107, 464] on button "21" at bounding box center [1100, 458] width 30 height 26
type input "**********"
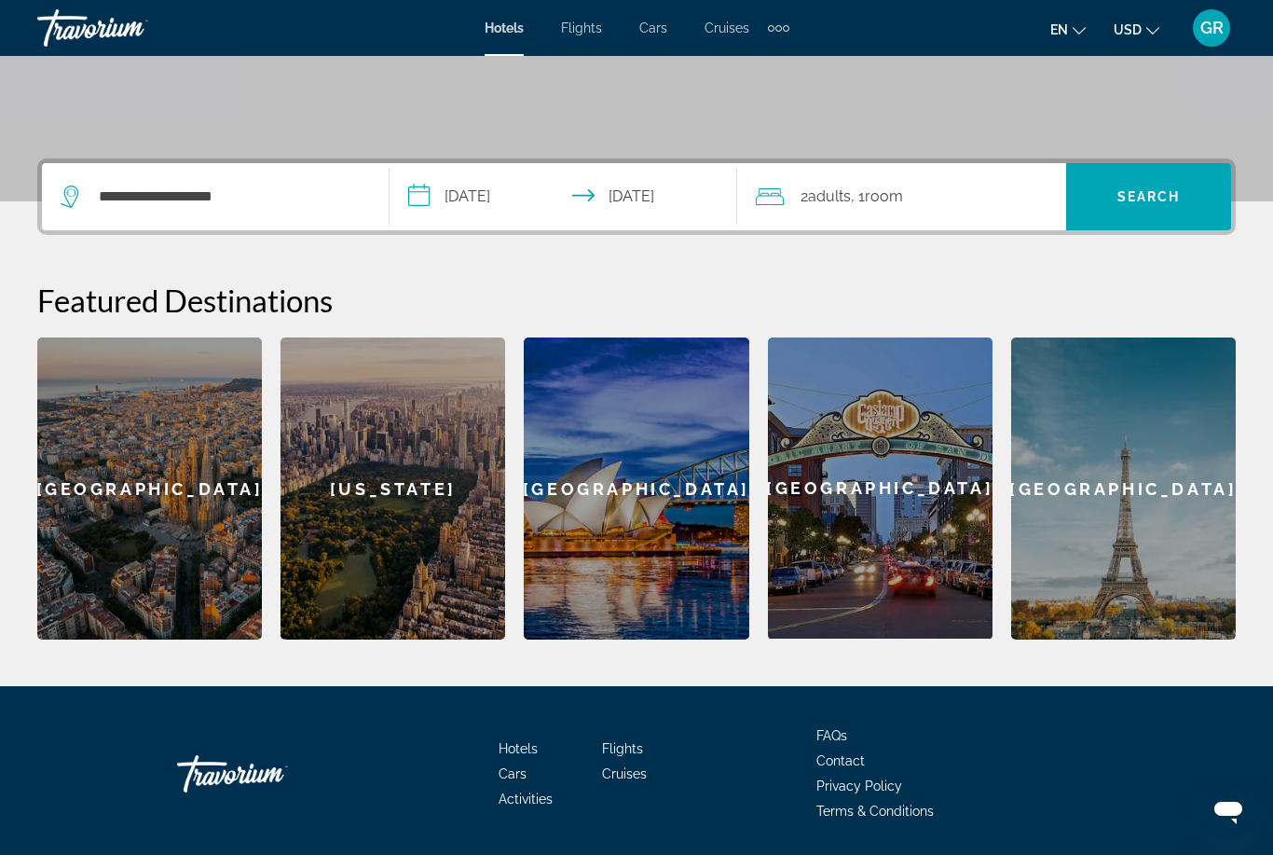
click at [1165, 203] on span "Search" at bounding box center [1148, 196] width 63 height 15
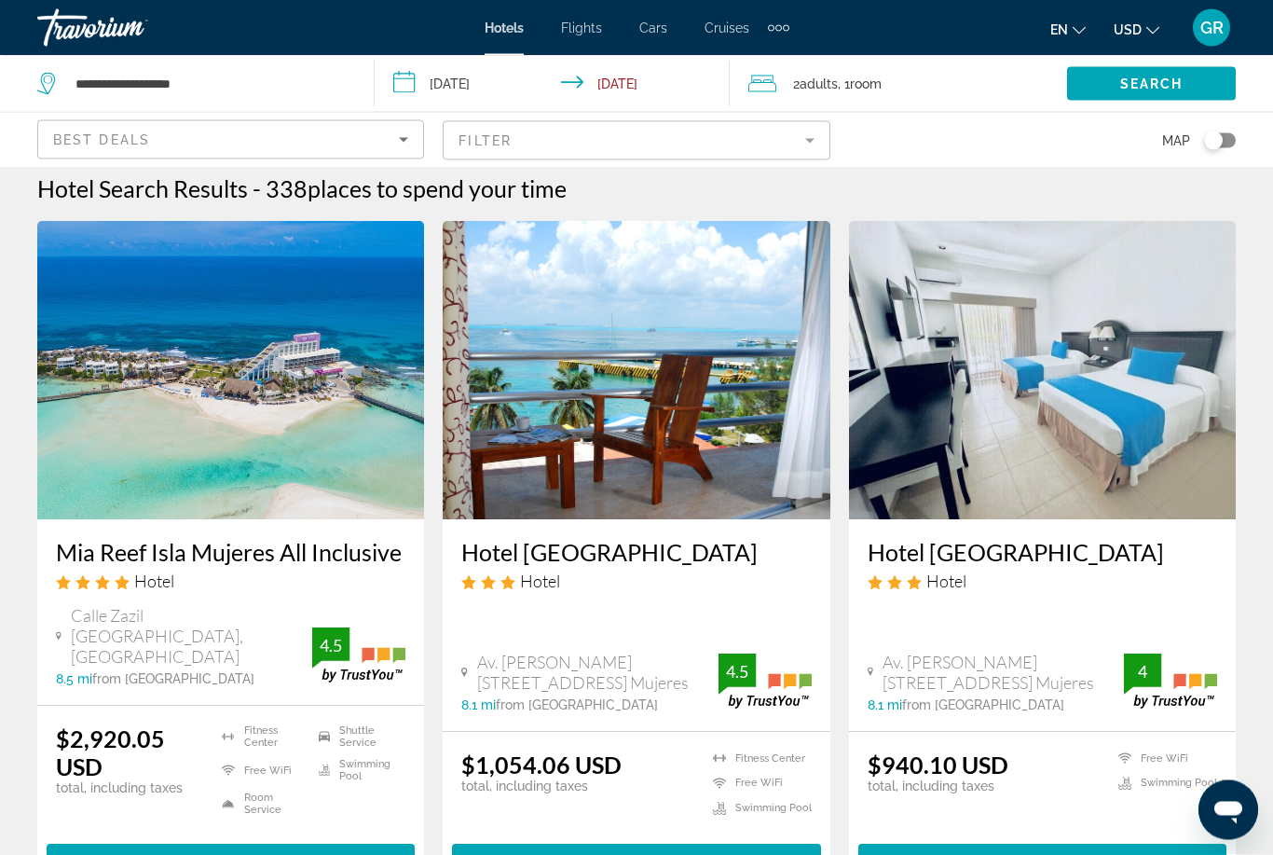
scroll to position [17, 0]
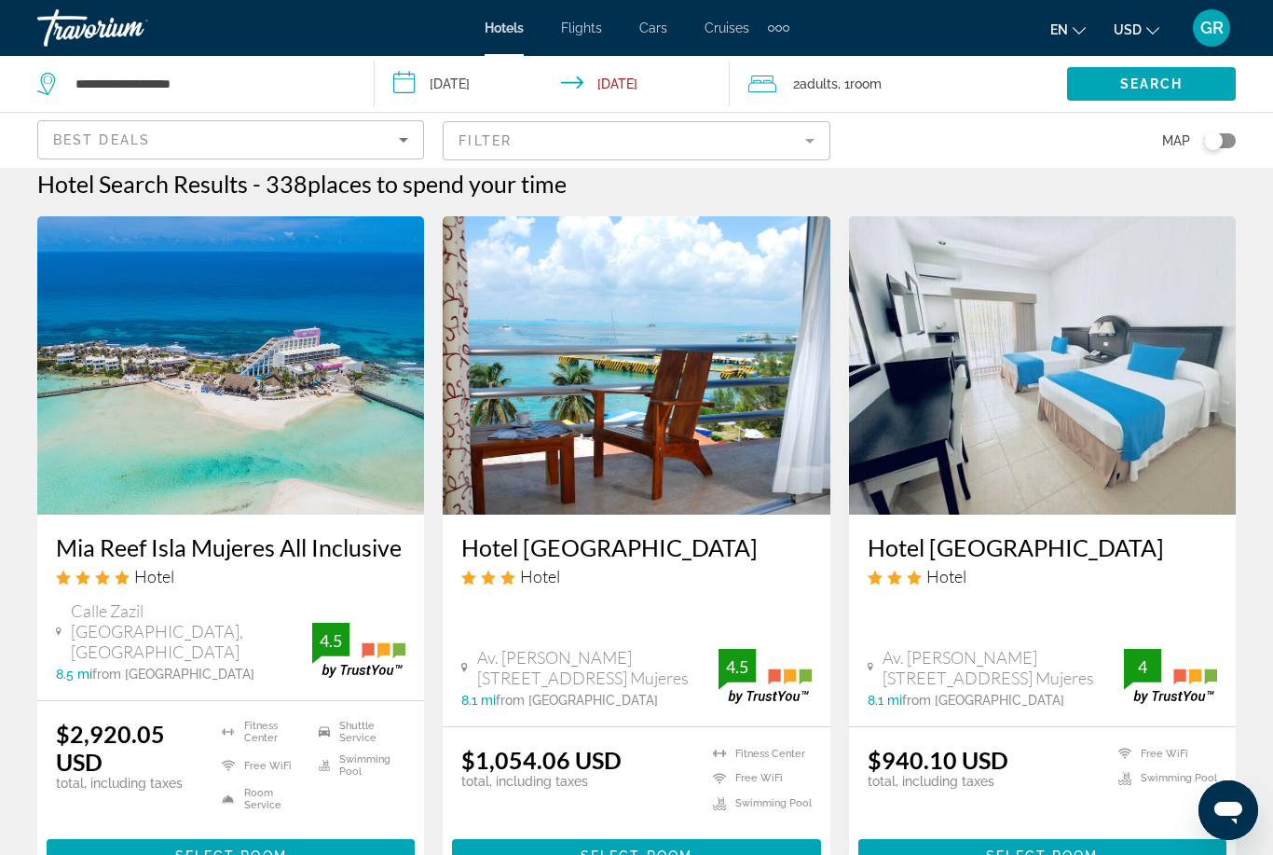
click at [277, 843] on span "Main content" at bounding box center [231, 855] width 368 height 45
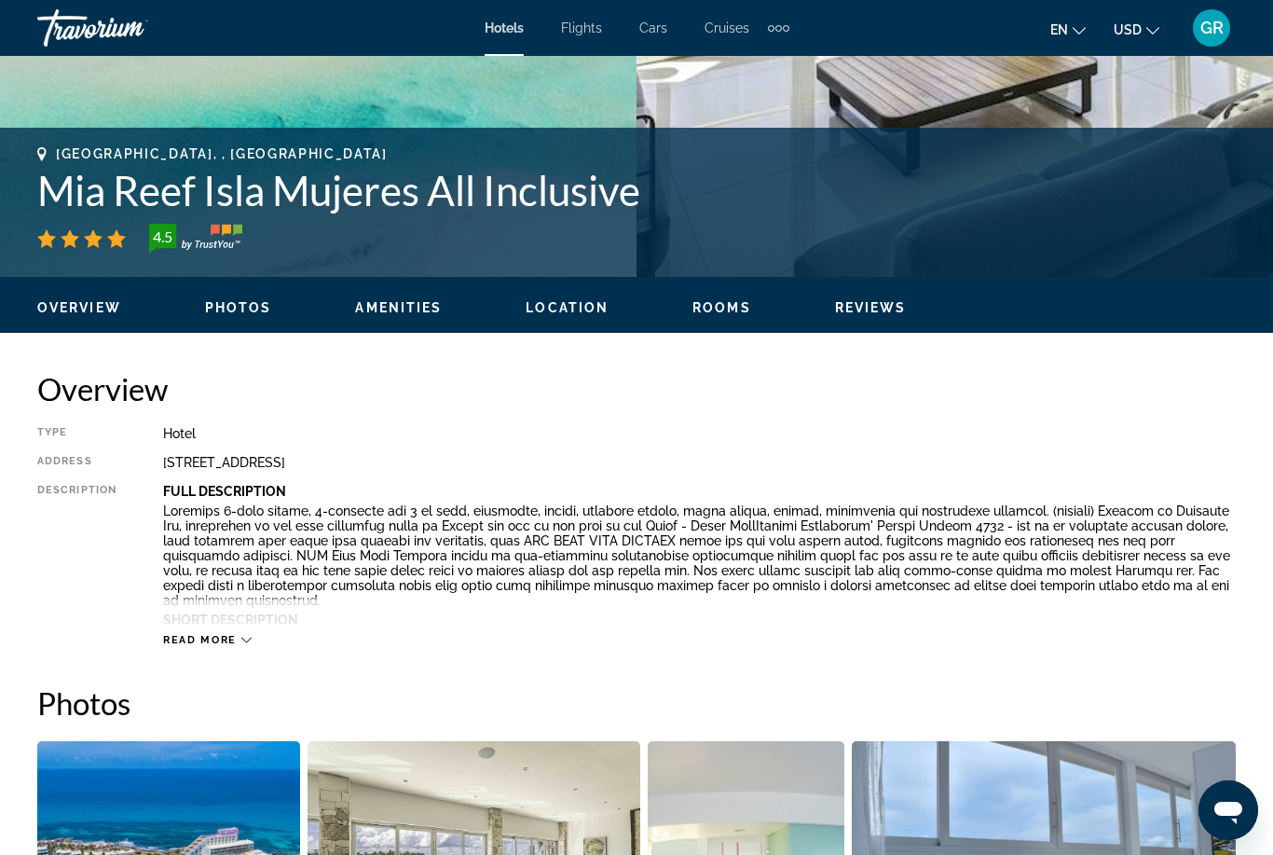
scroll to position [665, 0]
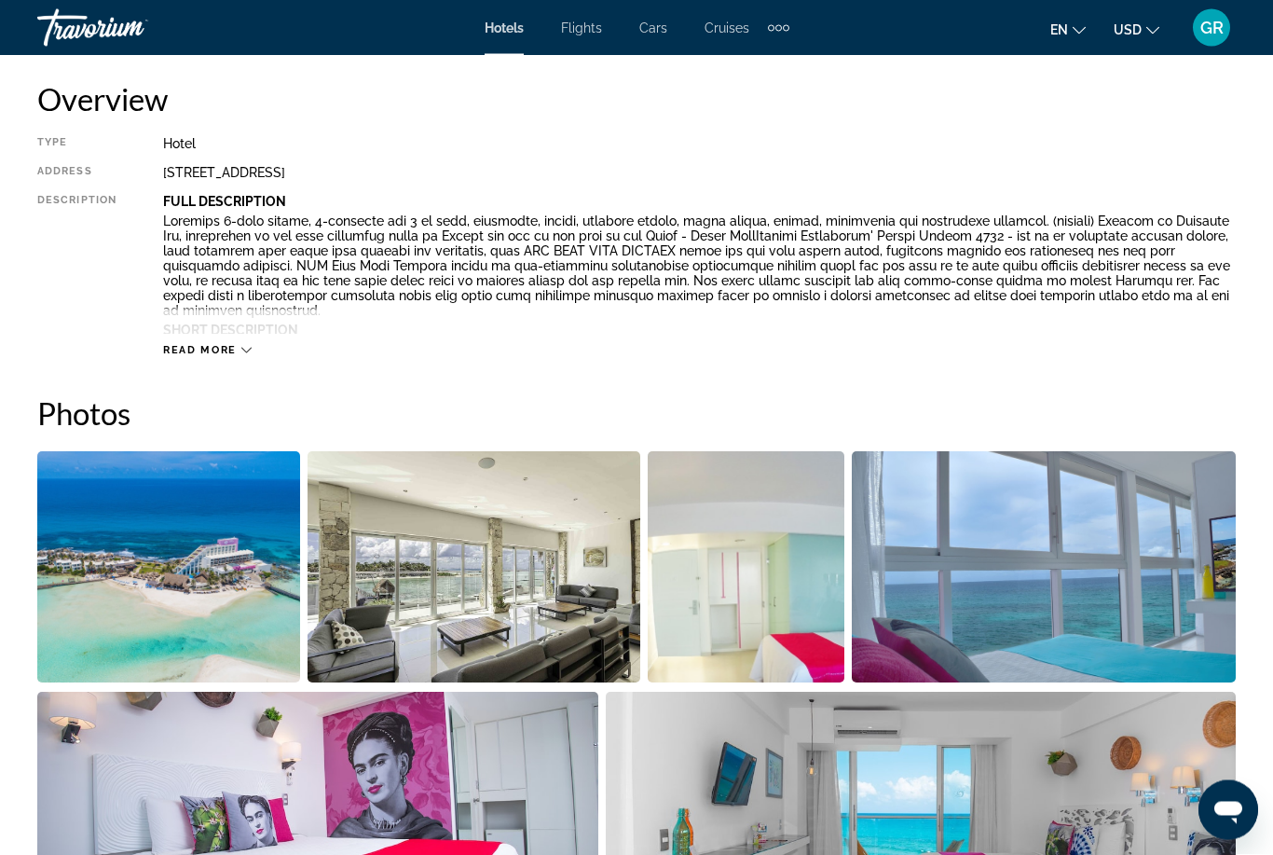
scroll to position [955, 0]
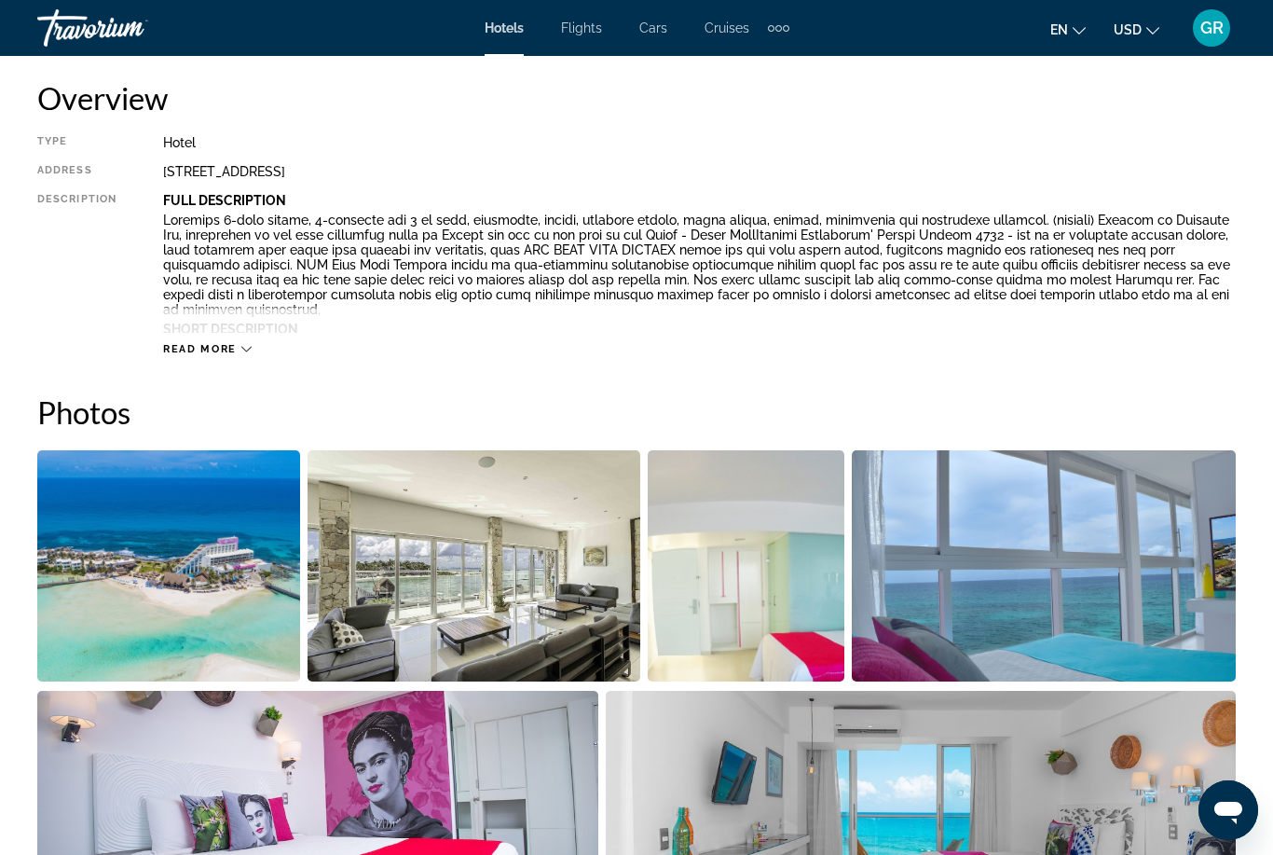
click at [189, 344] on span "Read more" at bounding box center [200, 349] width 74 height 12
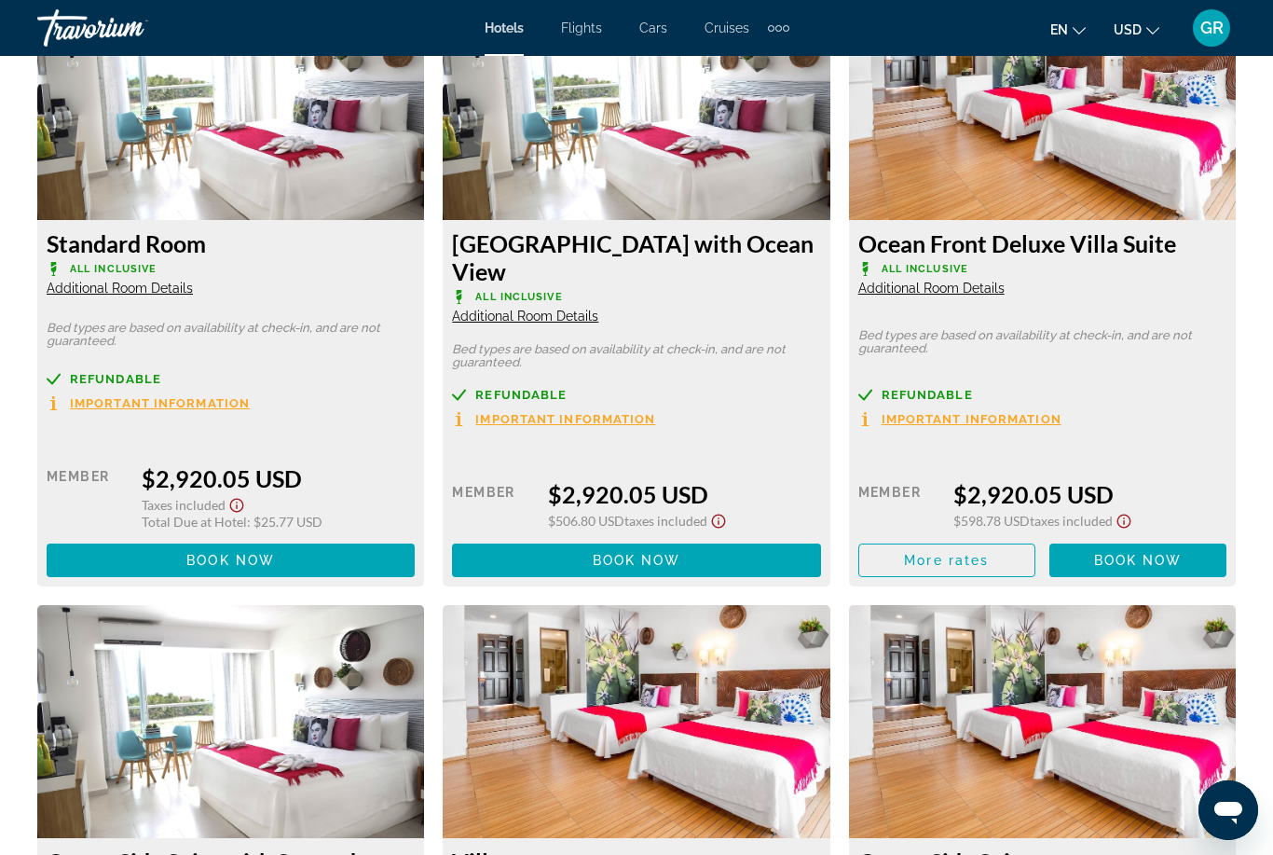
scroll to position [4228, 0]
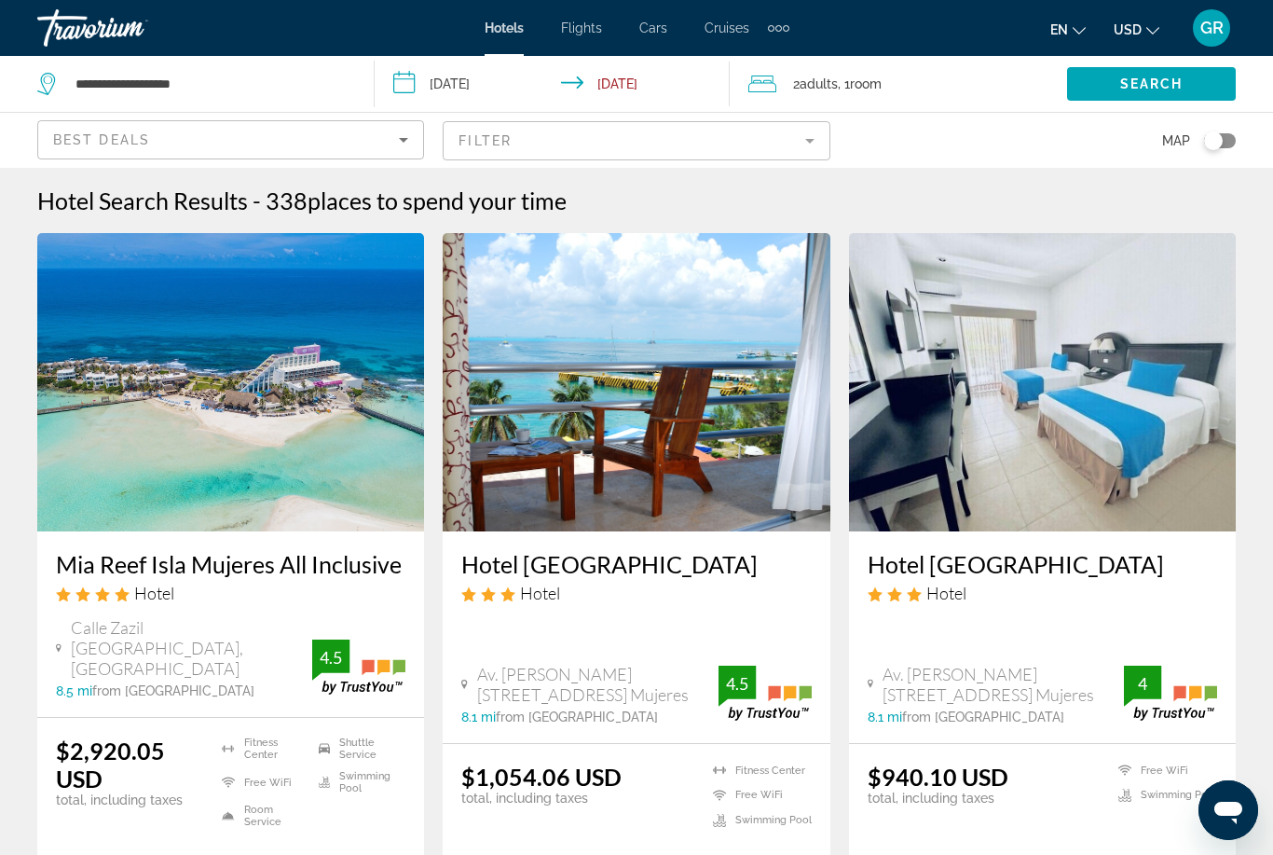
click at [130, 346] on img "Main content" at bounding box center [230, 382] width 387 height 298
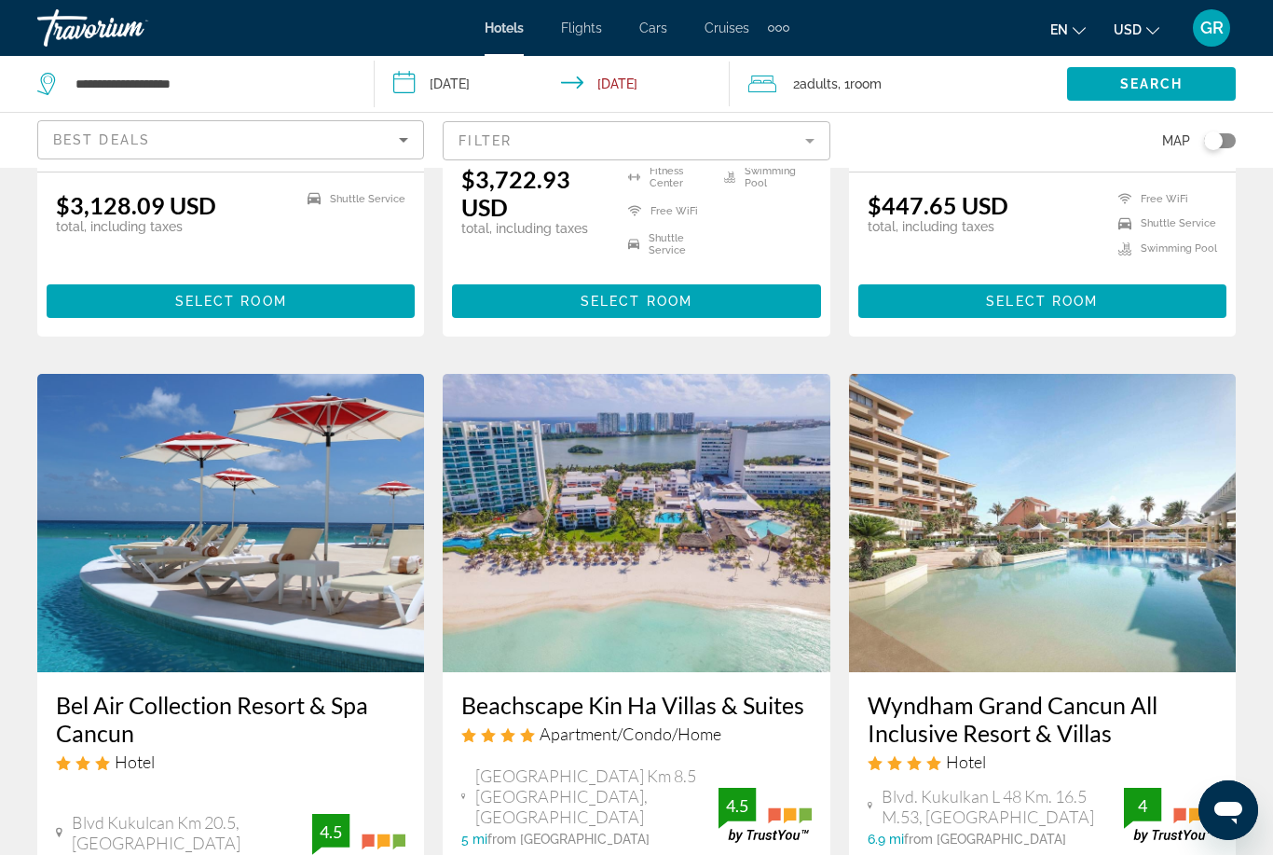
scroll to position [2083, 0]
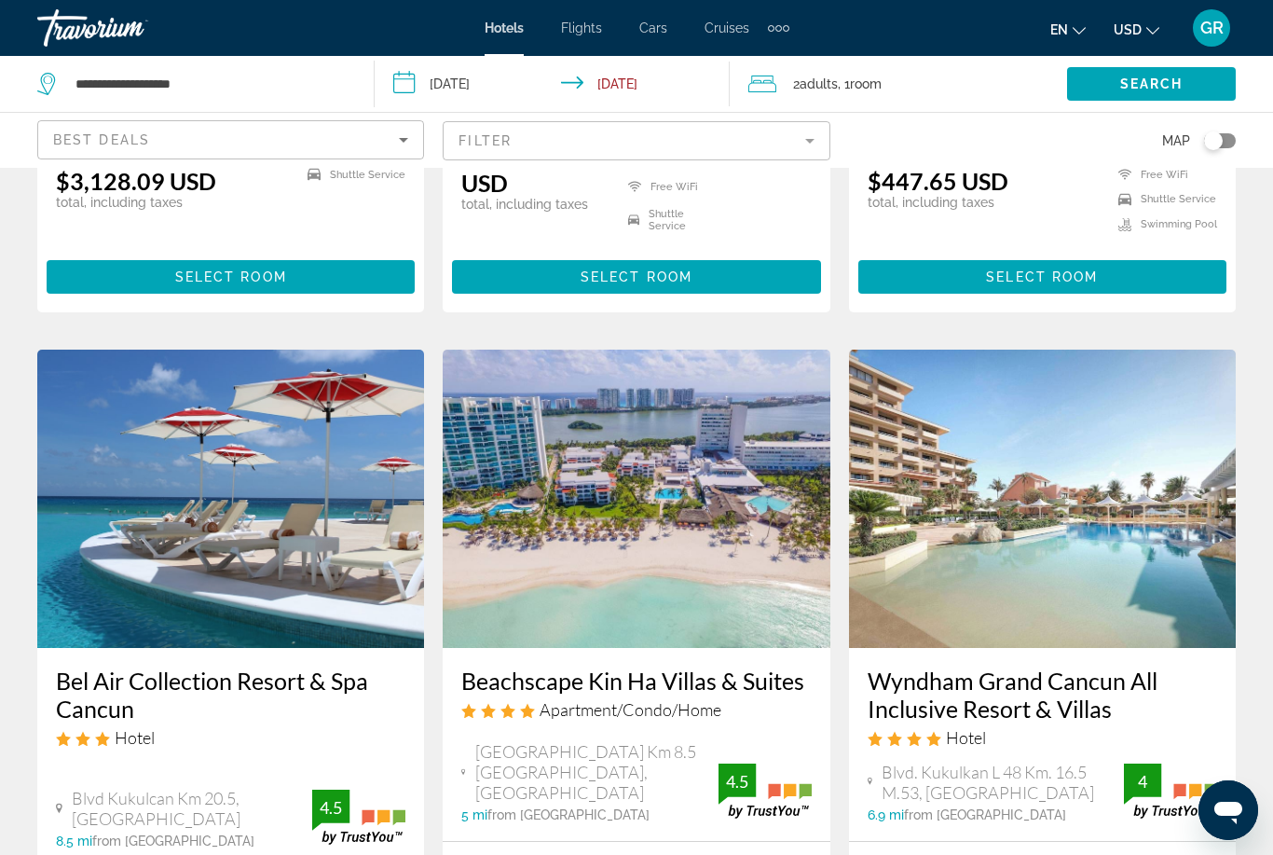
click at [1114, 666] on h3 "Wyndham Grand Cancun All Inclusive Resort & Villas" at bounding box center [1042, 694] width 349 height 56
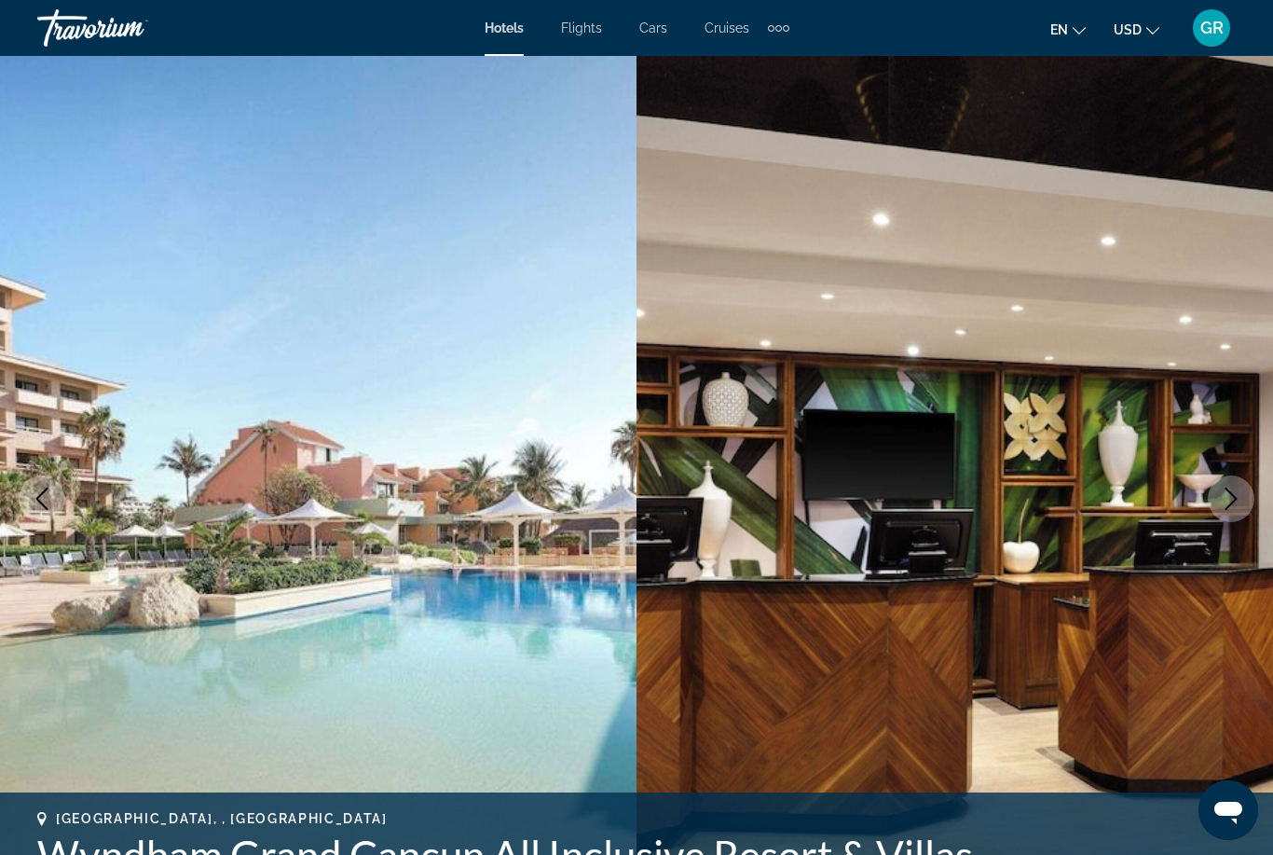
click at [1239, 491] on icon "Next image" at bounding box center [1231, 498] width 22 height 22
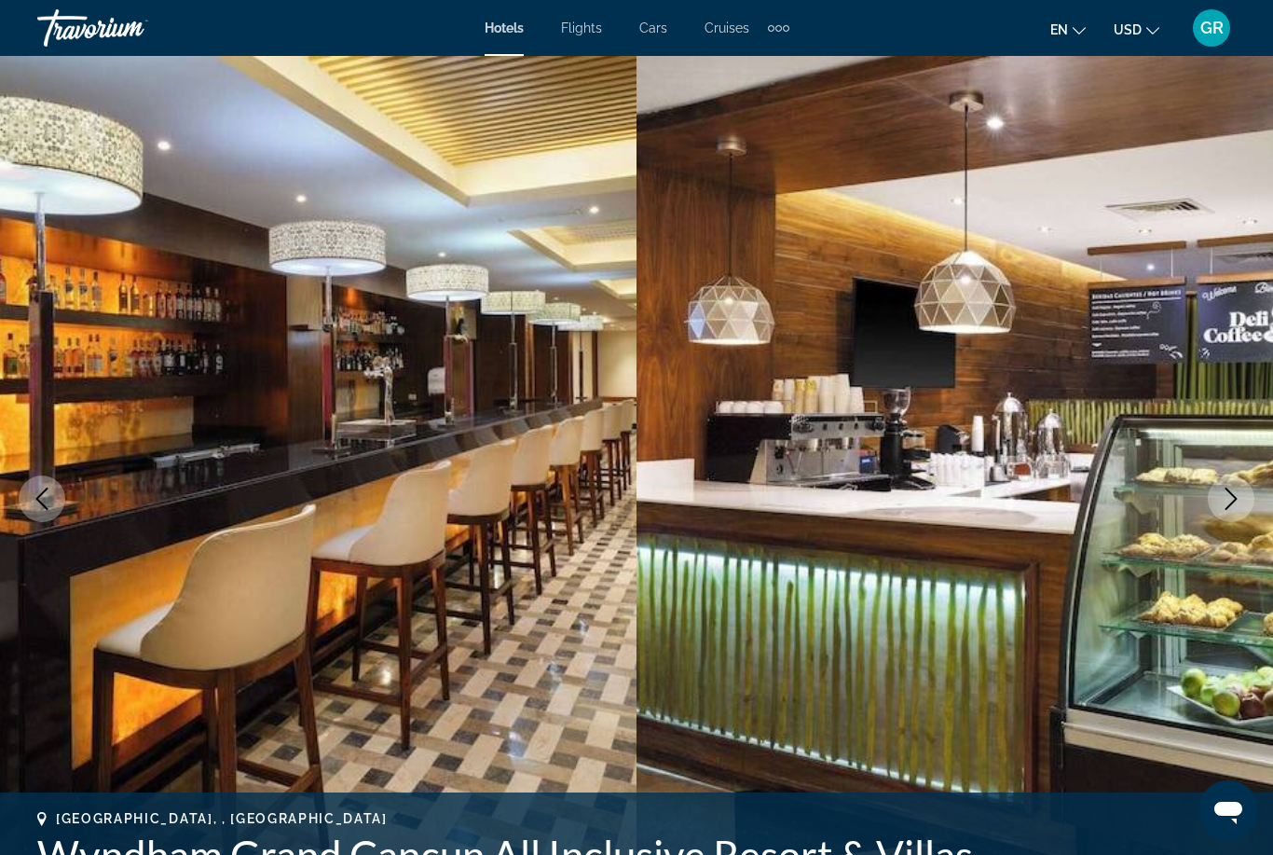
click at [1226, 493] on icon "Next image" at bounding box center [1231, 498] width 22 height 22
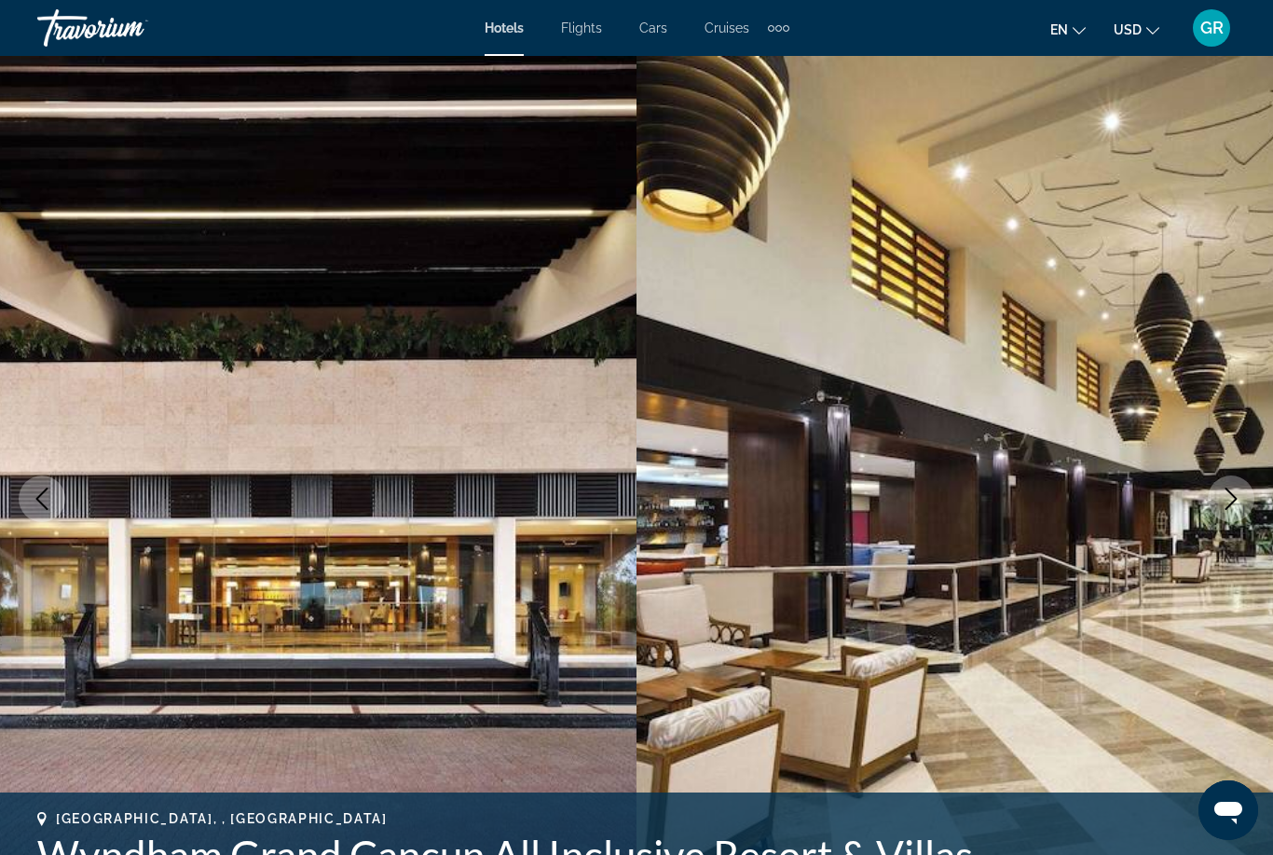
click at [1232, 493] on icon "Next image" at bounding box center [1231, 498] width 22 height 22
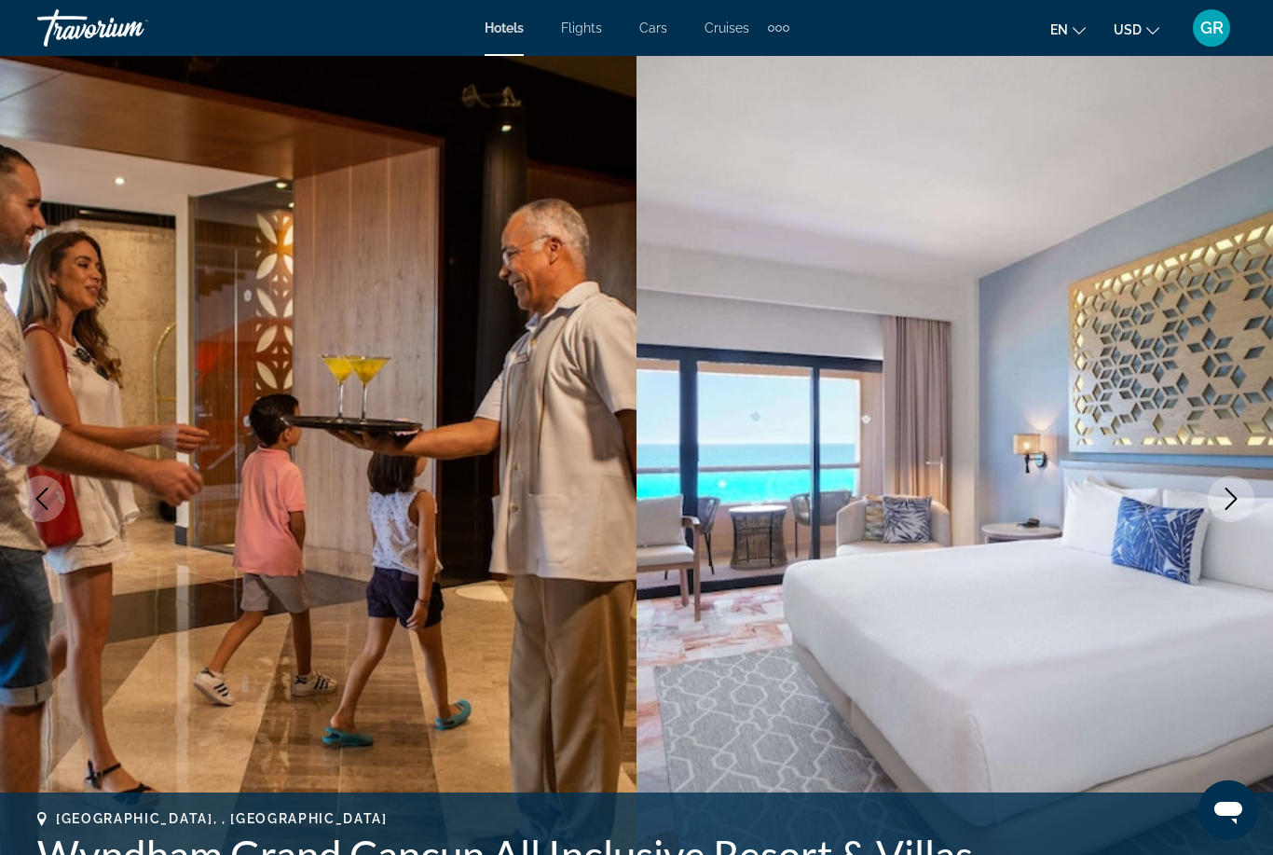
click at [1225, 492] on icon "Next image" at bounding box center [1231, 498] width 22 height 22
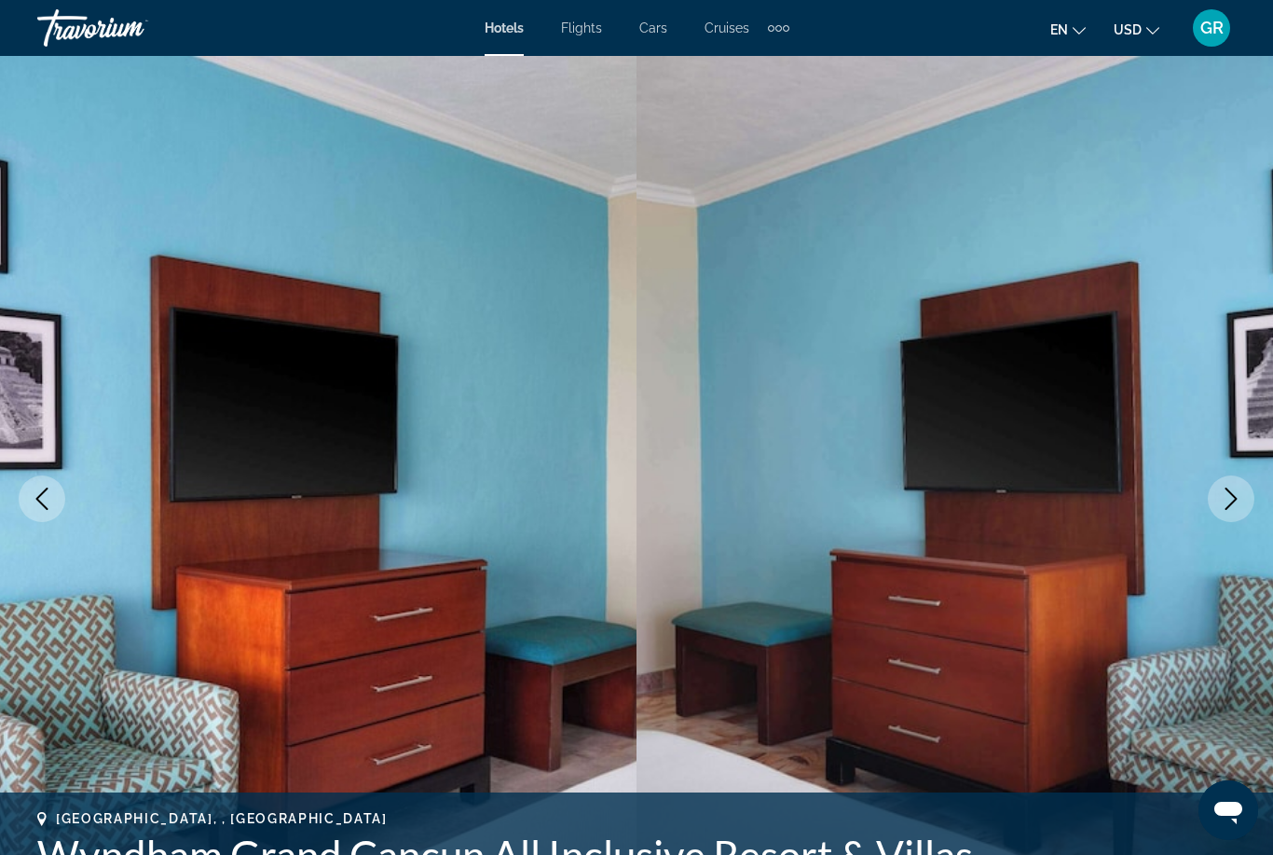
click at [1226, 487] on icon "Next image" at bounding box center [1231, 498] width 22 height 22
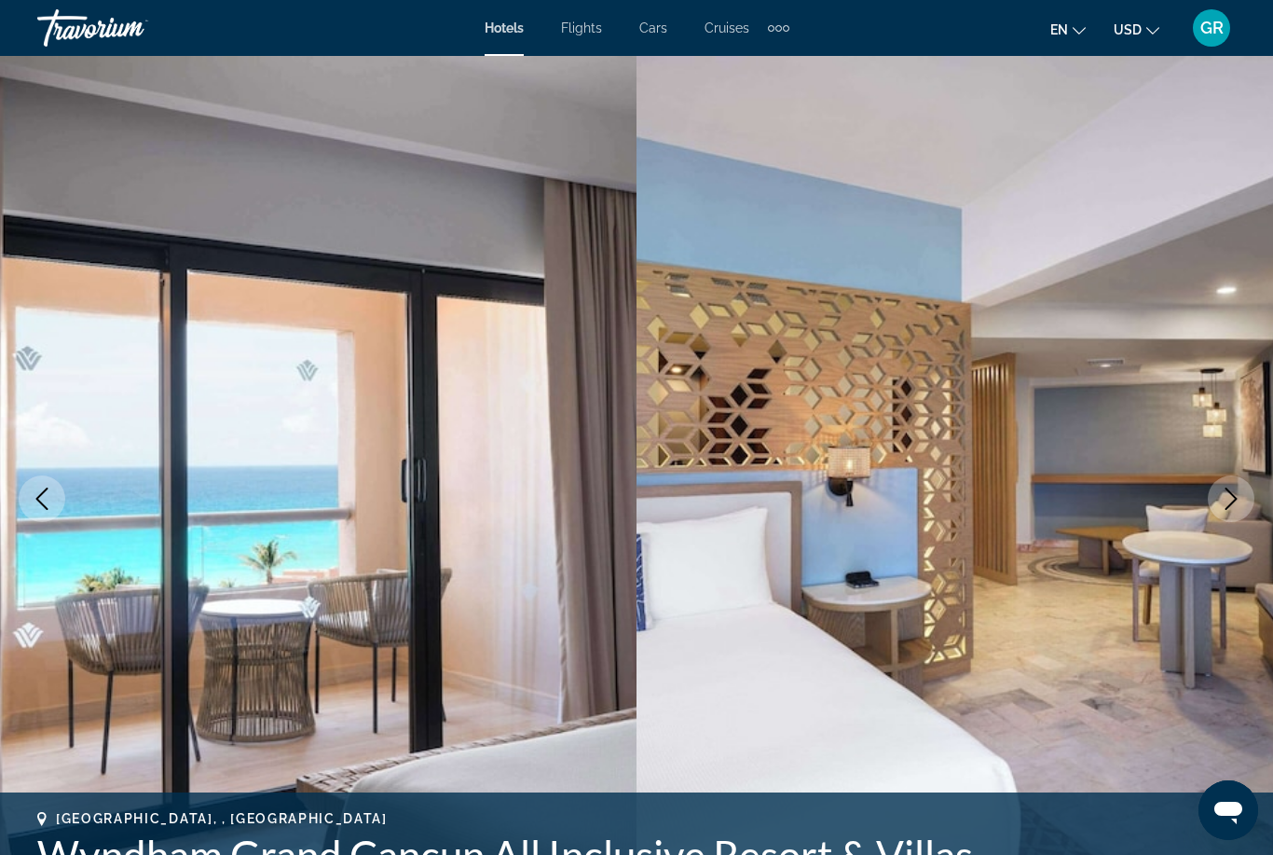
click at [1229, 490] on icon "Next image" at bounding box center [1231, 498] width 22 height 22
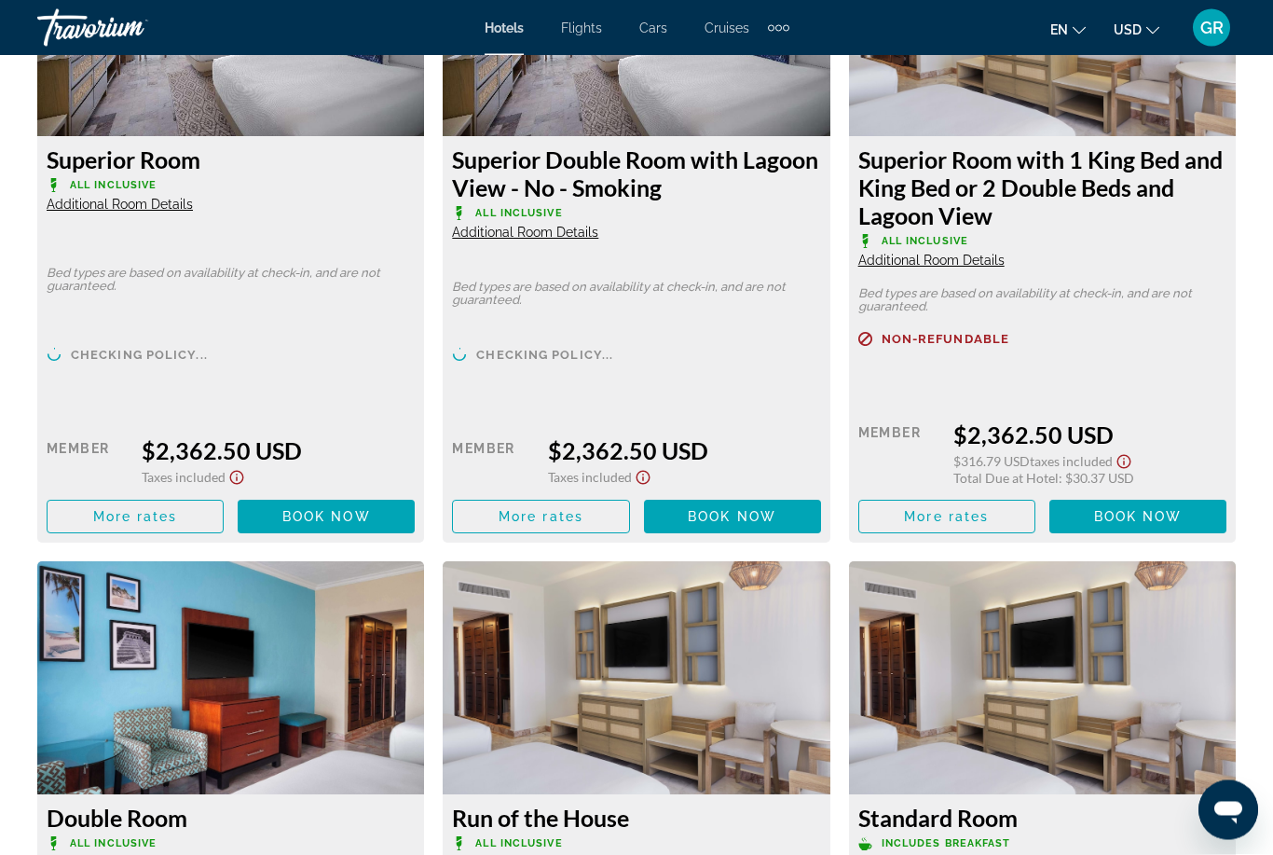
scroll to position [3020, 0]
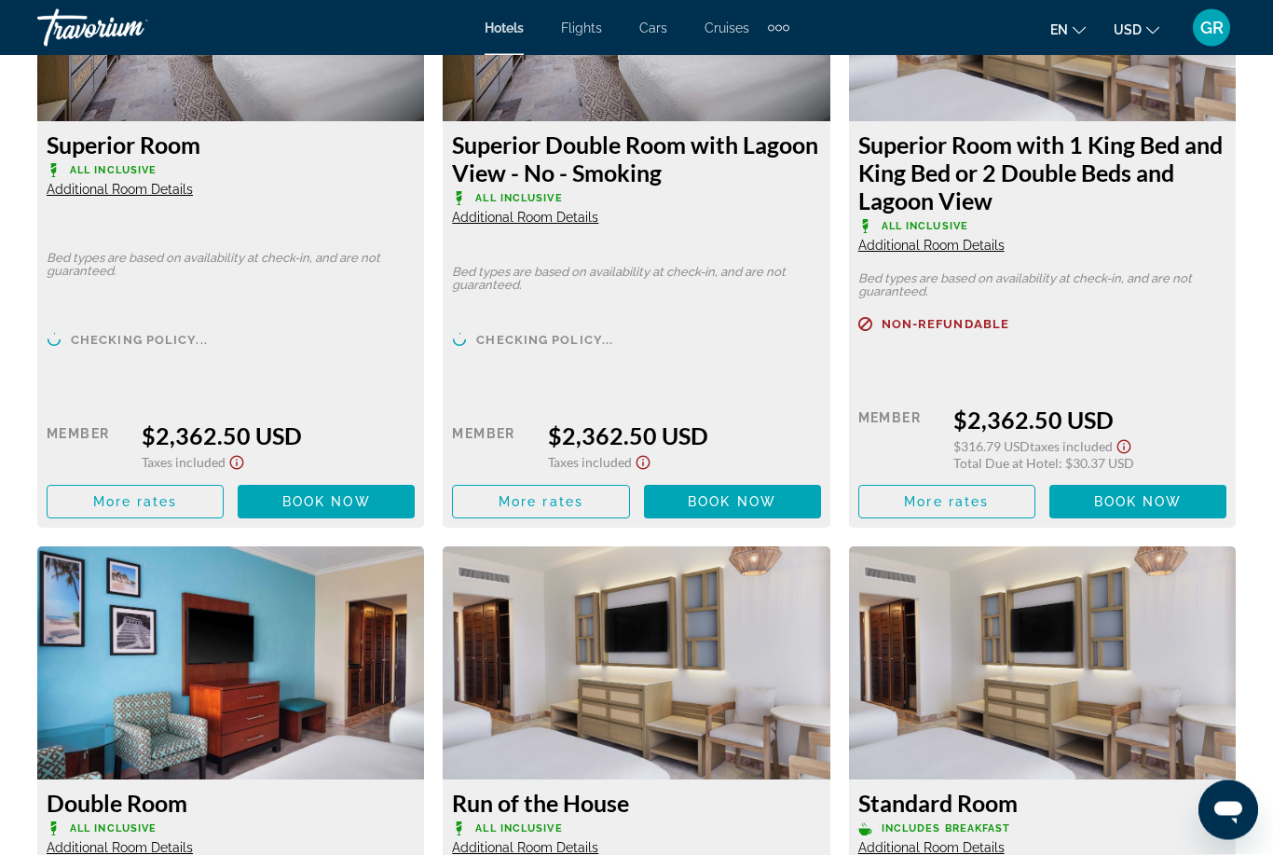
click at [144, 412] on div "Retail $0.00 when you redeem Member $2,362.50 USD Taxes included You earn More …" at bounding box center [231, 453] width 368 height 131
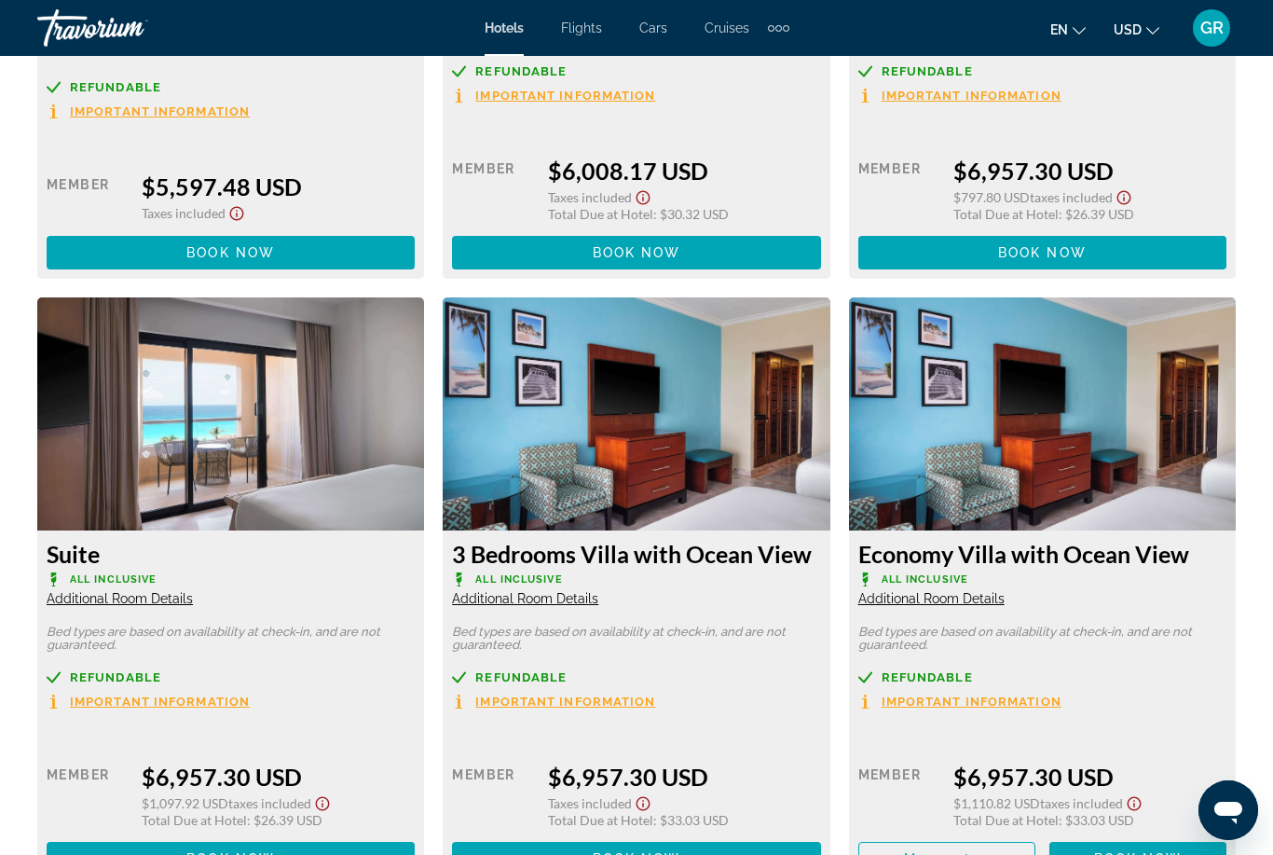
scroll to position [7601, 0]
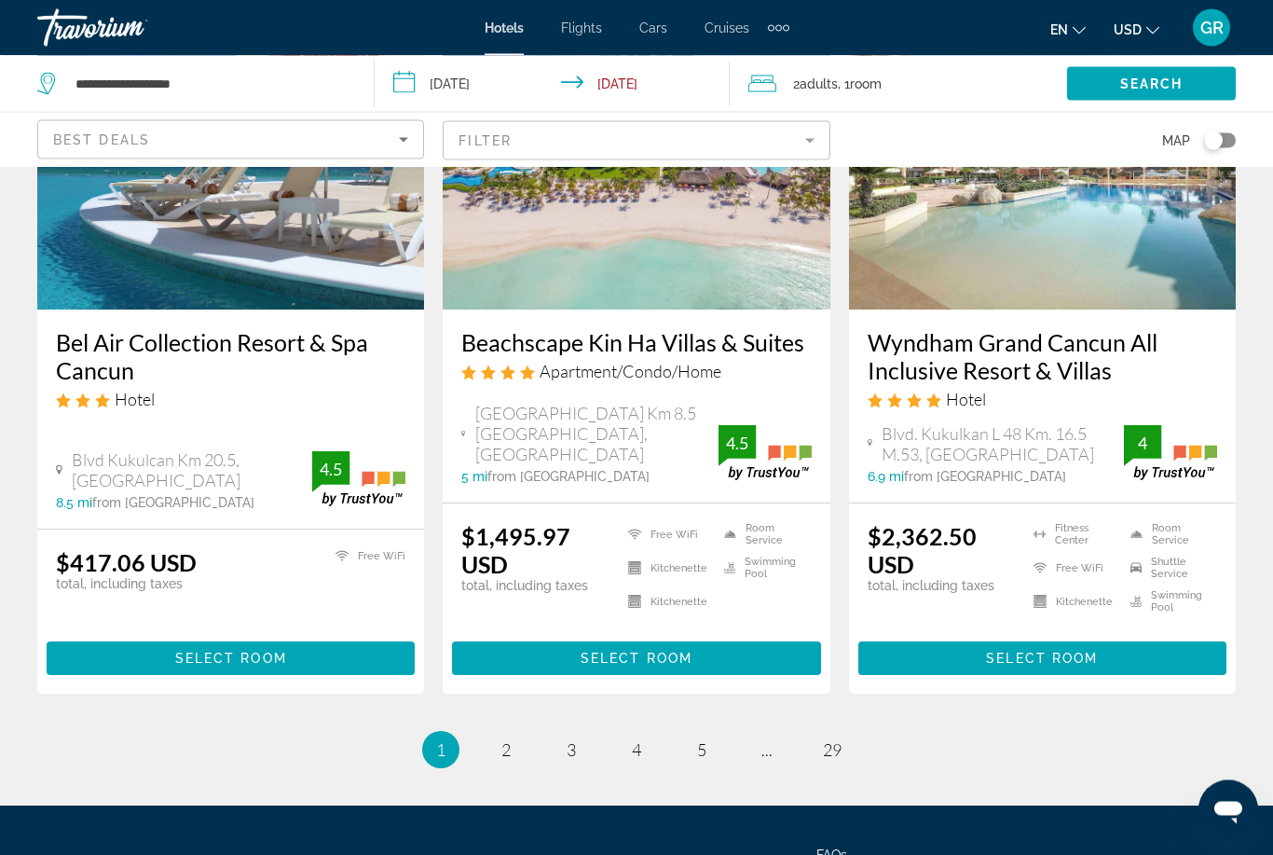
scroll to position [2446, 0]
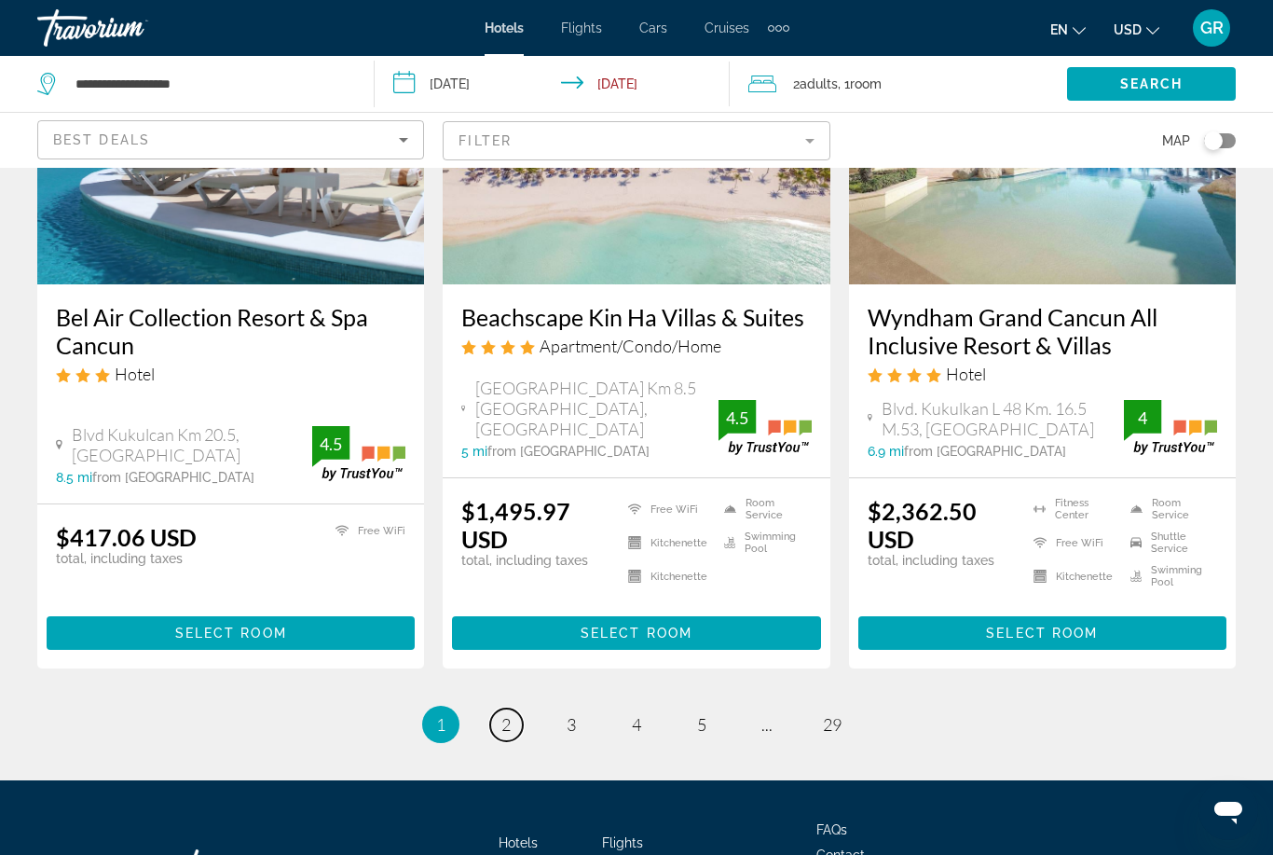
click at [506, 708] on link "page 2" at bounding box center [506, 724] width 33 height 33
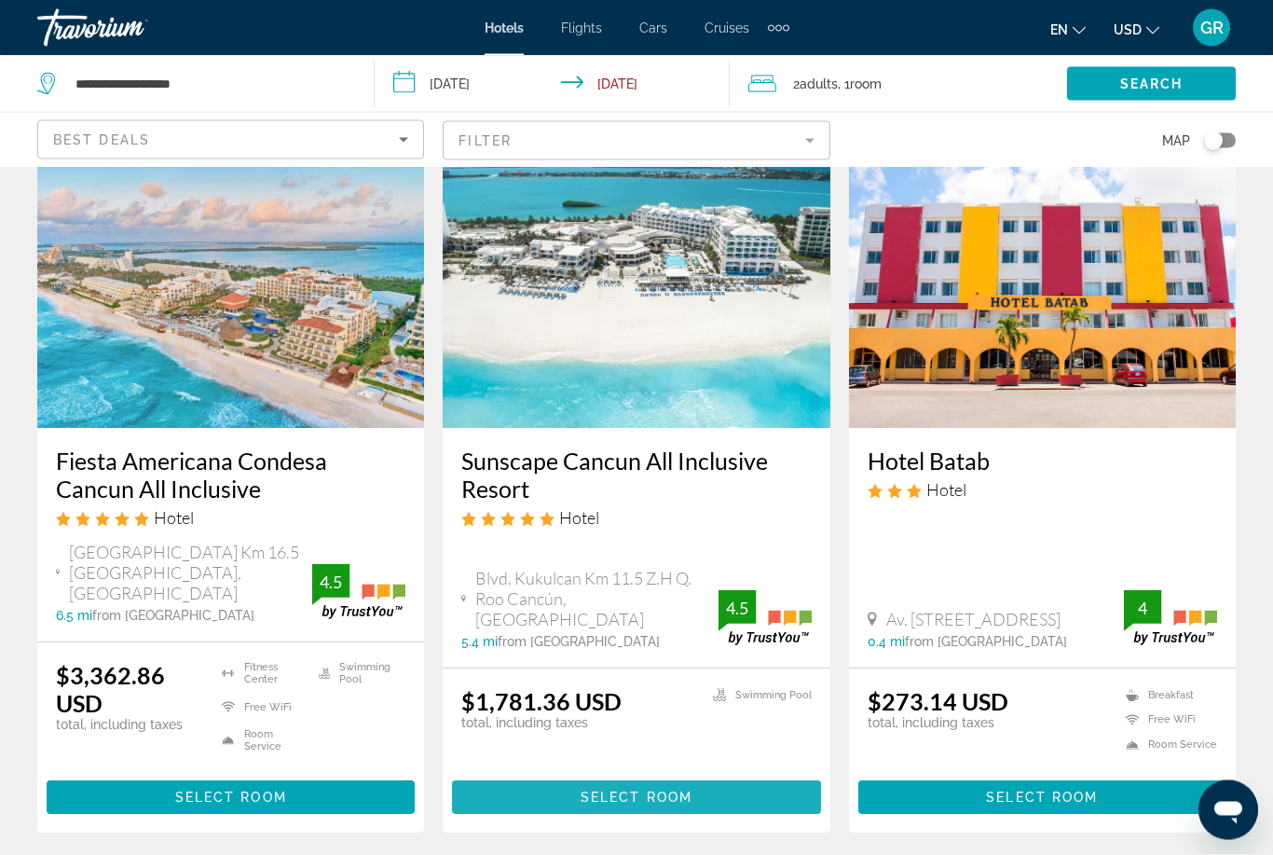
scroll to position [103, 0]
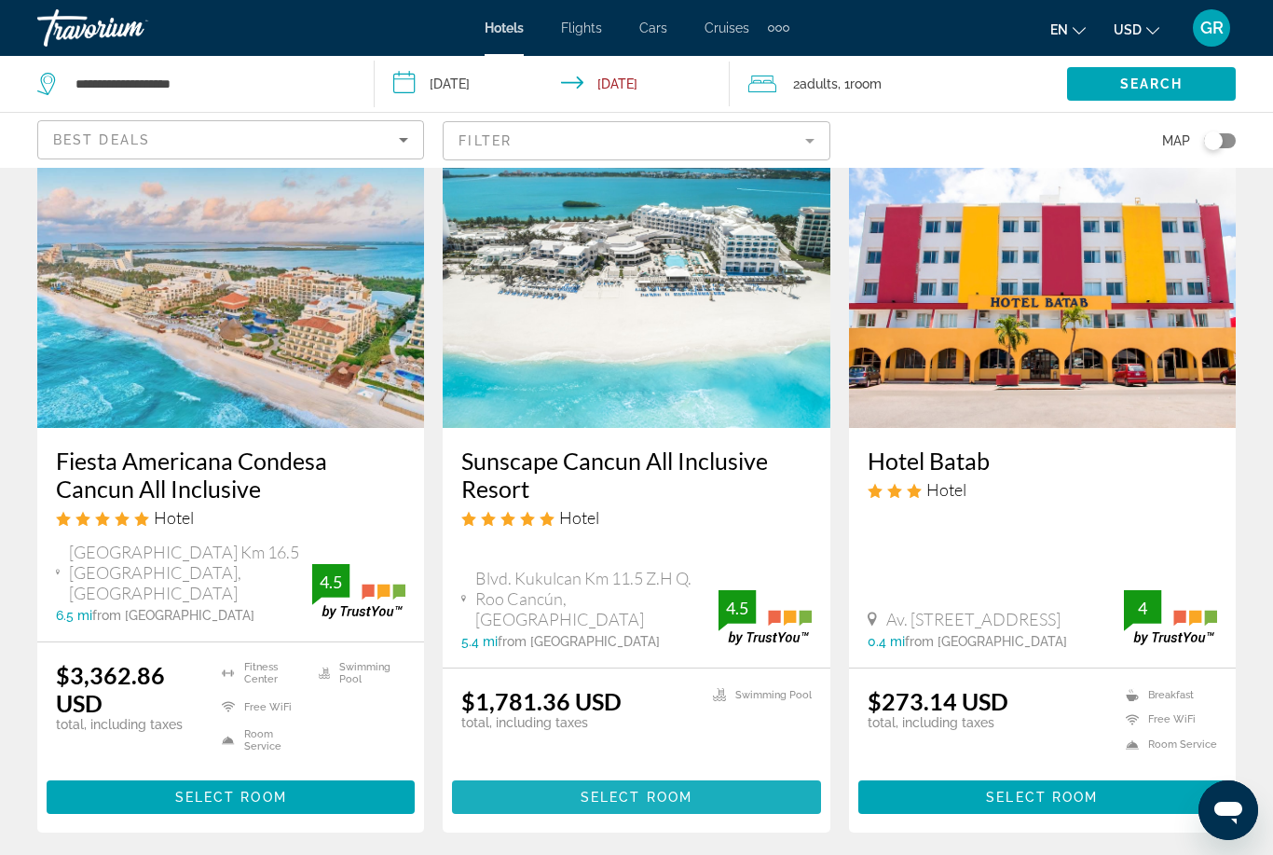
click at [628, 789] on span "Select Room" at bounding box center [637, 796] width 112 height 15
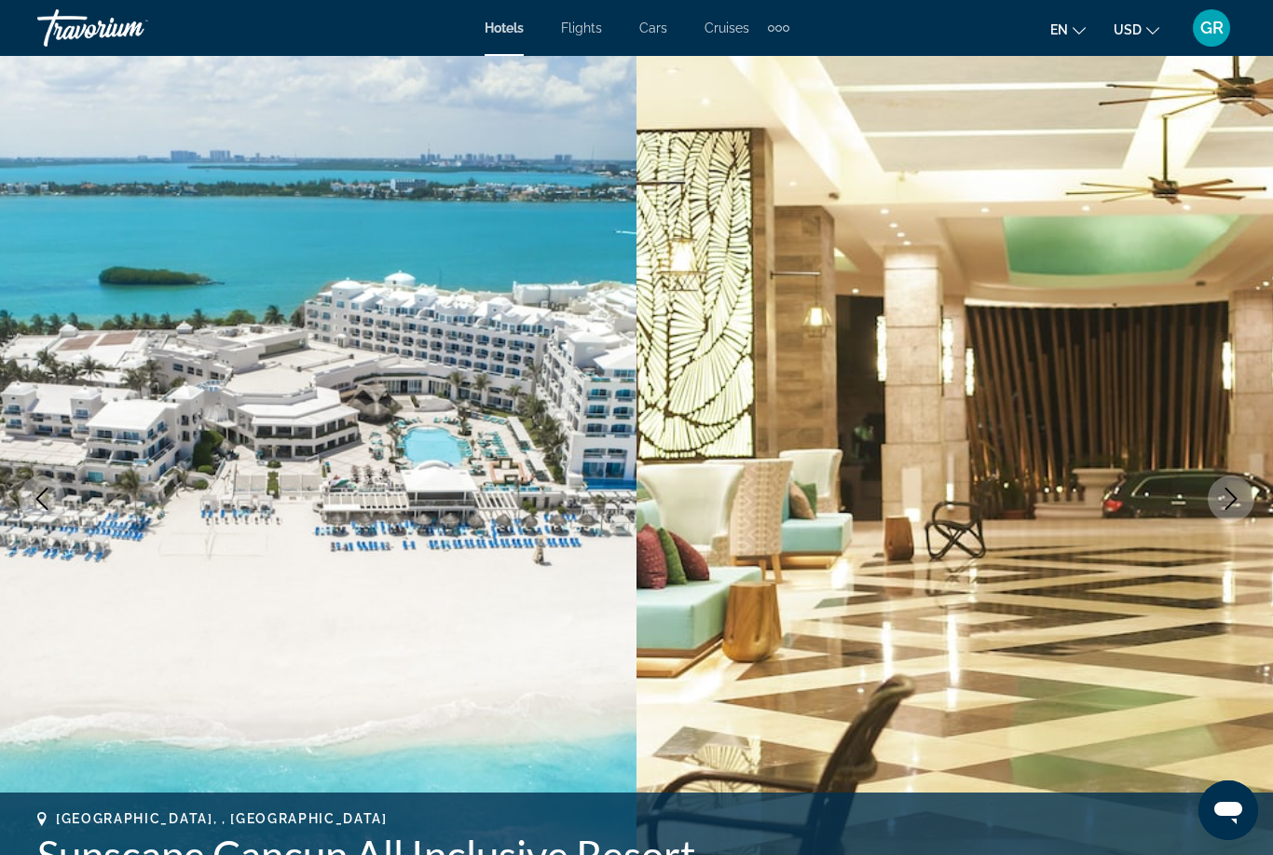
click at [1226, 500] on icon "Next image" at bounding box center [1231, 498] width 22 height 22
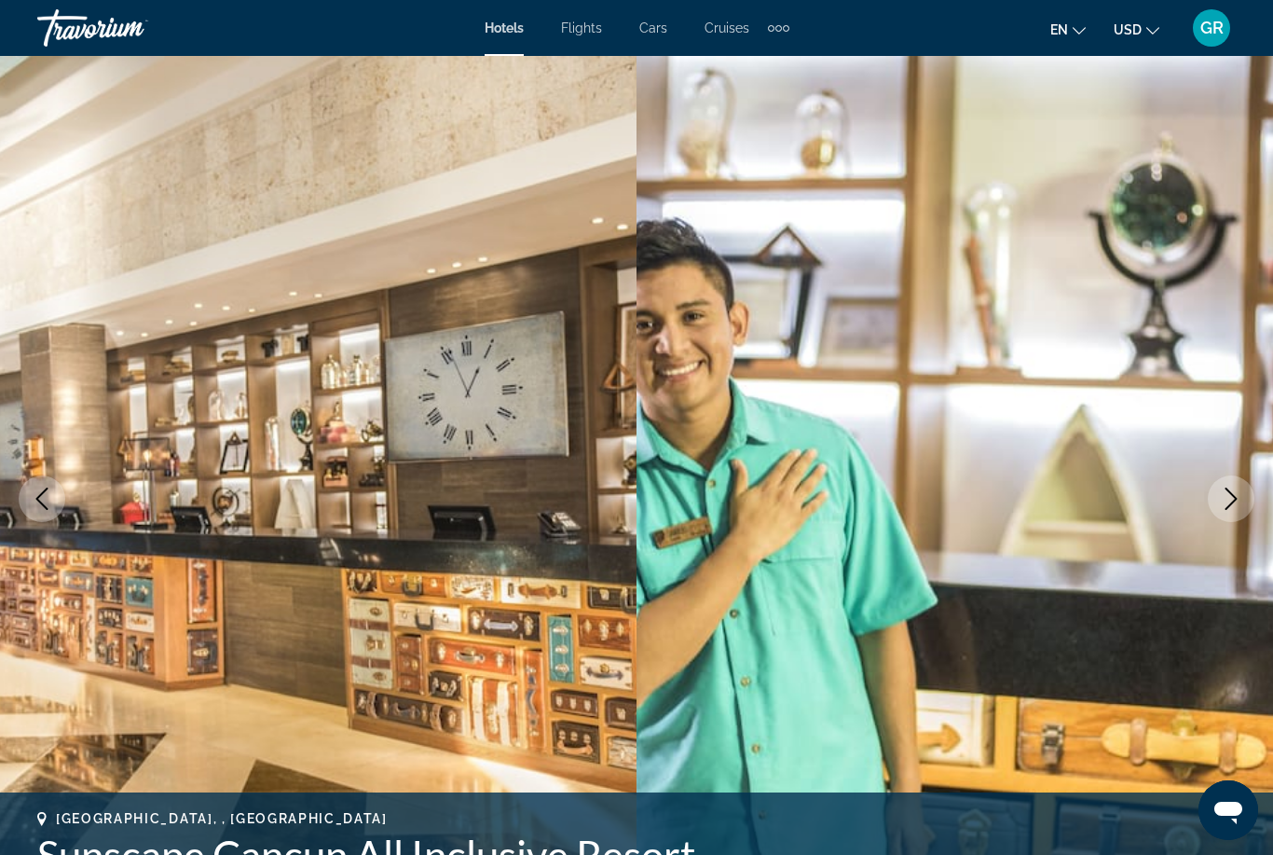
click at [1240, 504] on icon "Next image" at bounding box center [1231, 498] width 22 height 22
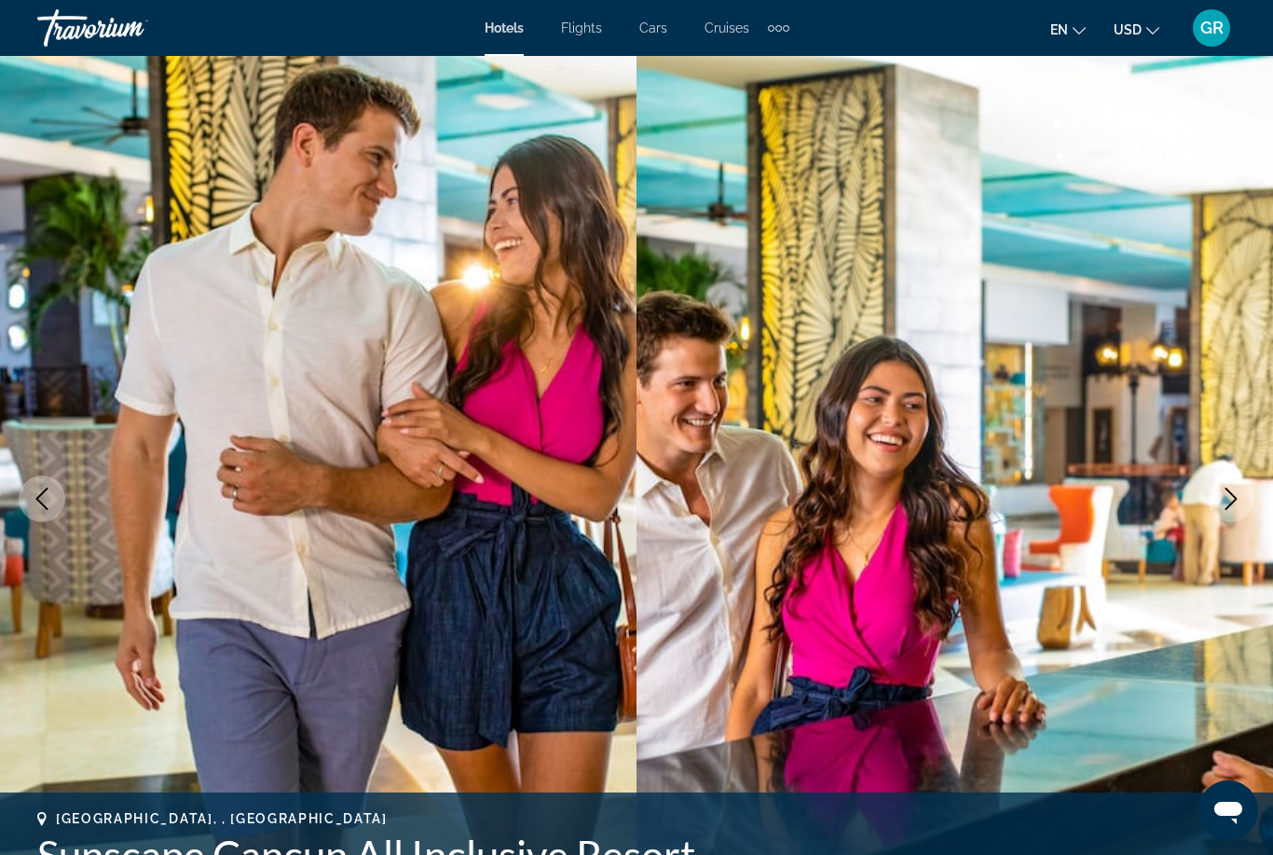
click at [1227, 498] on icon "Next image" at bounding box center [1231, 498] width 22 height 22
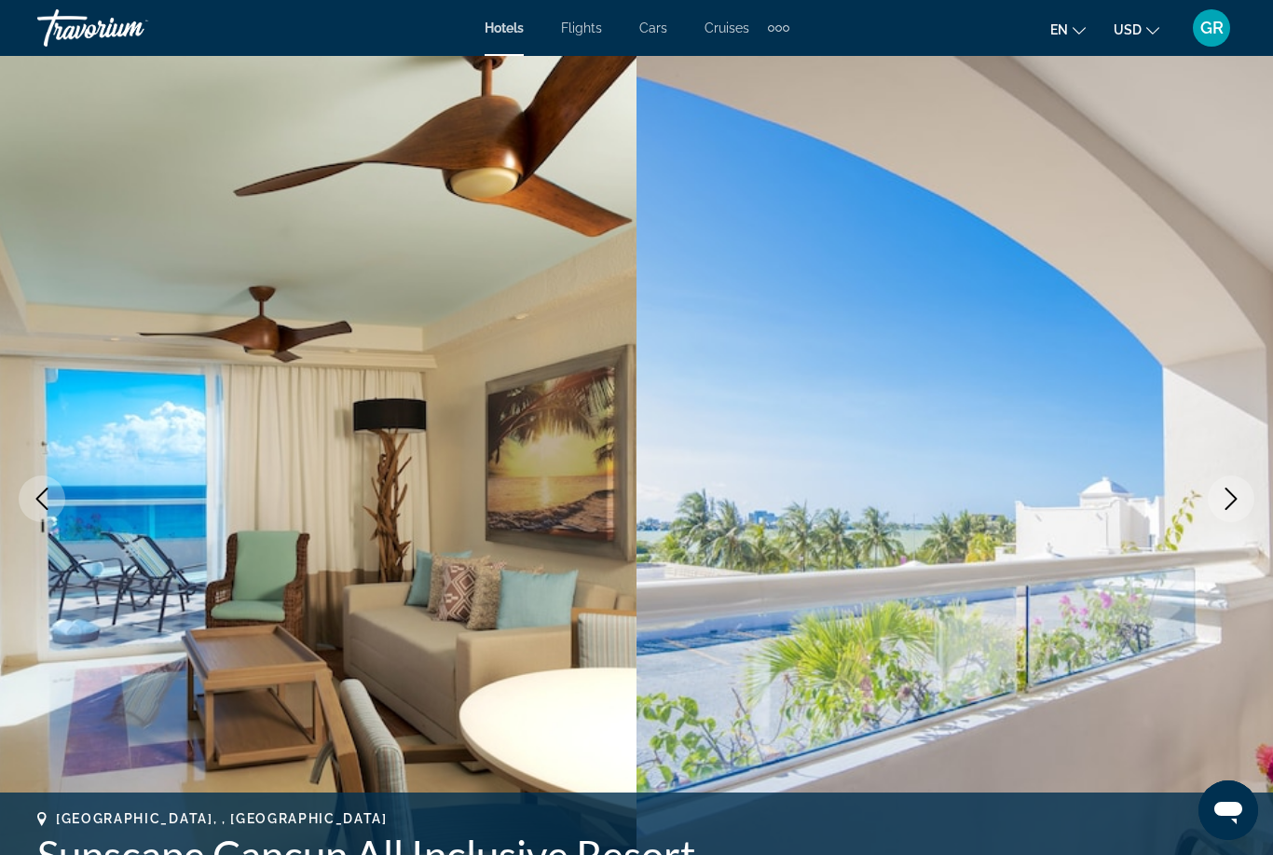
click at [1218, 493] on button "Next image" at bounding box center [1231, 498] width 47 height 47
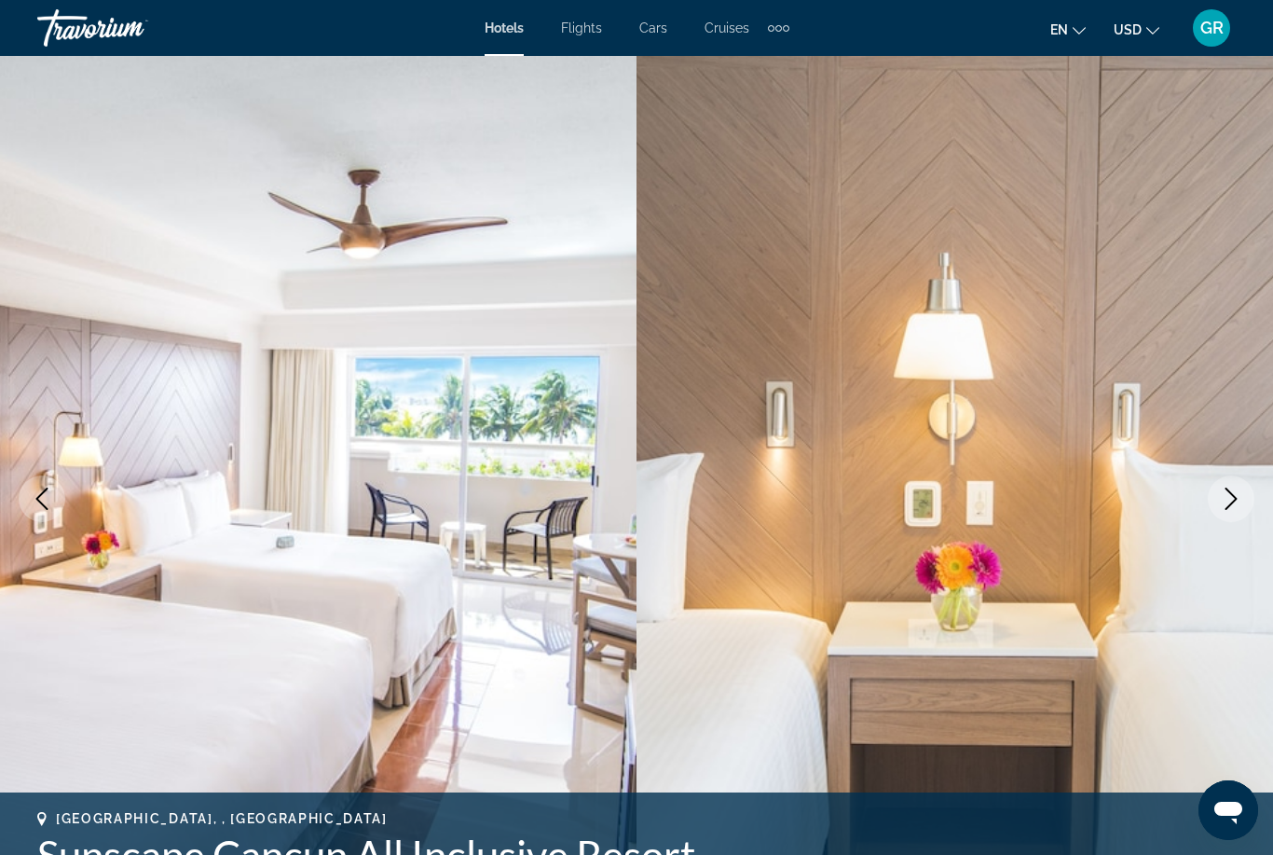
click at [1230, 490] on icon "Next image" at bounding box center [1231, 498] width 22 height 22
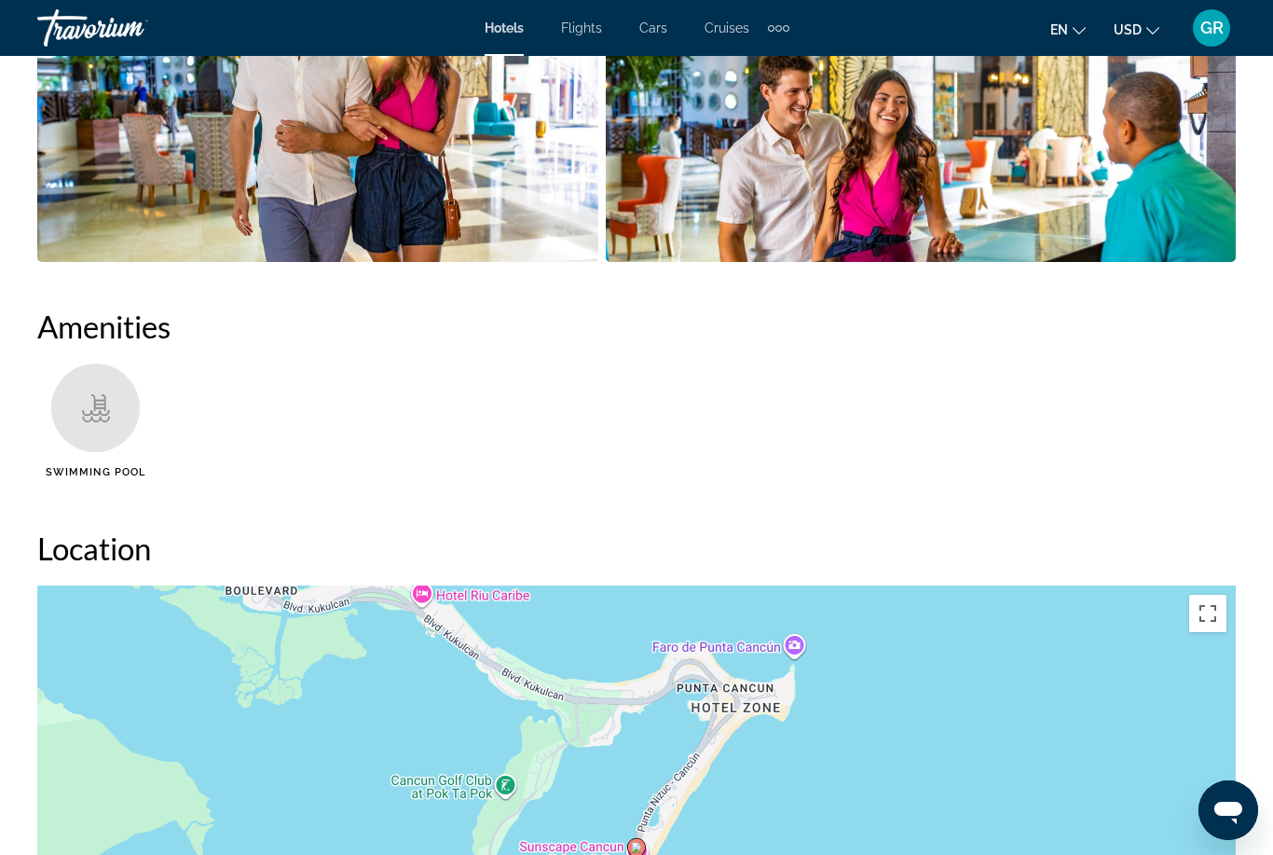
scroll to position [1556, 0]
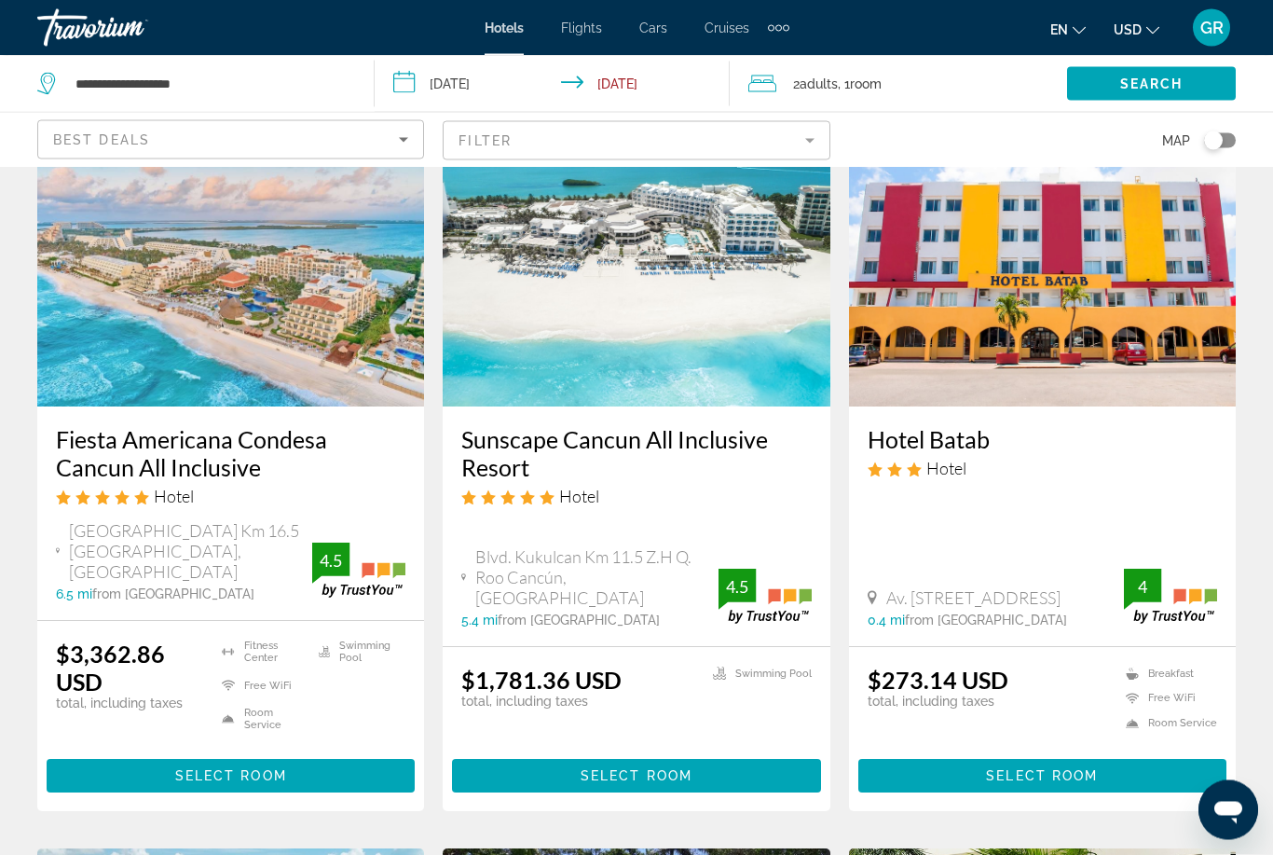
scroll to position [195, 0]
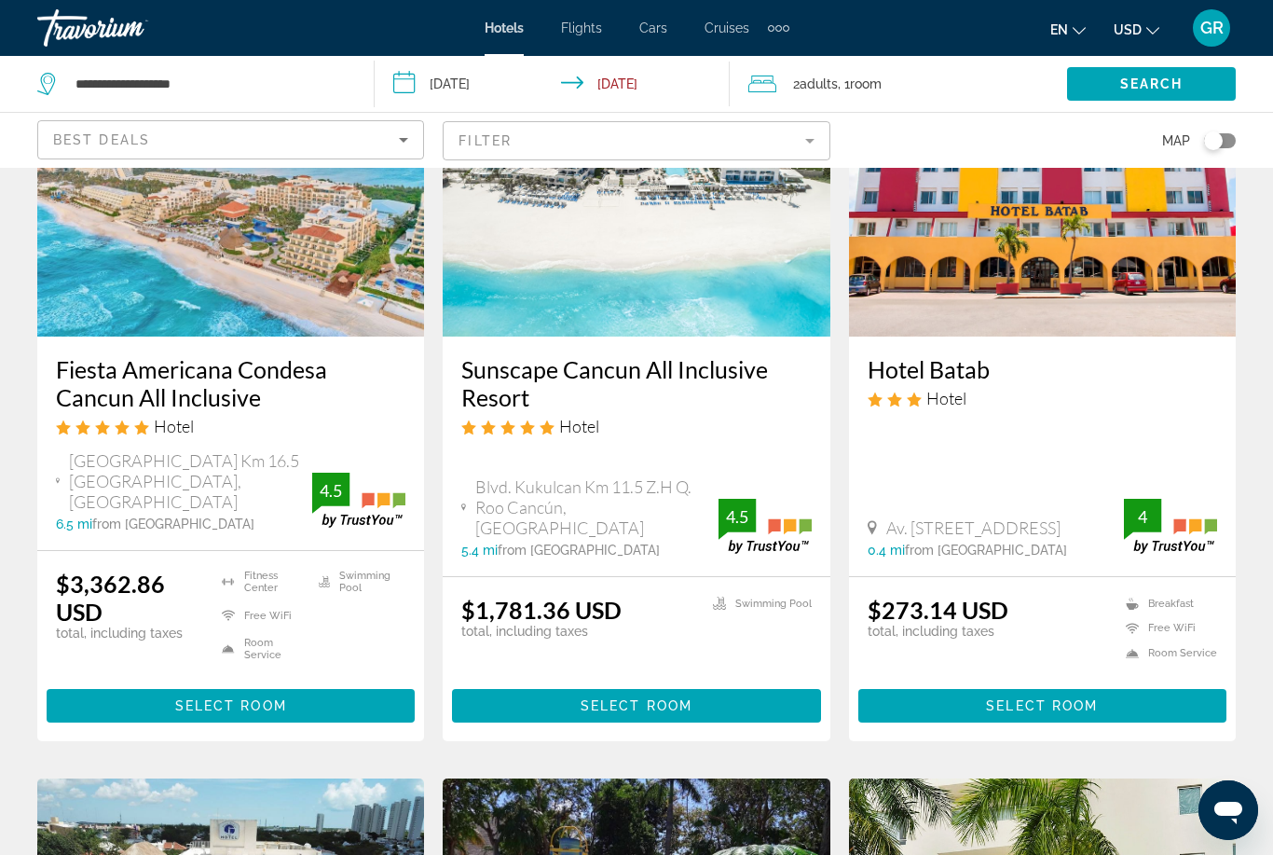
click at [695, 299] on img "Main content" at bounding box center [636, 187] width 387 height 298
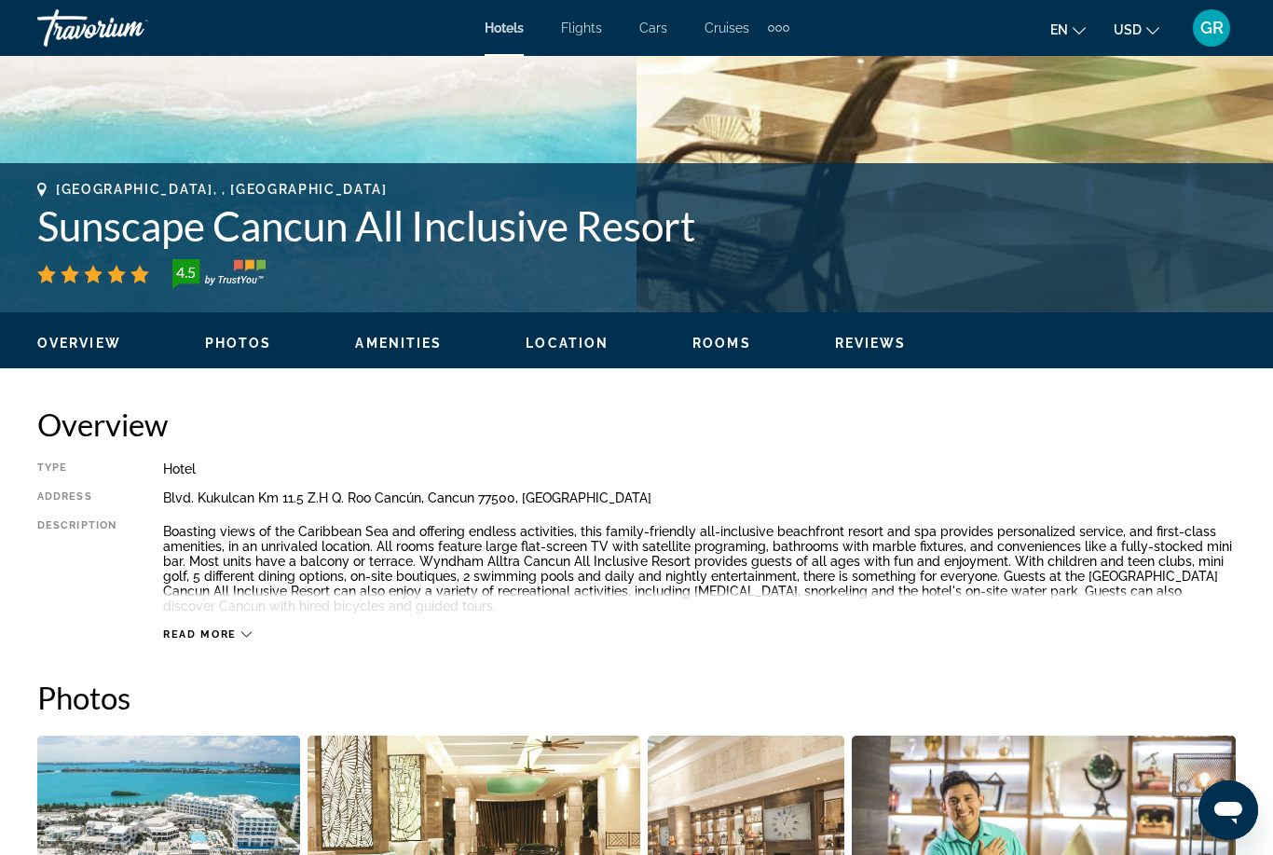
scroll to position [612, 0]
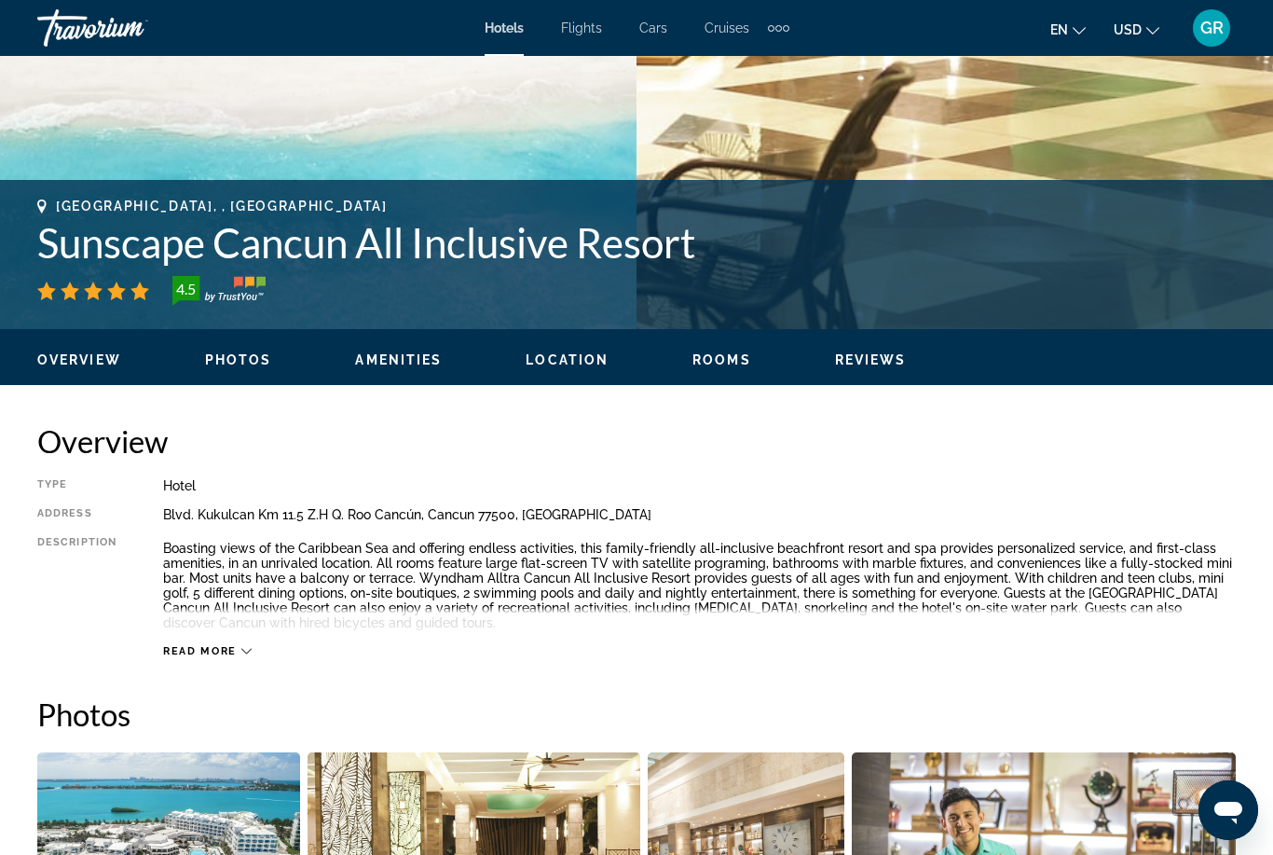
click at [433, 366] on span "Amenities" at bounding box center [398, 359] width 87 height 15
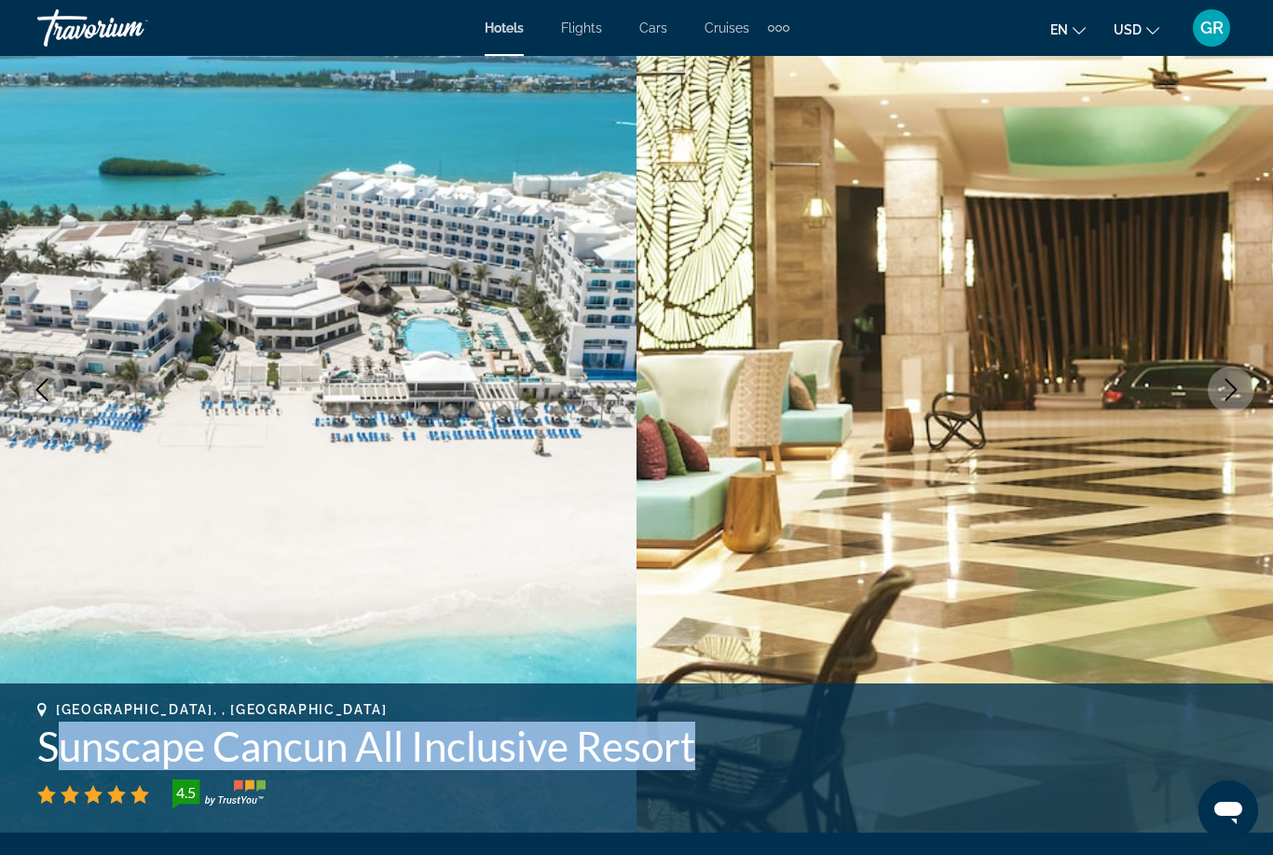
scroll to position [0, 0]
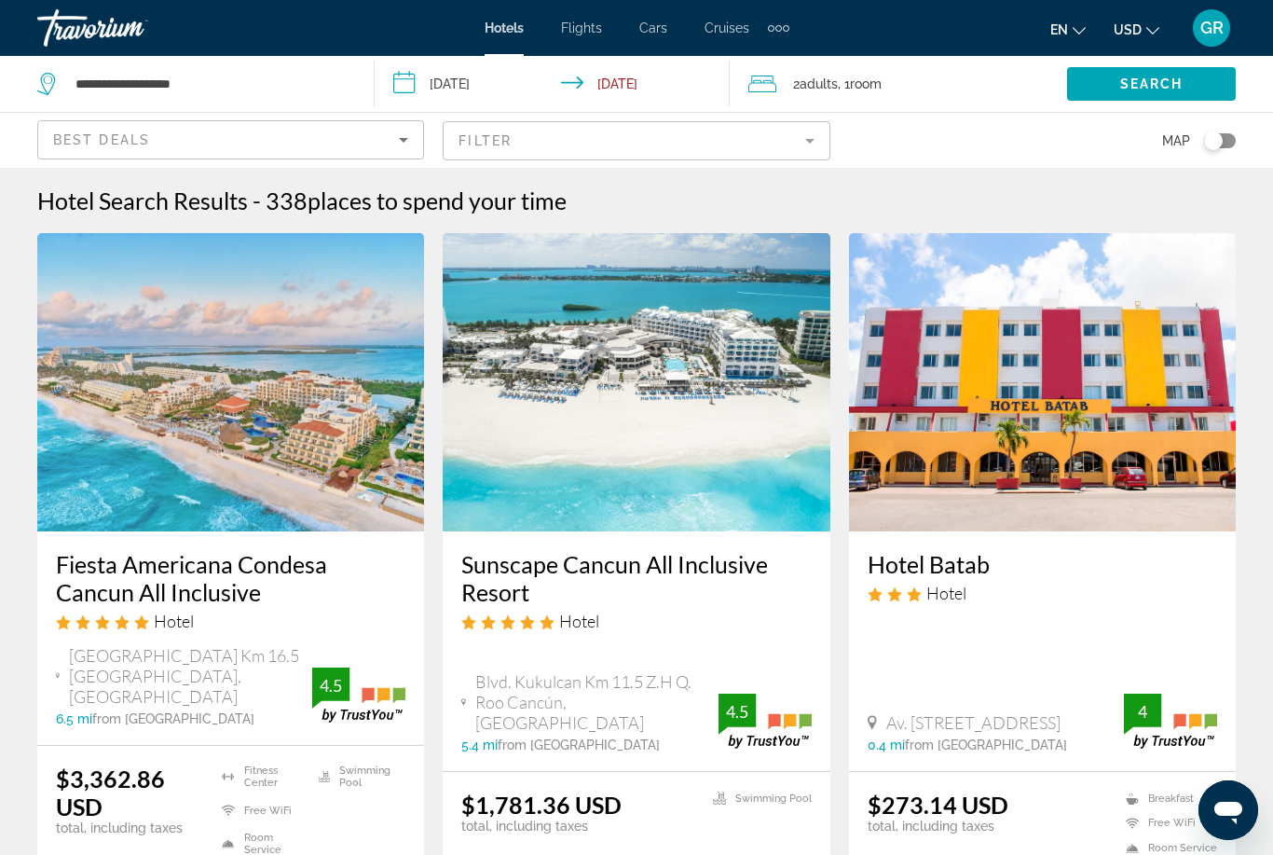
click at [714, 155] on mat-form-field "Filter" at bounding box center [636, 140] width 387 height 39
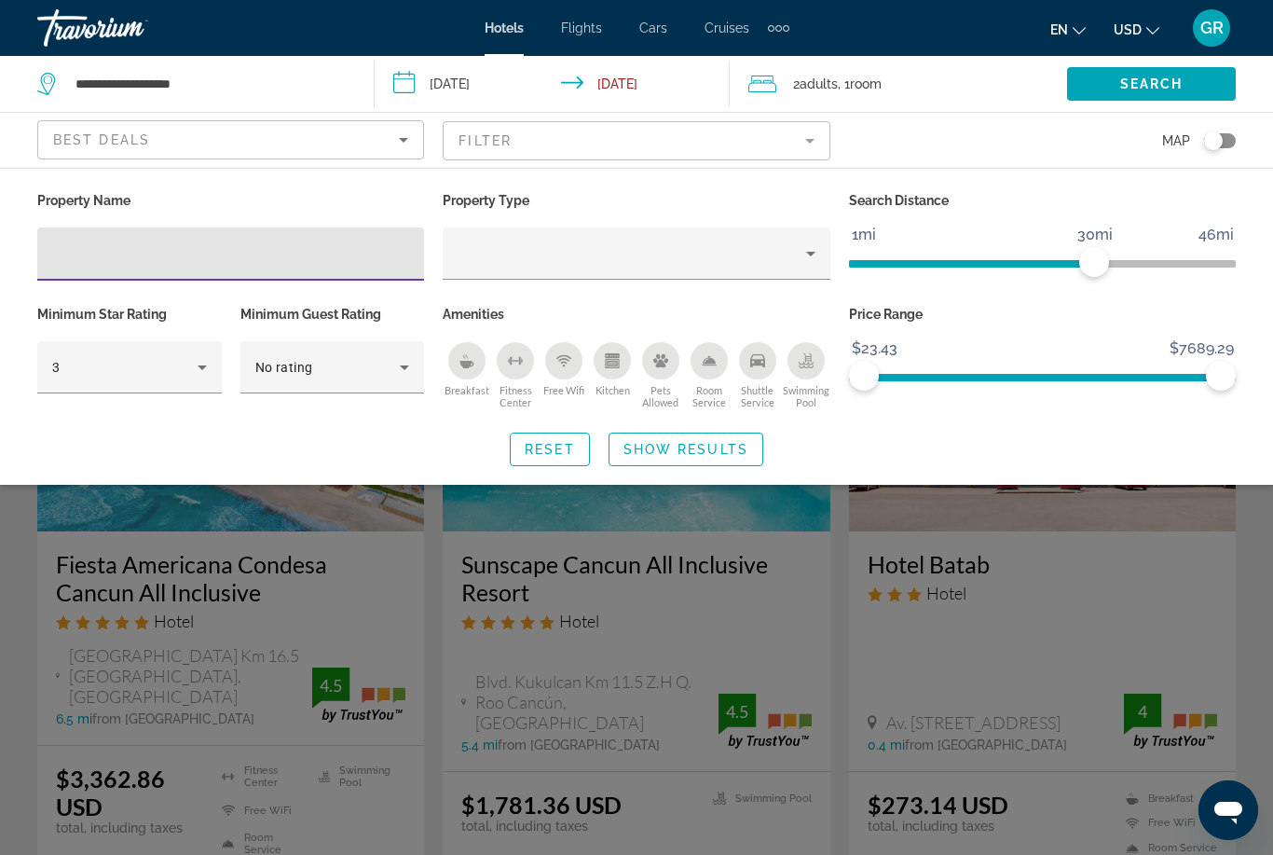
click at [333, 253] on input "Hotel Filters" at bounding box center [230, 254] width 357 height 22
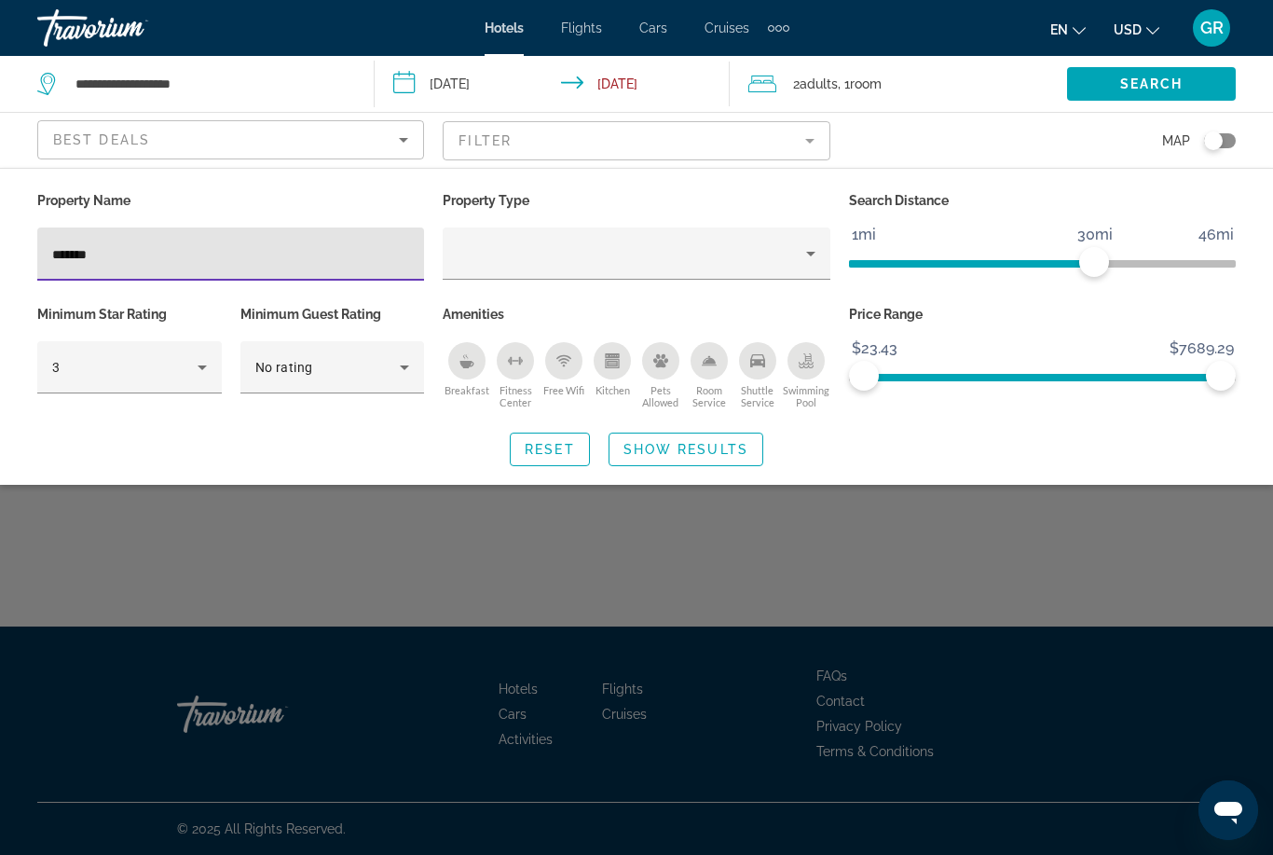
type input "*******"
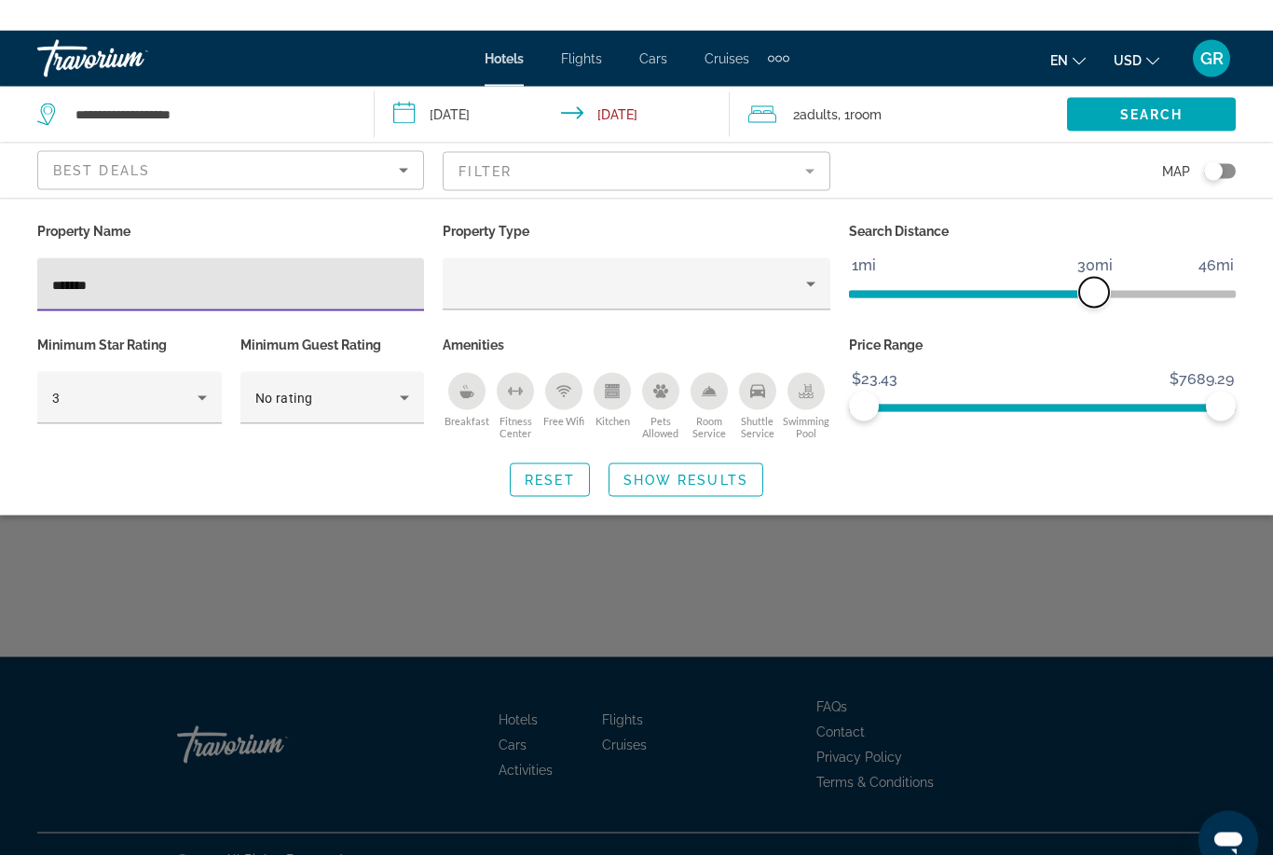
scroll to position [60, 0]
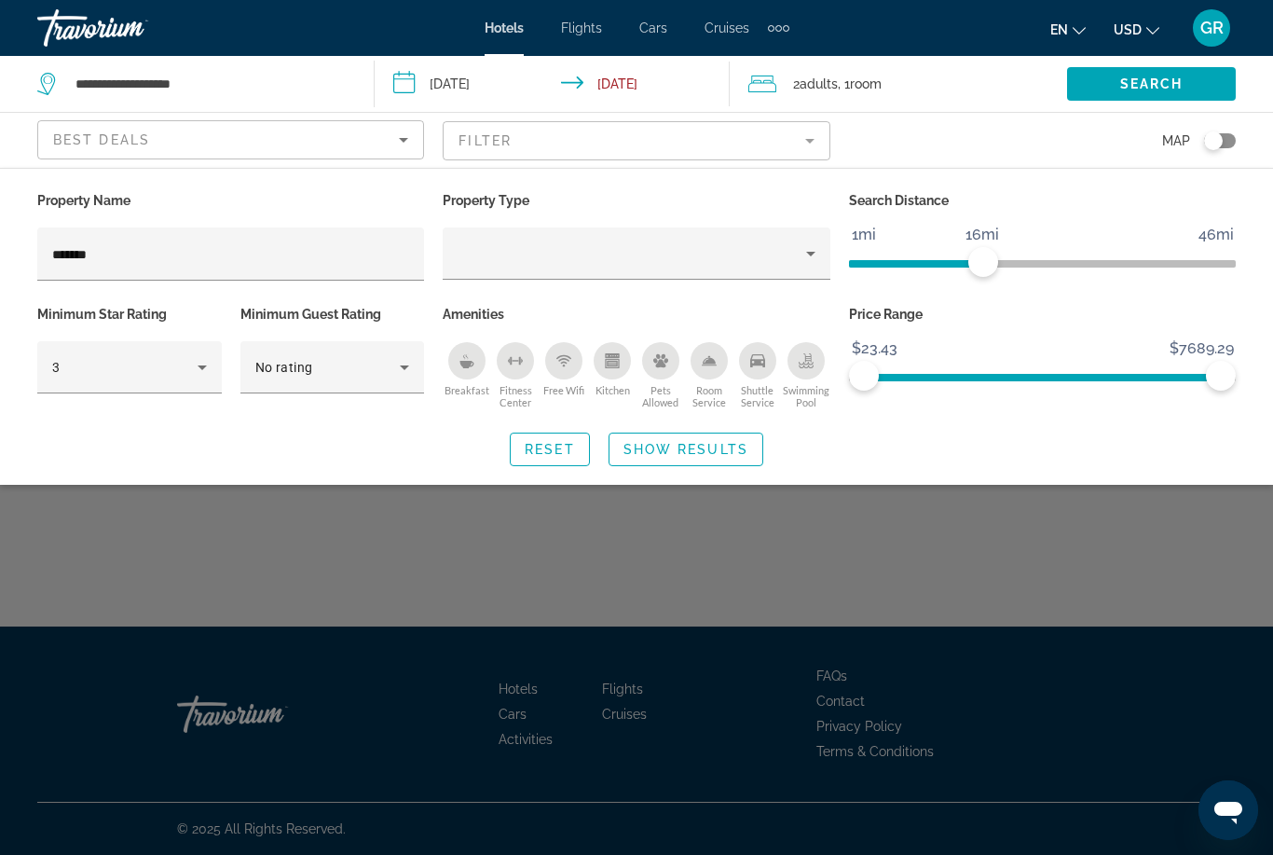
click at [726, 463] on span "Search widget" at bounding box center [686, 449] width 153 height 45
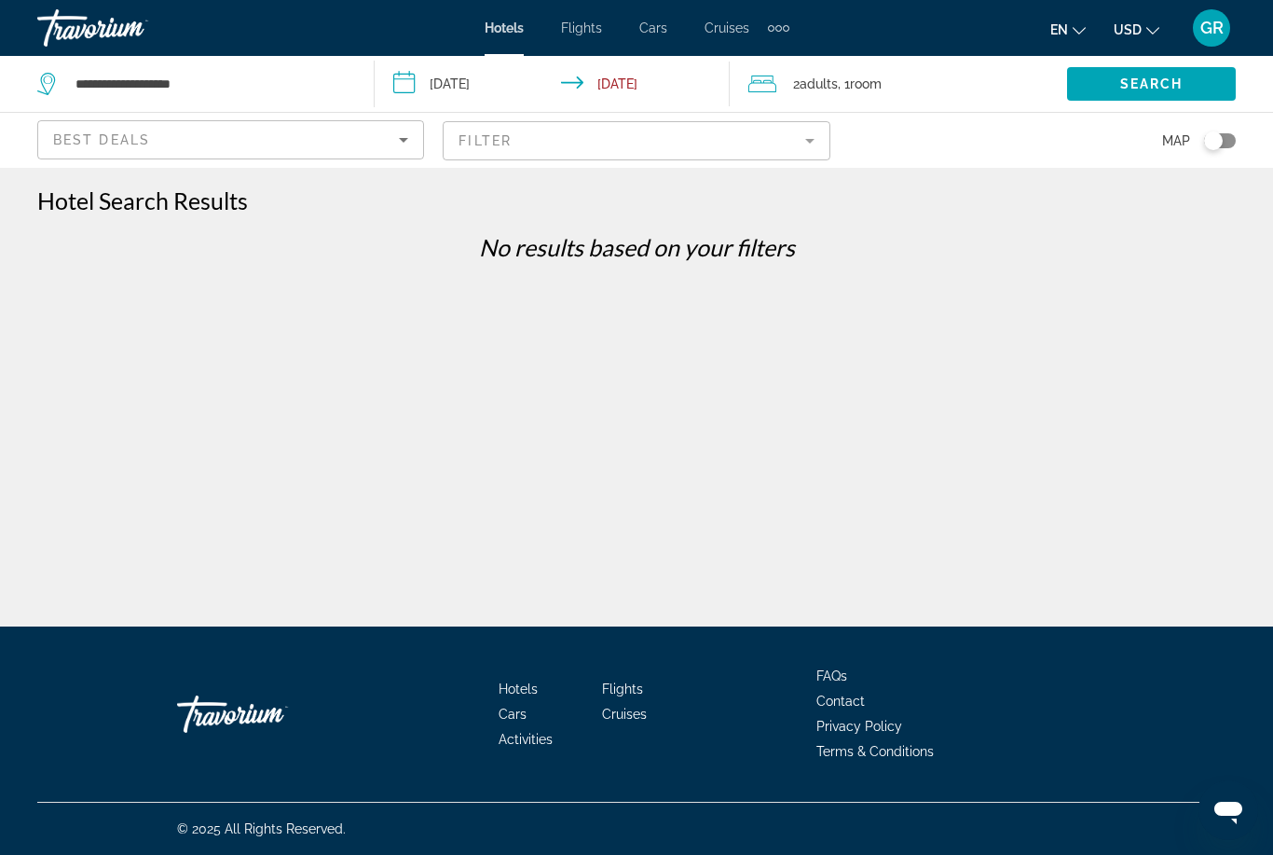
click at [617, 145] on mat-form-field "Filter" at bounding box center [636, 140] width 387 height 39
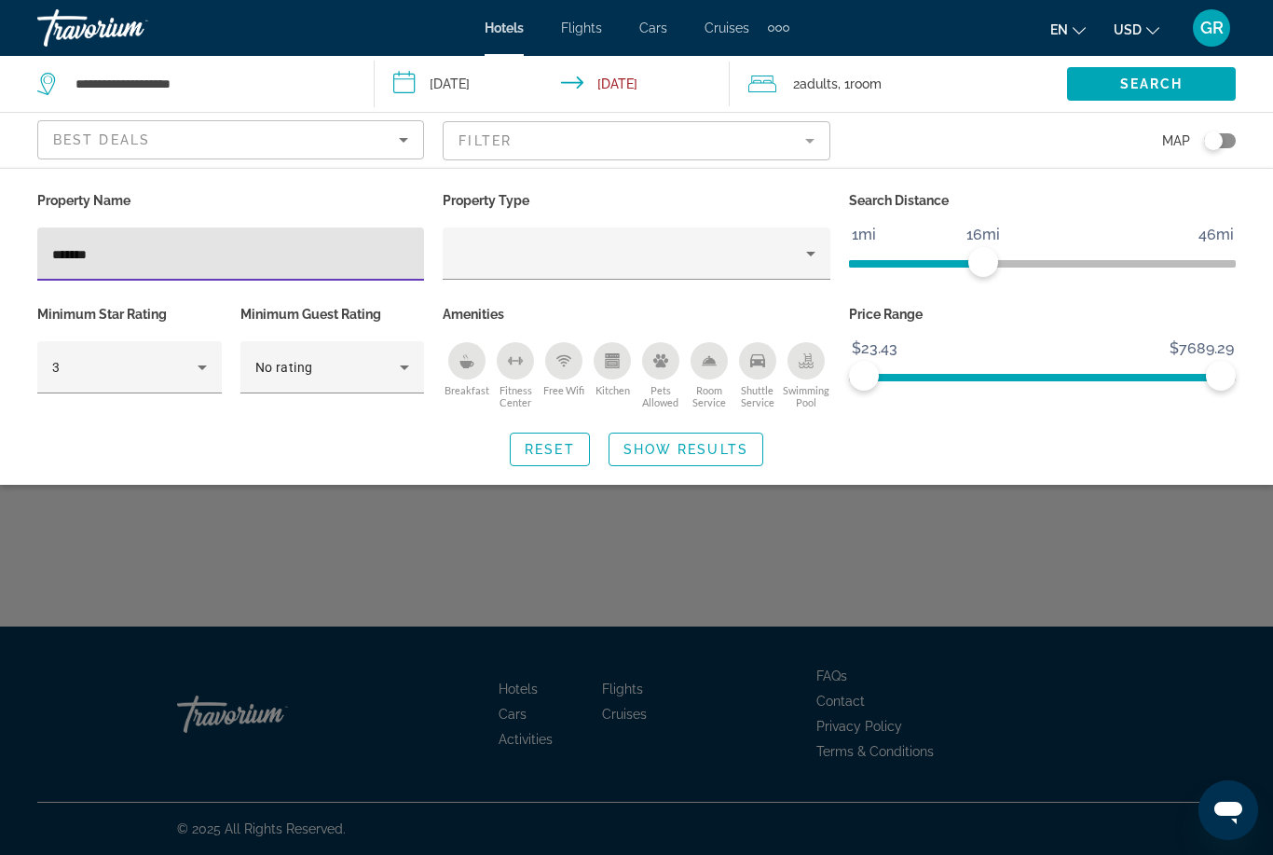
click at [390, 248] on input "*******" at bounding box center [230, 254] width 357 height 22
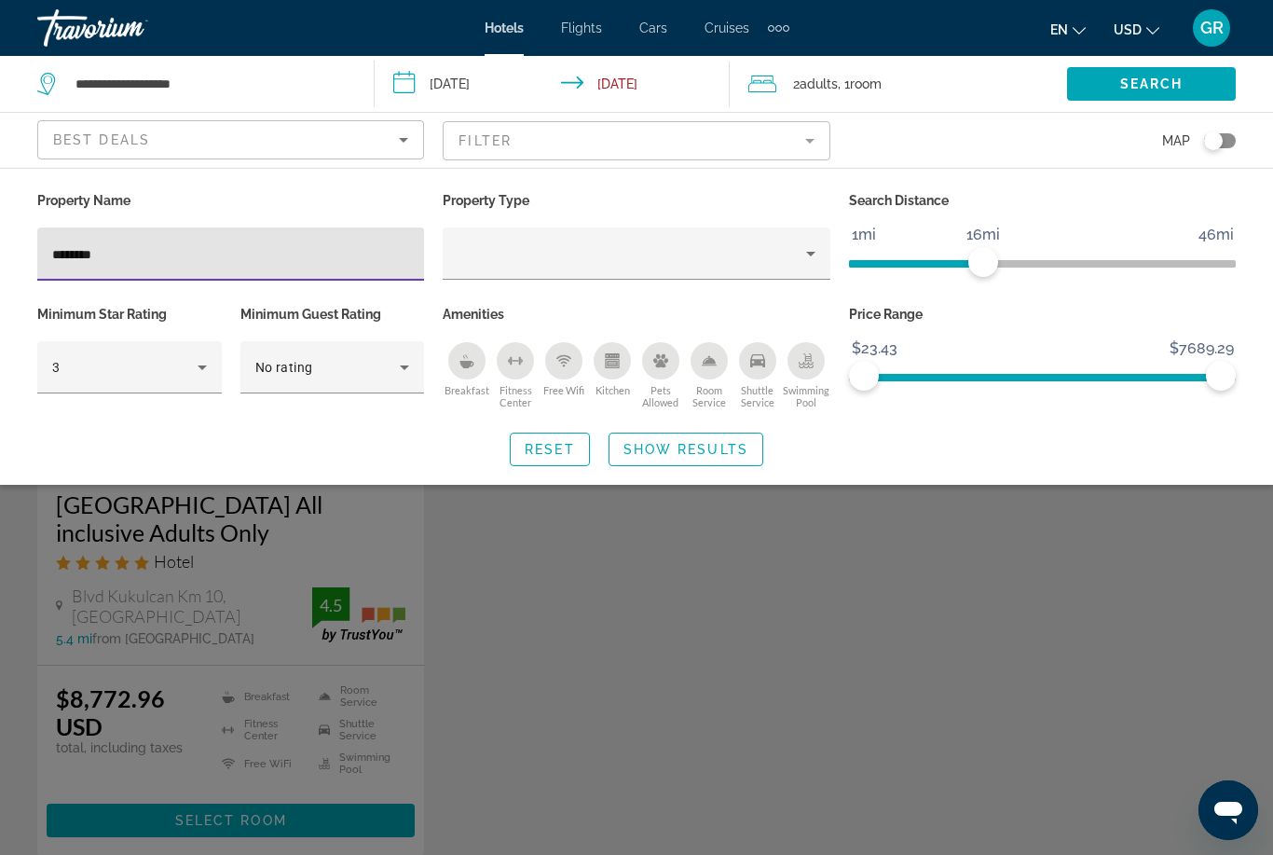
type input "********"
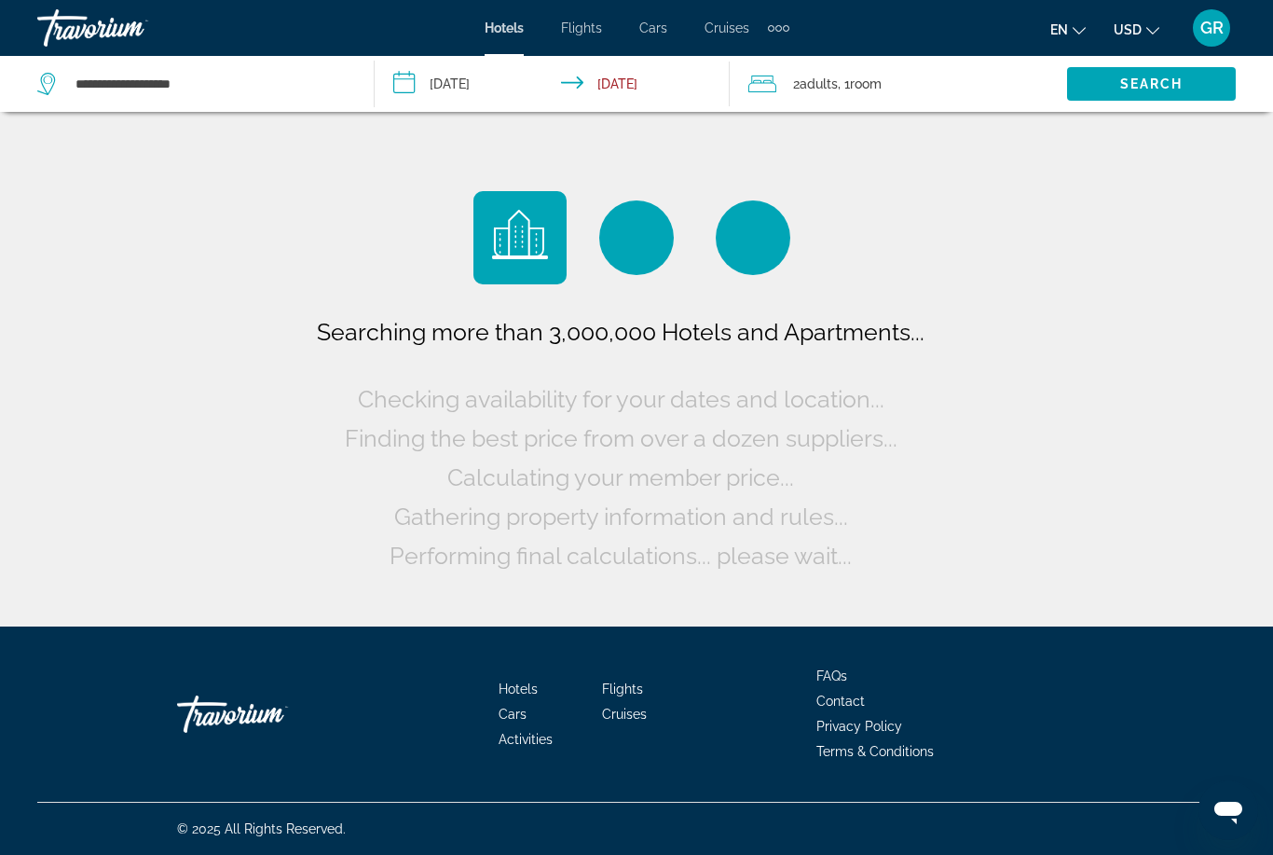
click at [1199, 306] on div "Searching more than 3,000,000 Hotels and Apartments... Checking availability fo…" at bounding box center [636, 313] width 1273 height 626
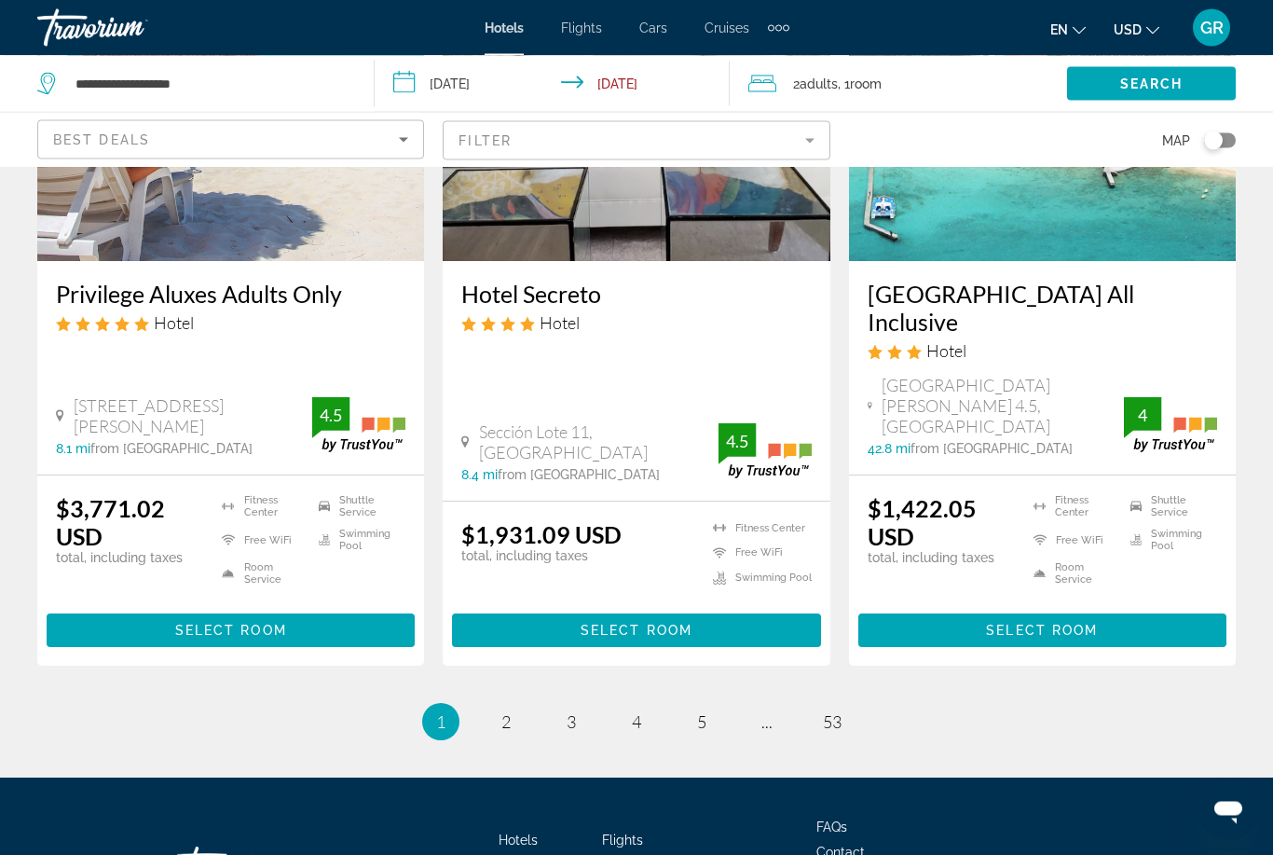
scroll to position [2426, 0]
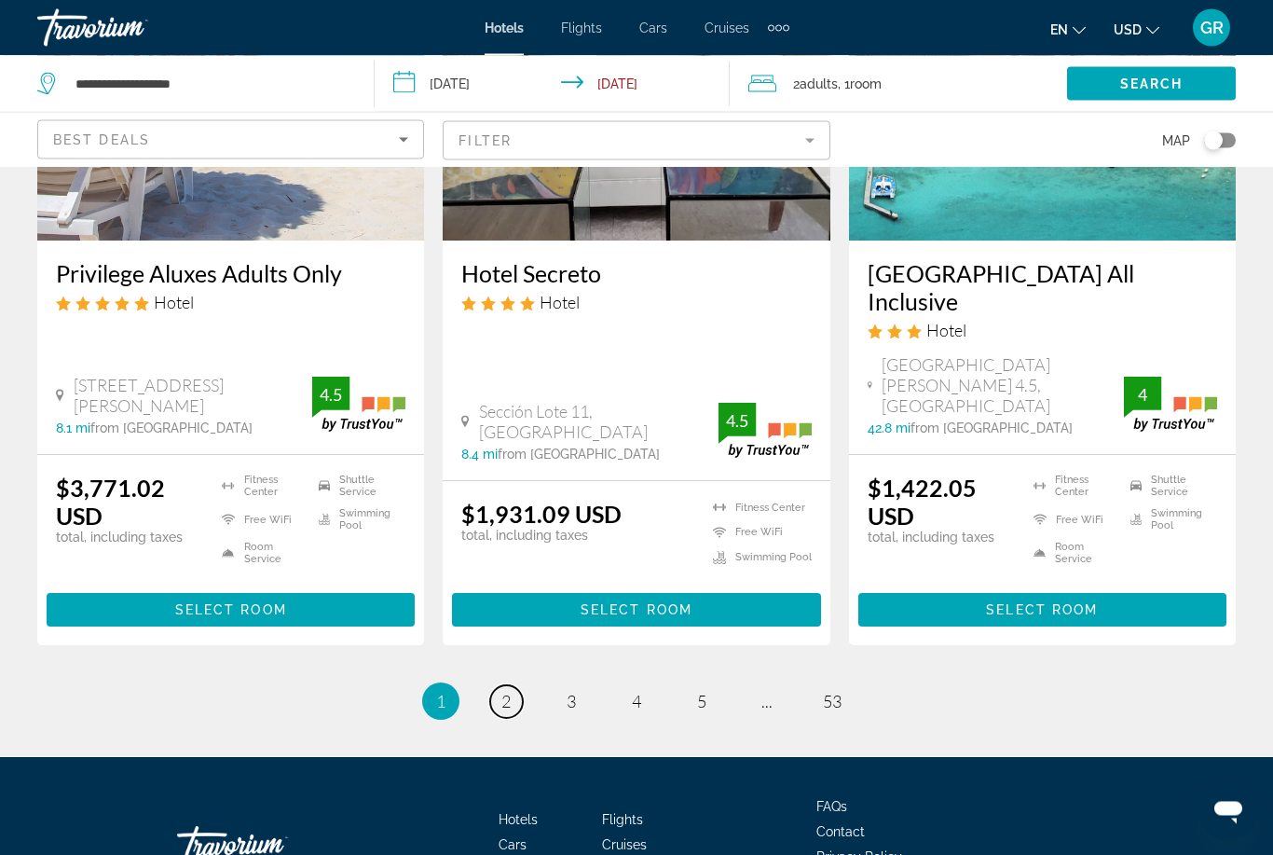
click at [515, 686] on link "page 2" at bounding box center [506, 702] width 33 height 33
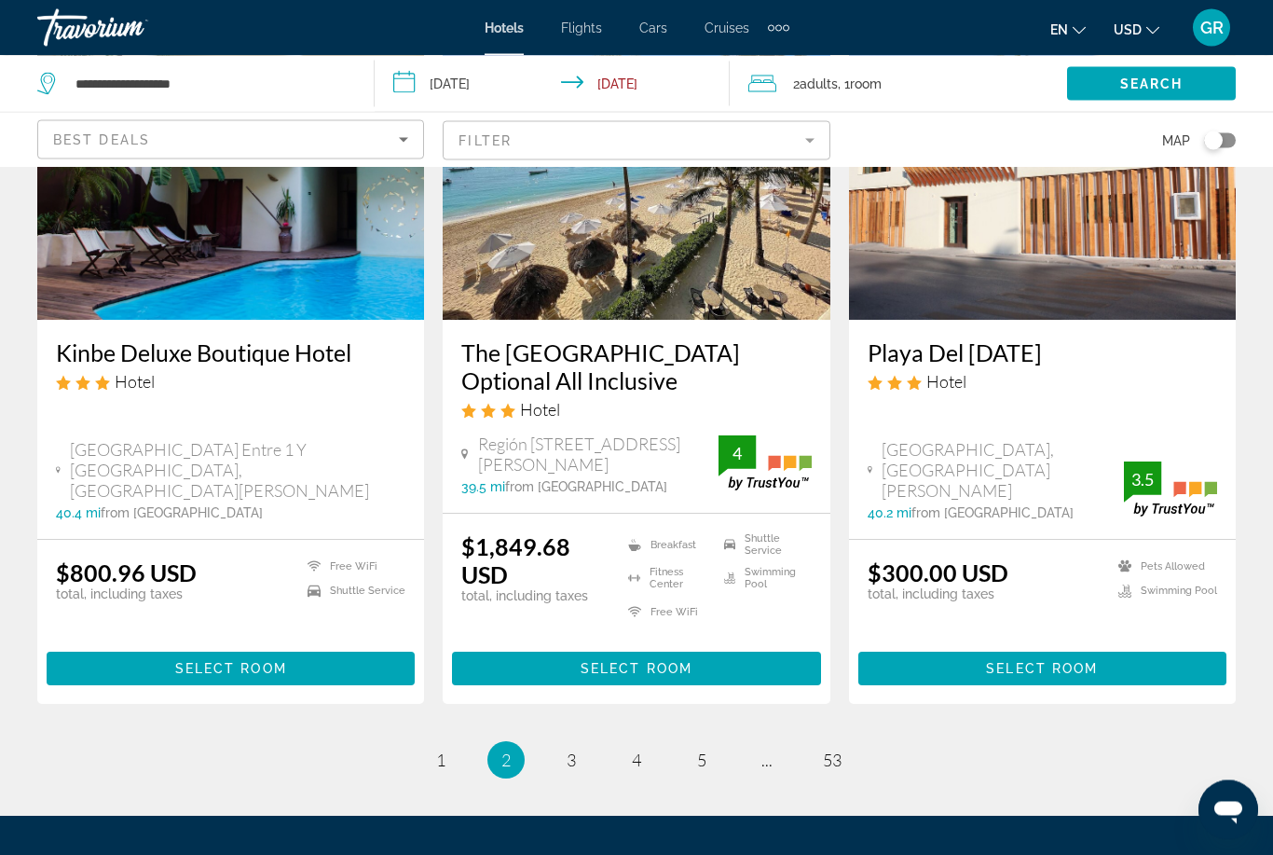
scroll to position [2521, 0]
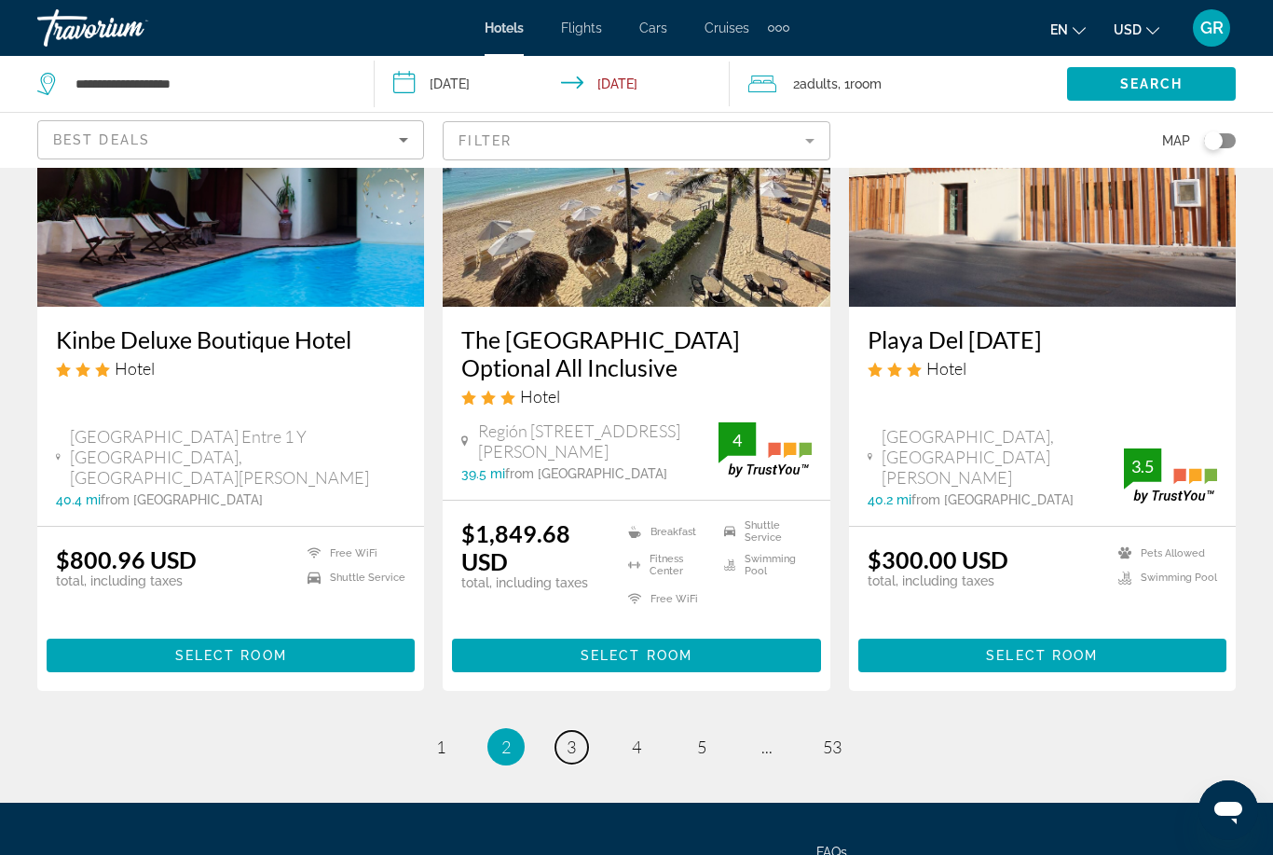
click at [581, 731] on link "page 3" at bounding box center [571, 747] width 33 height 33
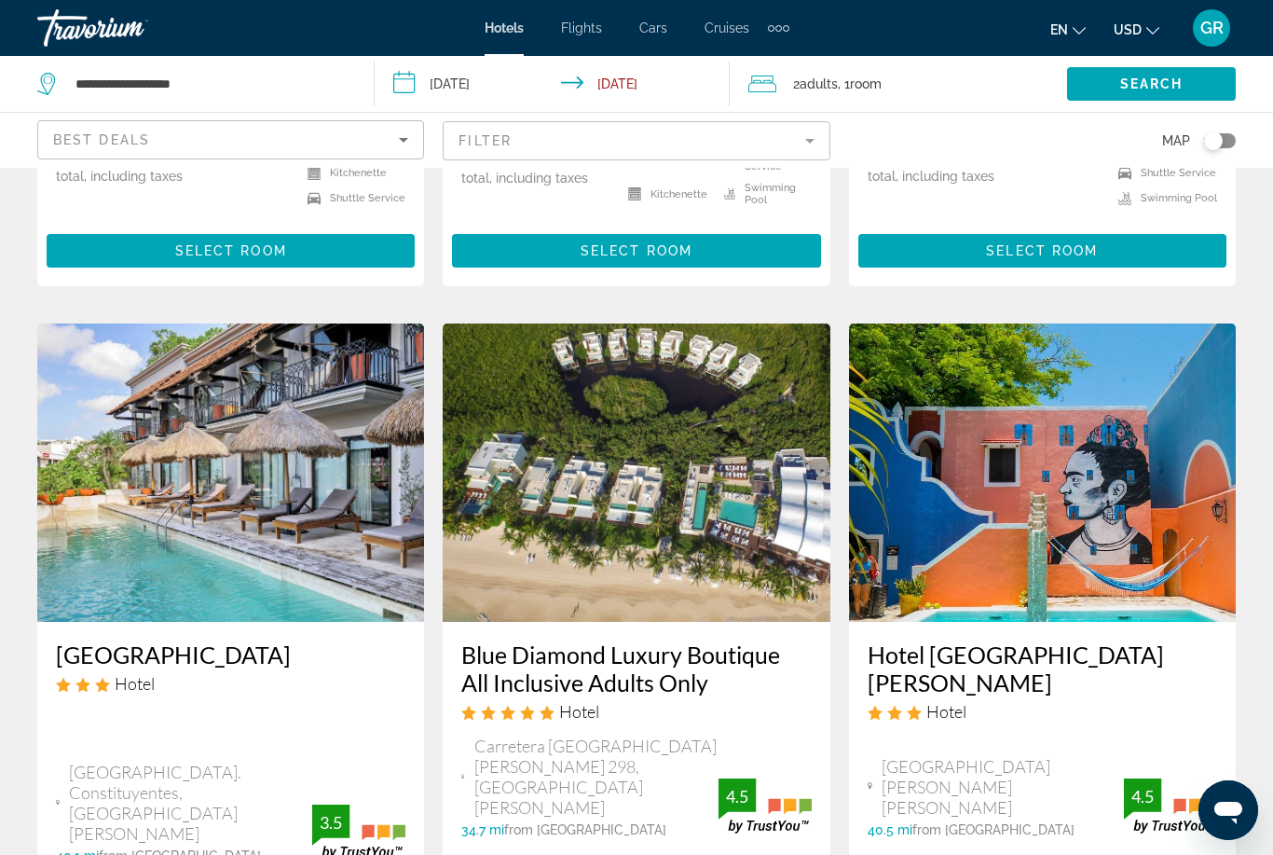
scroll to position [2176, 0]
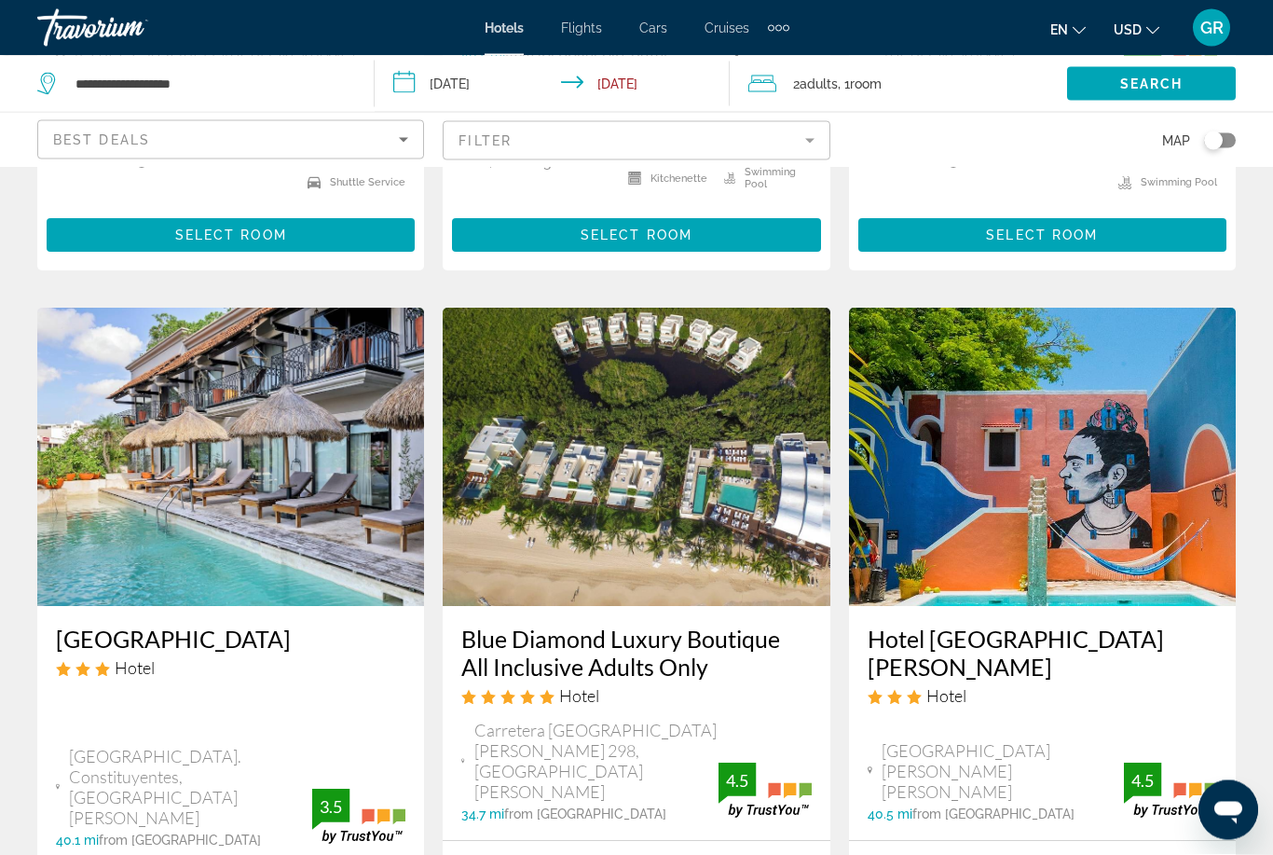
click at [738, 364] on img "Main content" at bounding box center [636, 457] width 387 height 298
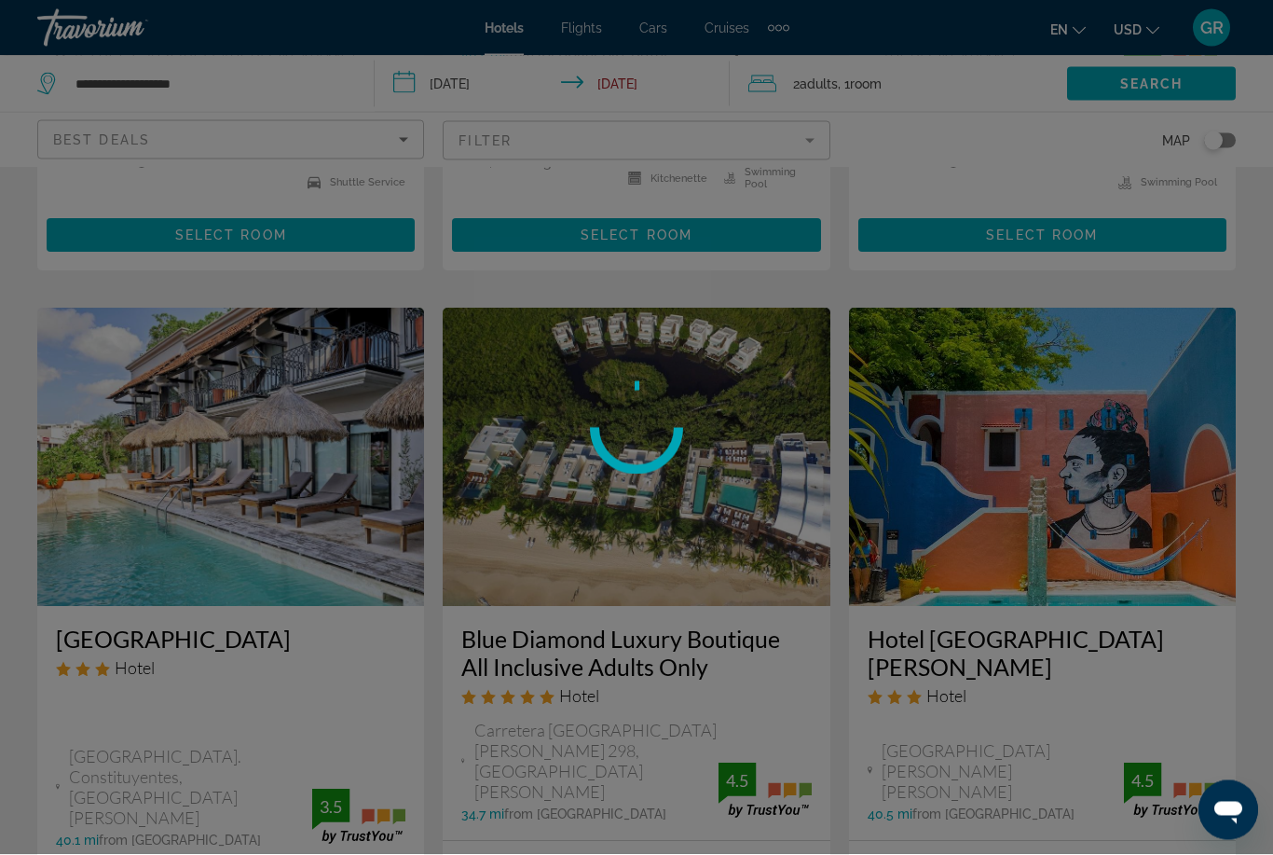
scroll to position [2177, 0]
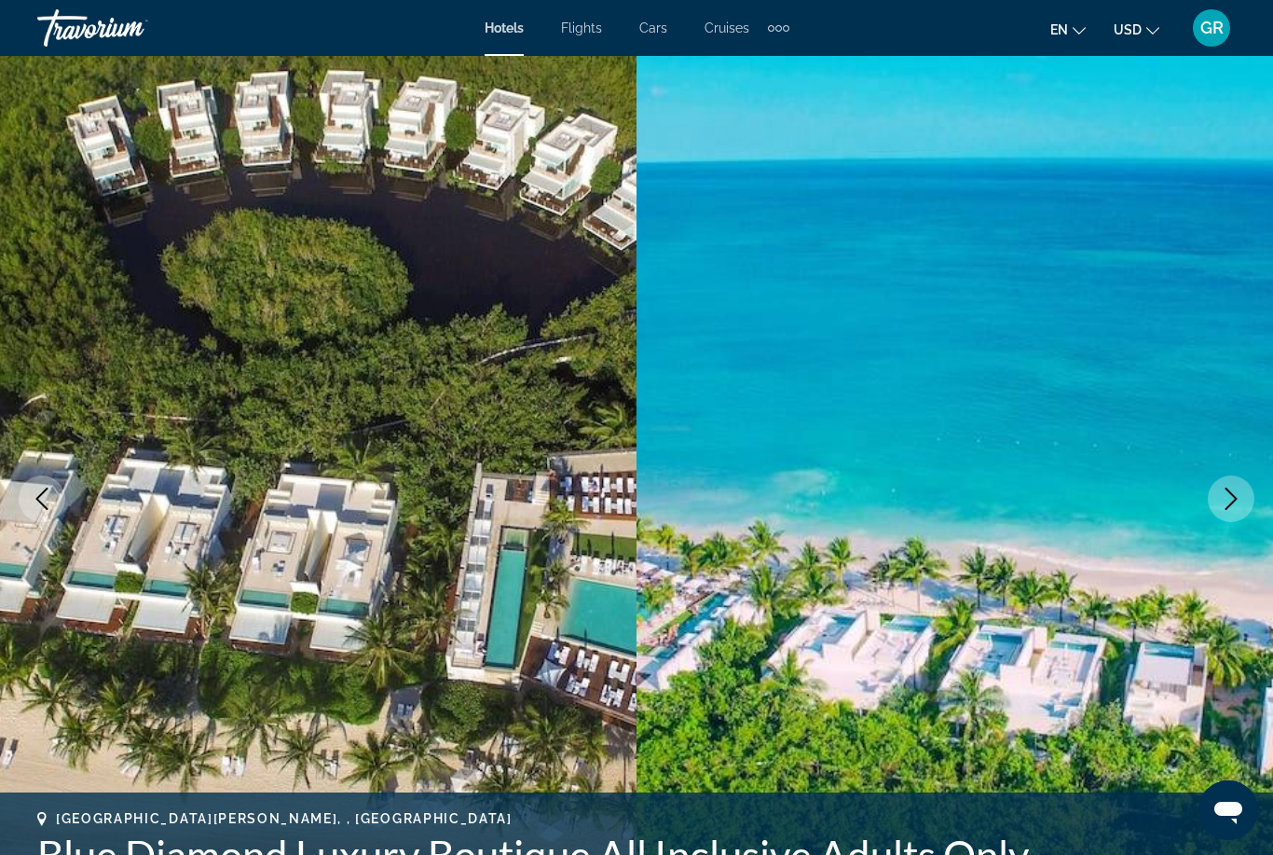
click at [1246, 485] on button "Next image" at bounding box center [1231, 498] width 47 height 47
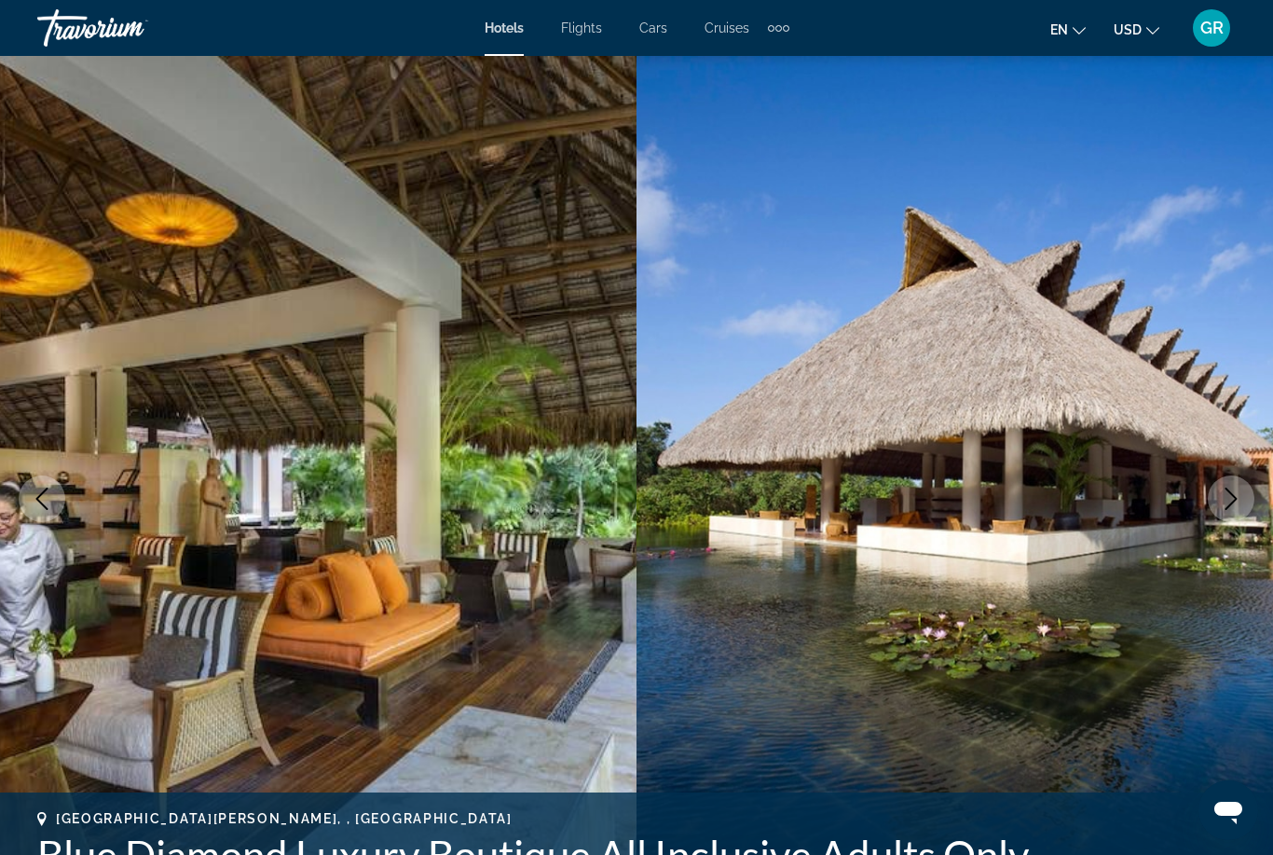
click at [1227, 496] on icon "Next image" at bounding box center [1231, 498] width 22 height 22
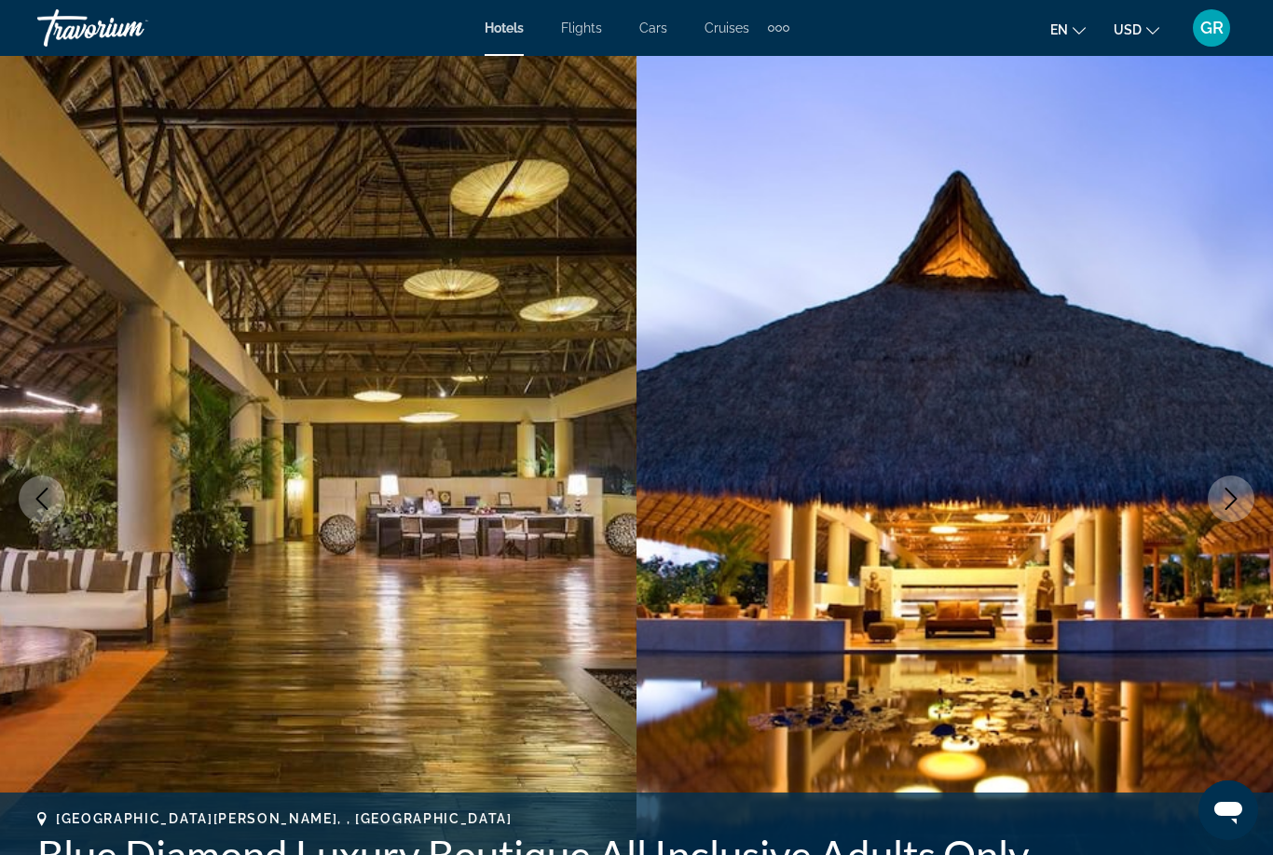
click at [1232, 491] on icon "Next image" at bounding box center [1231, 498] width 22 height 22
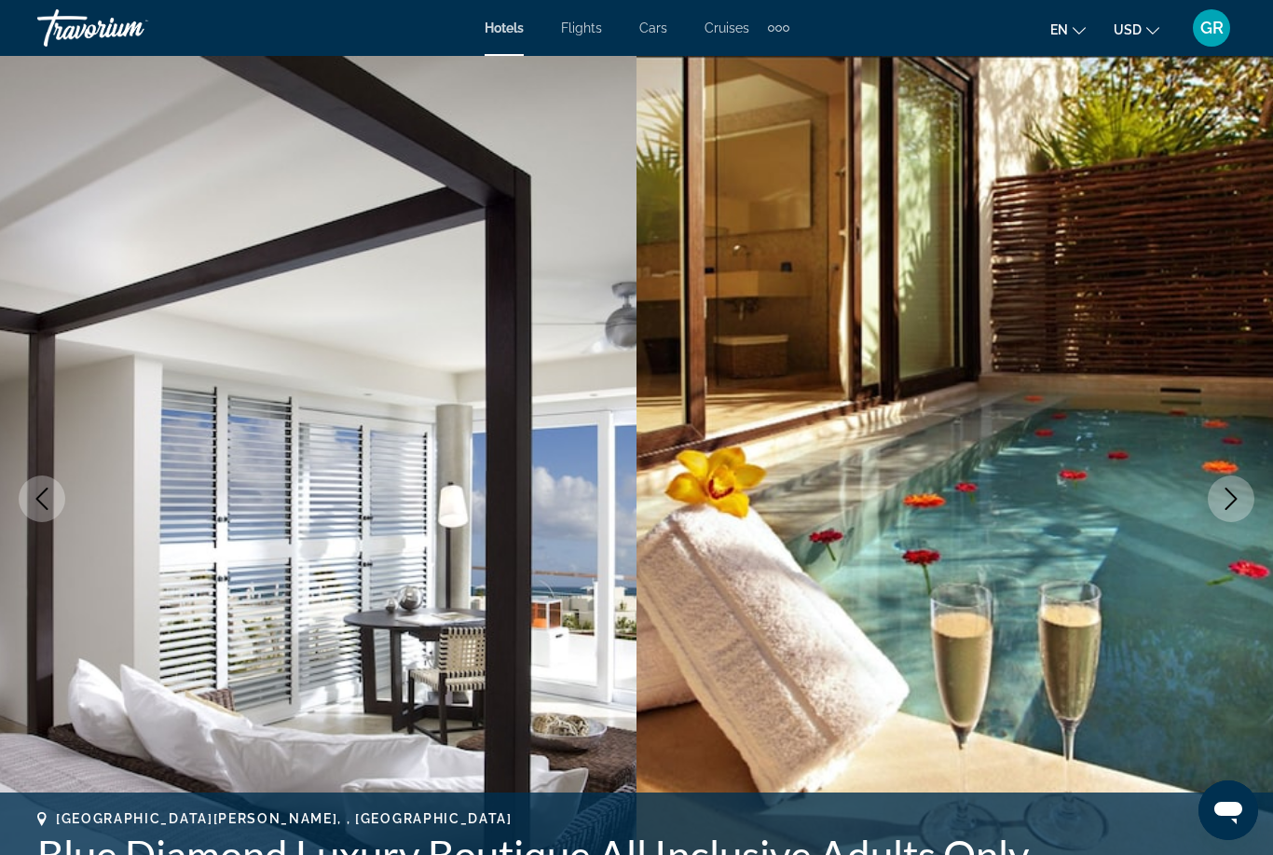
click at [1233, 502] on icon "Next image" at bounding box center [1232, 498] width 12 height 22
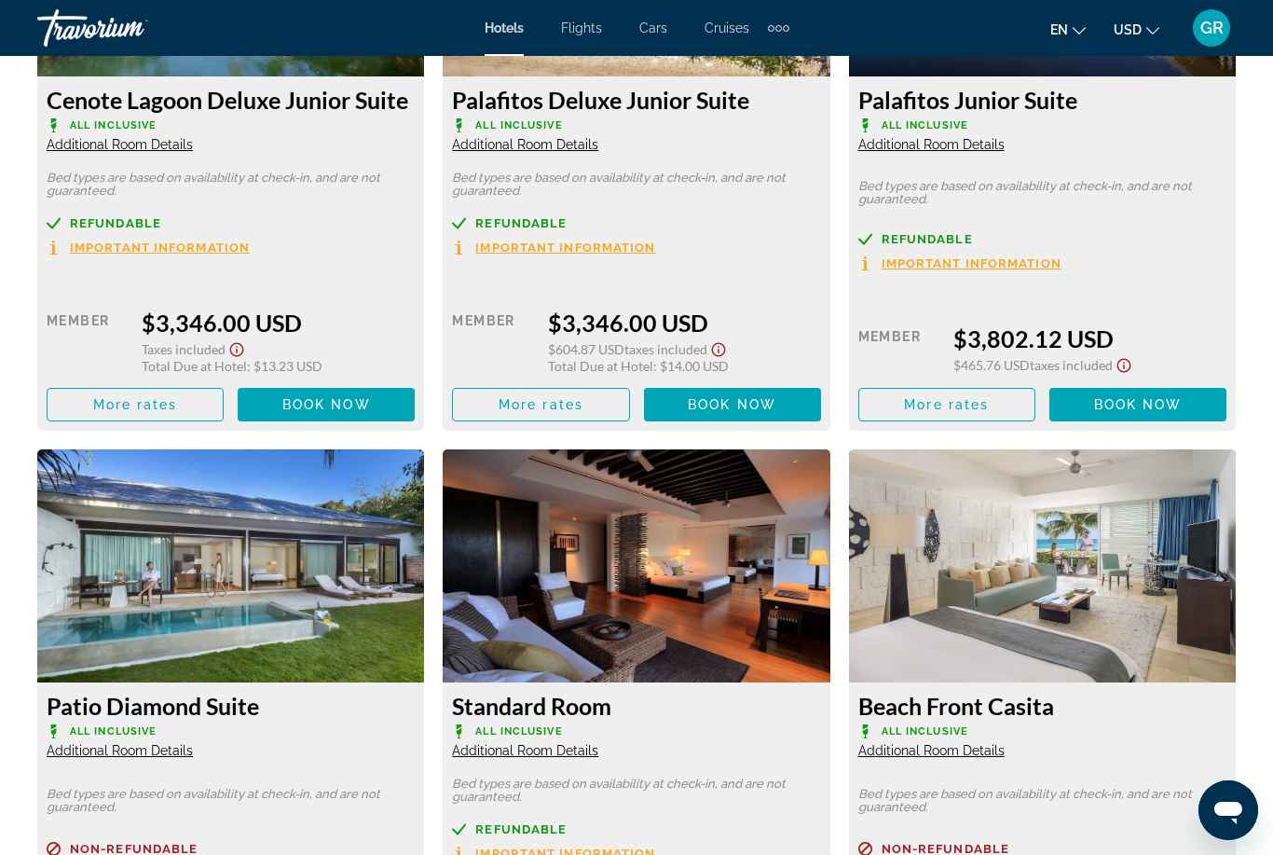
scroll to position [4896, 0]
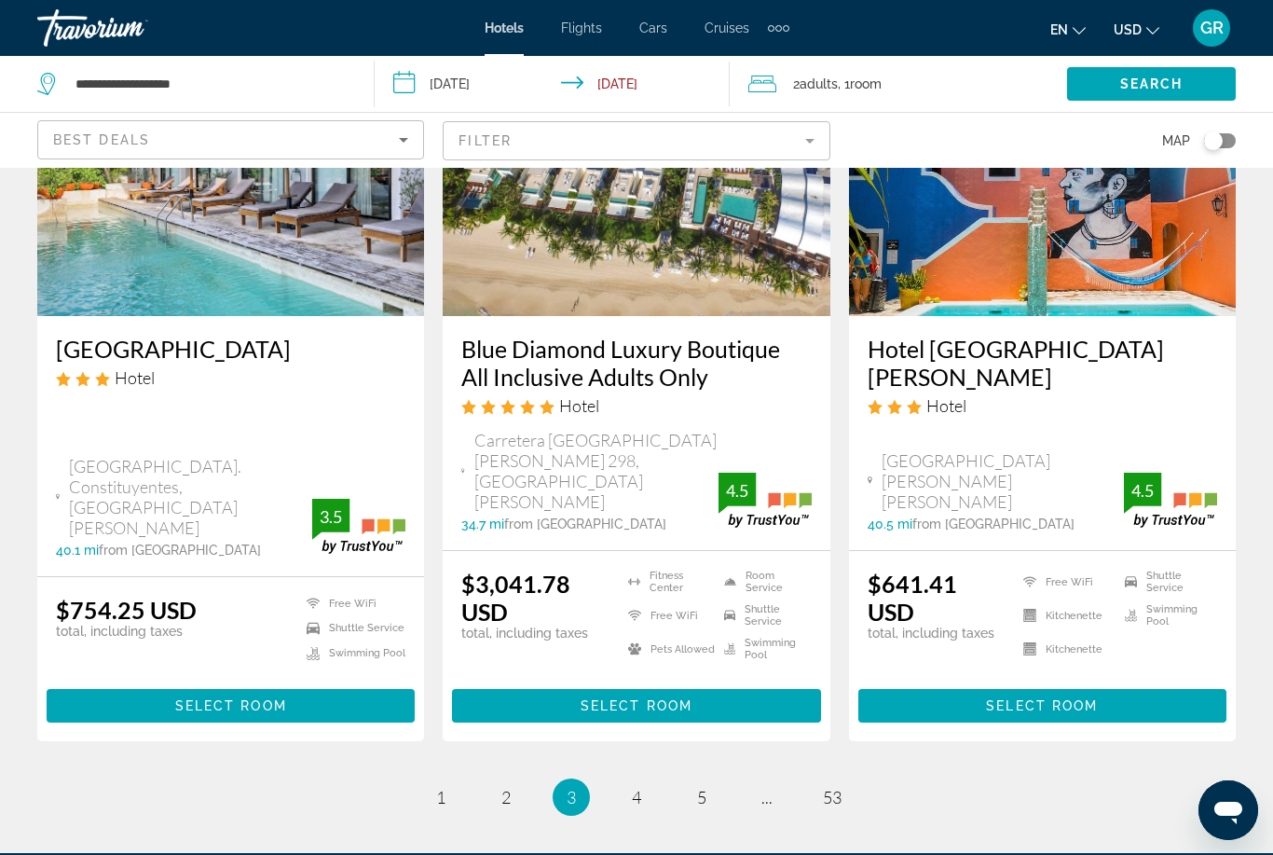
scroll to position [2476, 0]
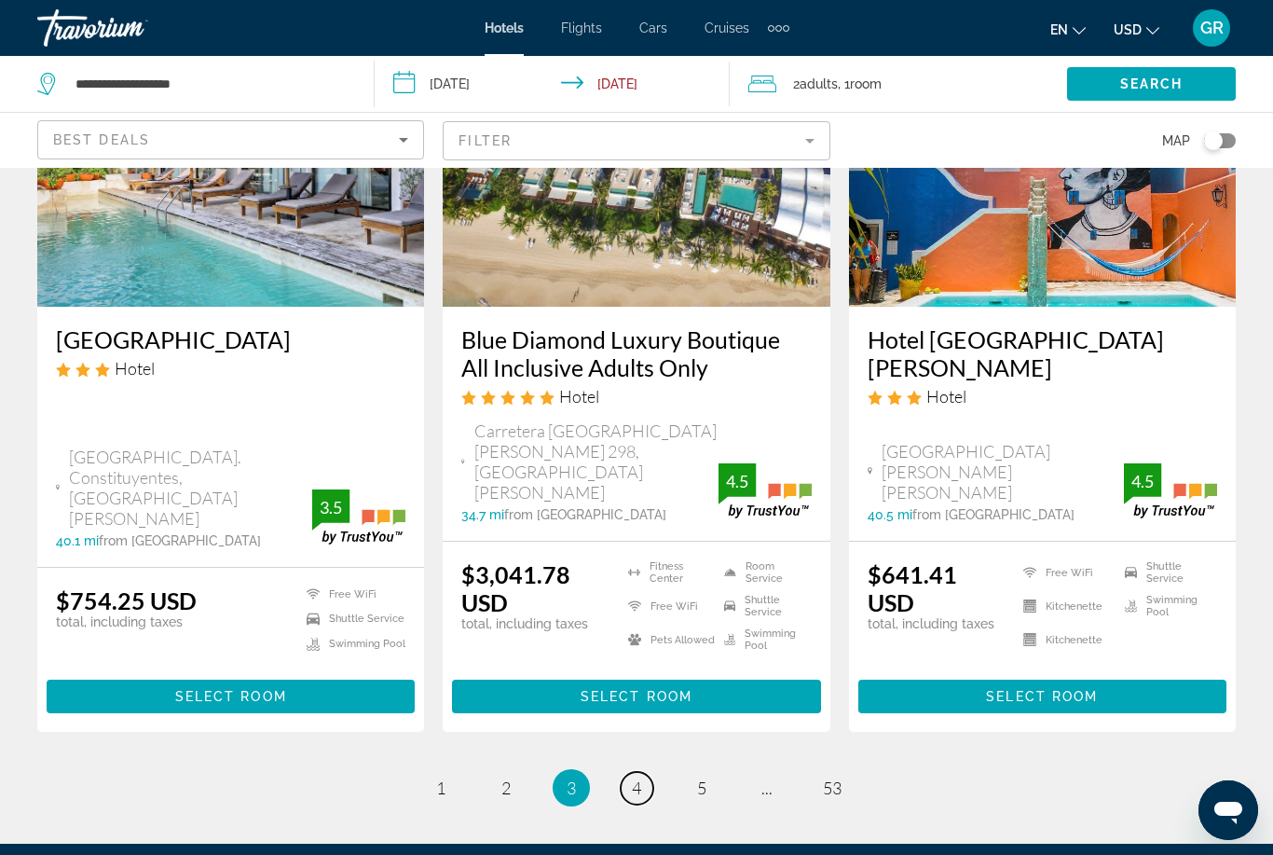
click at [645, 772] on link "page 4" at bounding box center [637, 788] width 33 height 33
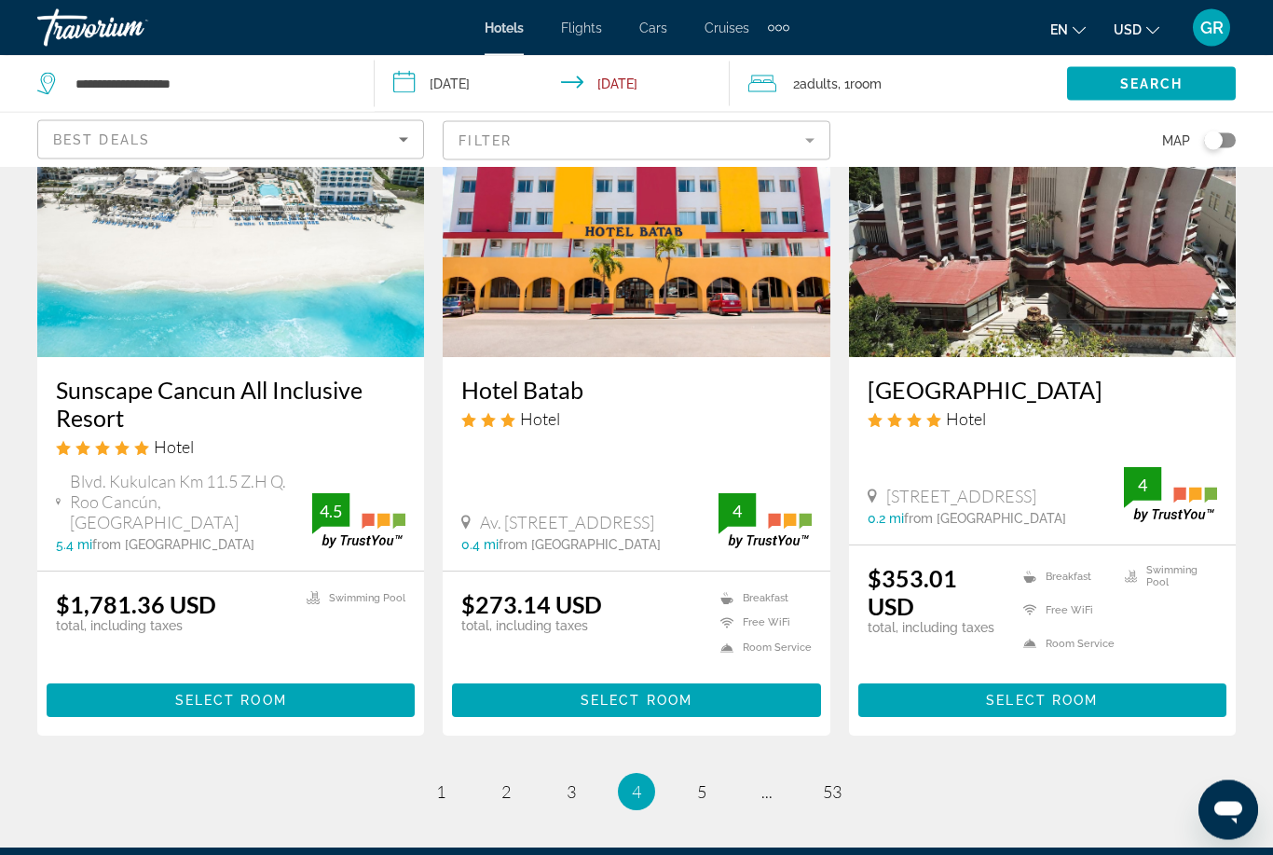
scroll to position [2420, 0]
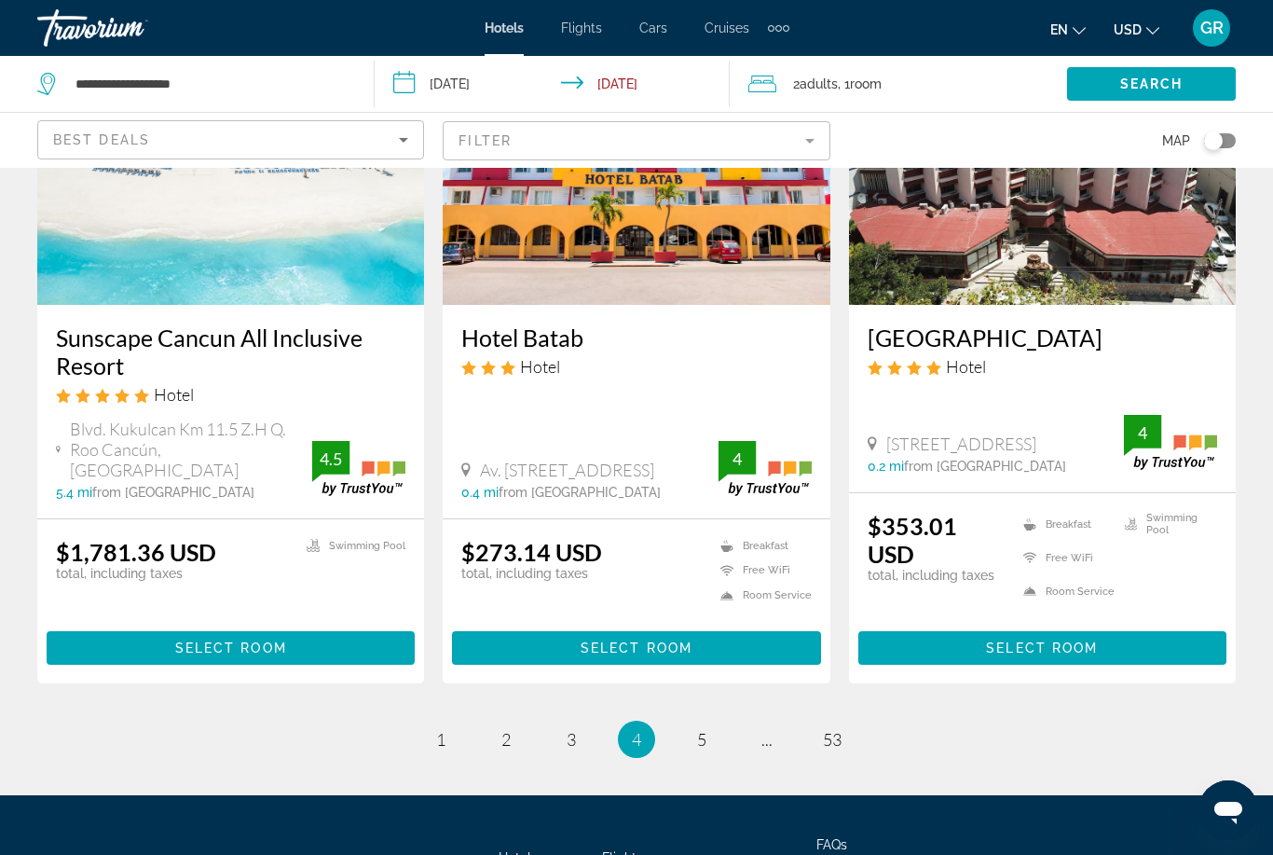
click at [193, 640] on span "Select Room" at bounding box center [231, 647] width 112 height 15
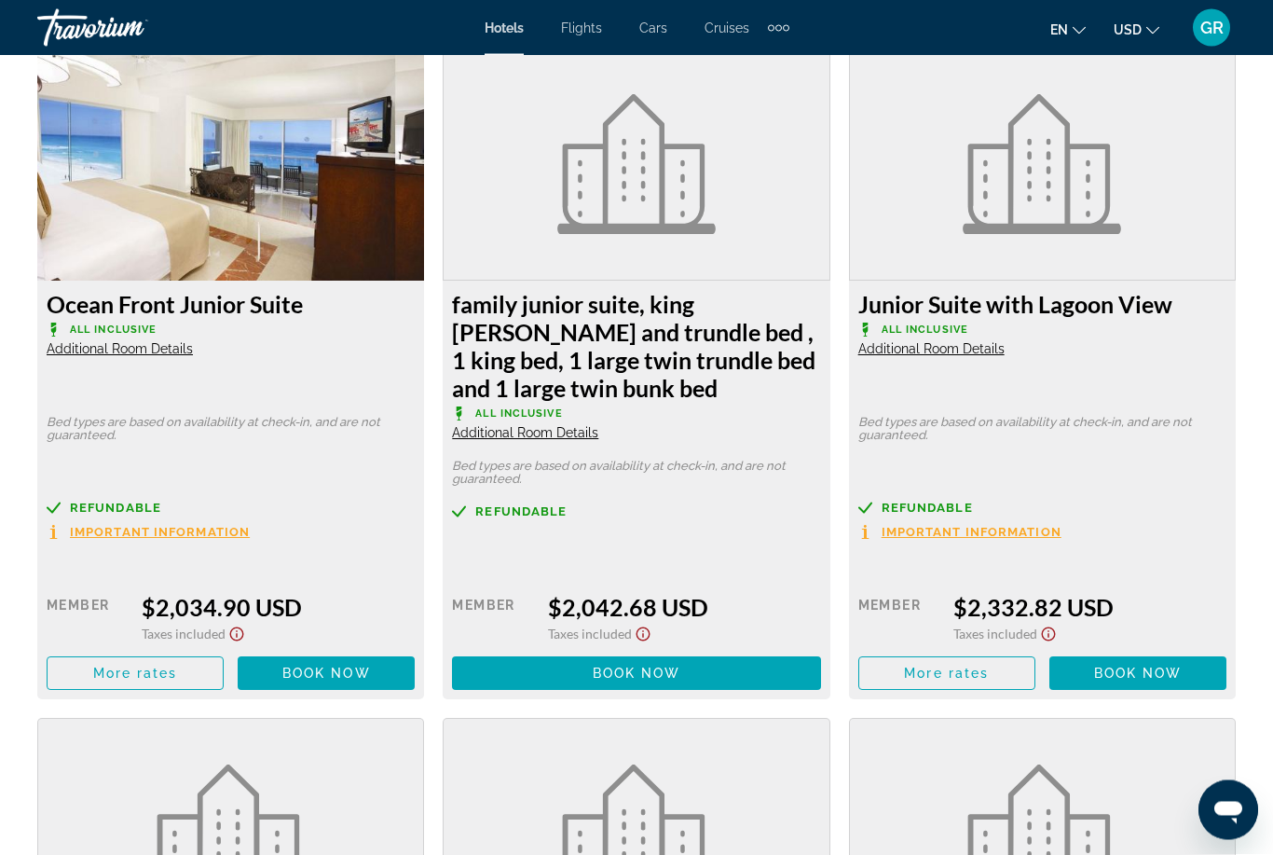
scroll to position [4126, 0]
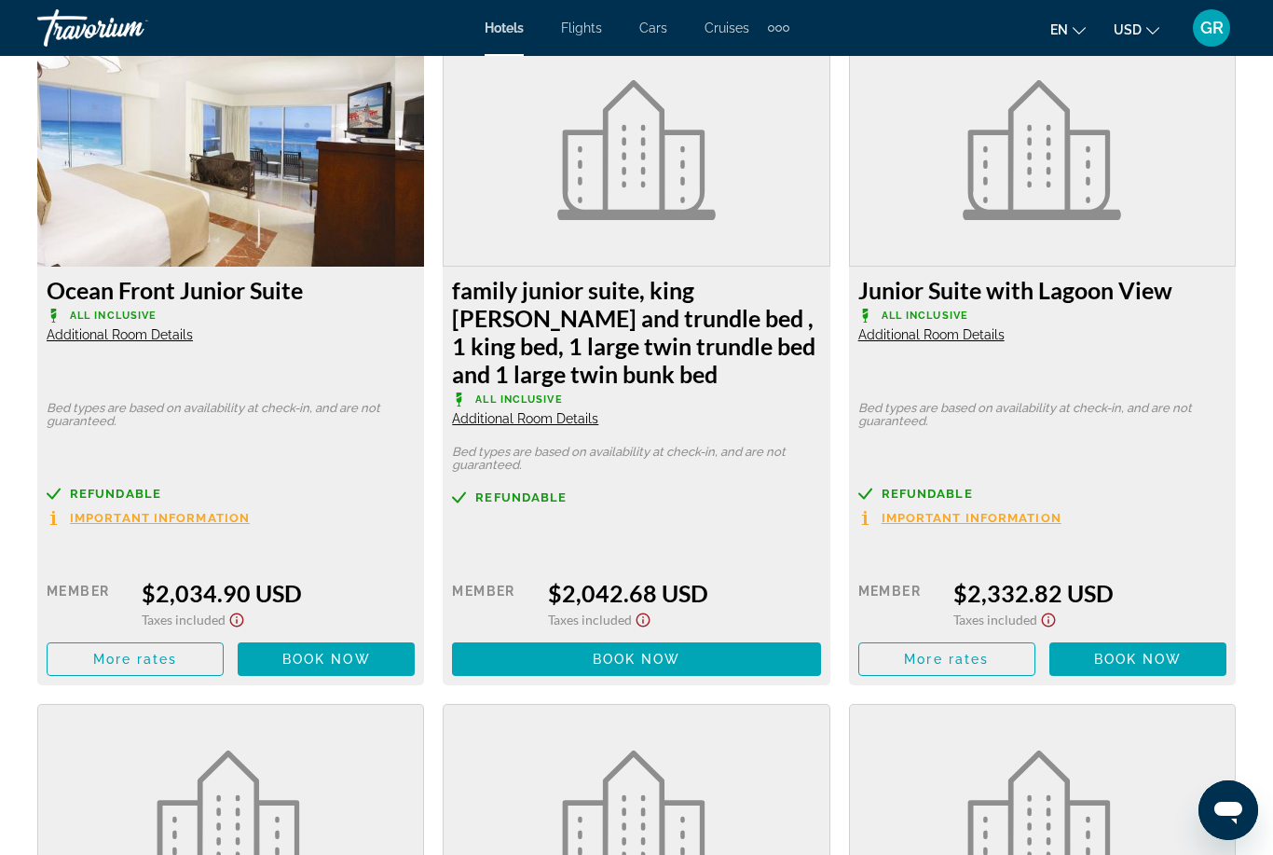
click at [724, 427] on div "family junior suite, king [PERSON_NAME] and trundle bed , 1 king bed, 1 large t…" at bounding box center [636, 476] width 387 height 418
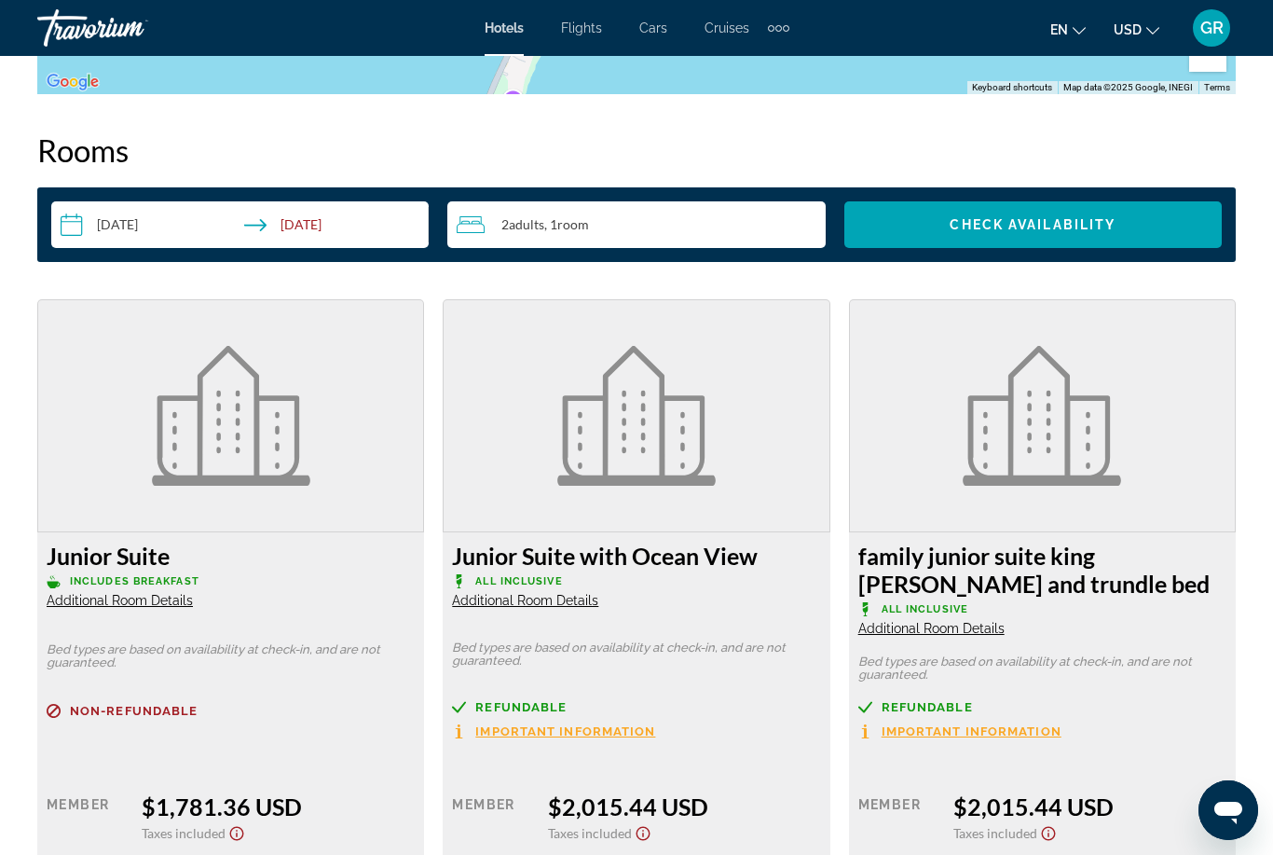
scroll to position [2623, 0]
